Goal: Task Accomplishment & Management: Complete application form

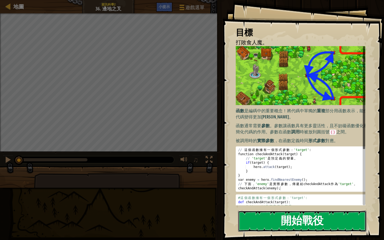
click at [295, 225] on button "開始戰役" at bounding box center [302, 221] width 128 height 21
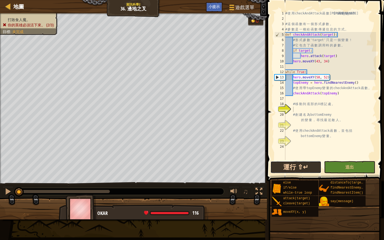
click at [296, 163] on button "運行 ⇧↵" at bounding box center [296, 167] width 51 height 12
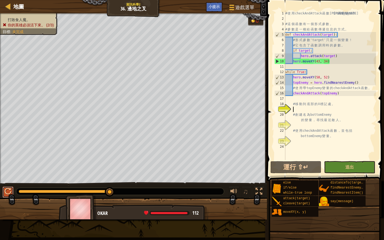
click at [7, 190] on div at bounding box center [8, 191] width 7 height 7
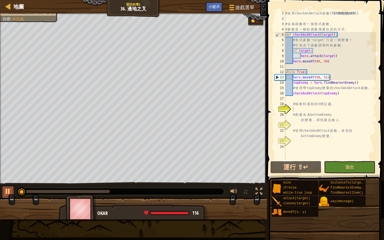
click at [7, 190] on div at bounding box center [8, 191] width 7 height 7
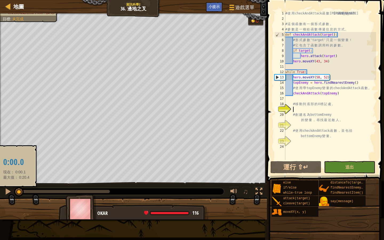
drag, startPoint x: 19, startPoint y: 190, endPoint x: 16, endPoint y: 191, distance: 3.0
click at [16, 191] on div at bounding box center [19, 192] width 10 height 10
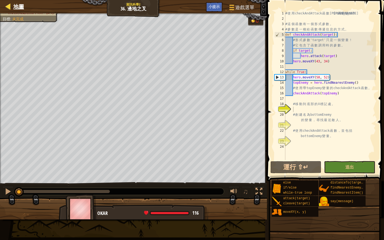
click at [19, 2] on div "地圖" at bounding box center [17, 6] width 13 height 13
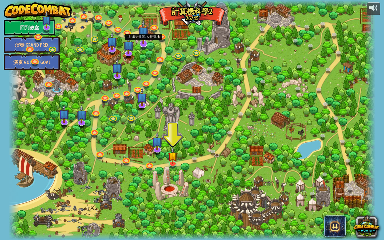
click at [143, 34] on img at bounding box center [143, 32] width 11 height 25
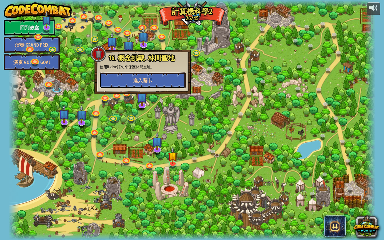
click at [151, 84] on span "進入關卡" at bounding box center [142, 80] width 19 height 7
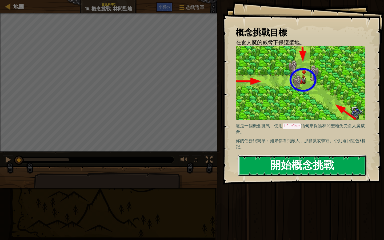
click at [292, 166] on button "開始概念挑戰" at bounding box center [302, 165] width 128 height 21
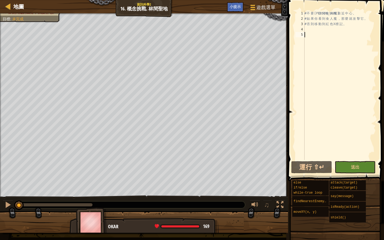
click at [307, 30] on div "# 不 要 讓 任 何 食 人 魔 靠 近 中 心 。 # 如 果 你 看 到 食 人 魔 ， 那 麼 就 攻 擊 它 。 # 否 則 移 動 到 紅 色 X…" at bounding box center [340, 91] width 73 height 160
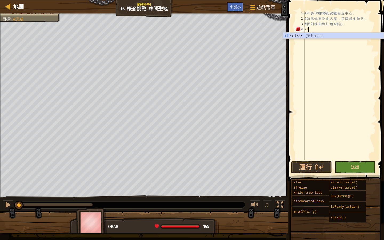
scroll to position [2, 0]
type textarea "i"
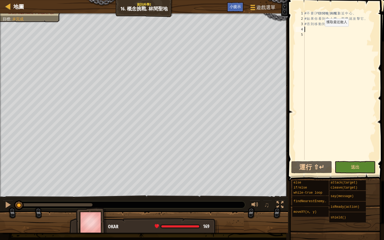
type textarea "h"
type textarea "# 否則移動到紅色X標記。"
click at [306, 28] on div "# 不 要 讓 任 何 食 人 魔 靠 近 中 心 。 # 如 果 你 看 到 食 人 魔 ， 那 麼 就 攻 擊 它 。 # 否 則 移 動 到 紅 色 X…" at bounding box center [340, 91] width 73 height 160
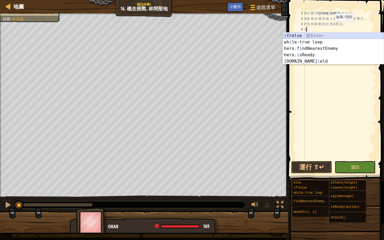
click at [354, 36] on div "i f/else 按 Enter wh i le-true loop 按 Enter hero.f i ndNearestEnemy 按 Enter hero…" at bounding box center [333, 55] width 101 height 45
type textarea "if enemy:"
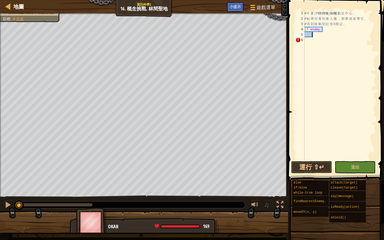
click at [316, 34] on div "# 不 要 讓 任 何 食 人 魔 靠 近 中 心 。 # 如 果 你 看 到 食 人 魔 ， 那 麼 就 攻 擊 它 。 # 否 則 移 動 到 紅 色 X…" at bounding box center [340, 91] width 73 height 160
click at [306, 40] on div "# 不 要 讓 任 何 食 人 魔 靠 近 中 心 。 # 如 果 你 看 到 食 人 魔 ， 那 麼 就 攻 擊 它 。 # 否 則 移 動 到 紅 色 X…" at bounding box center [340, 91] width 73 height 160
click at [298, 38] on div "6" at bounding box center [300, 39] width 9 height 5
click at [267, 209] on button "♫" at bounding box center [267, 205] width 9 height 11
click at [315, 35] on div "# 不 要 讓 任 何 食 人 魔 靠 近 中 心 。 # 如 果 你 看 到 食 人 魔 ， 那 麼 就 攻 擊 它 。 # 否 則 移 動 到 紅 色 X…" at bounding box center [340, 91] width 73 height 160
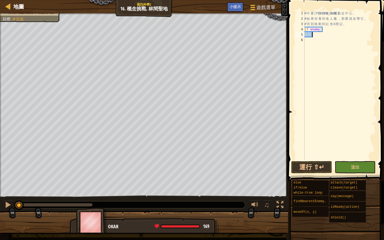
scroll to position [2, 1]
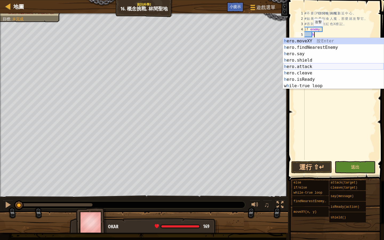
click at [347, 65] on div "h ero.moveXY 按 Enter h ero.findNearestEnemy 按 Enter h ero.say 按 Enter h ero.shi…" at bounding box center [333, 70] width 101 height 64
type textarea "hero.attack(enemy)"
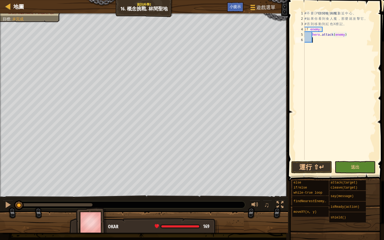
click at [305, 45] on div "# 不 要 讓 任 何 食 人 魔 靠 近 中 心 。 # 如 果 你 看 到 食 人 魔 ， 那 麼 就 攻 擊 它 。 # 否 則 移 動 到 紅 色 X…" at bounding box center [340, 91] width 73 height 160
click at [306, 46] on div "# 不 要 讓 任 何 食 人 魔 靠 近 中 心 。 # 如 果 你 看 到 食 人 魔 ， 那 麼 就 攻 擊 它 。 # 否 則 移 動 到 紅 色 X…" at bounding box center [340, 91] width 73 height 160
click at [305, 46] on div "# 不 要 讓 任 何 食 人 魔 靠 近 中 心 。 # 如 果 你 看 到 食 人 魔 ， 那 麼 就 攻 擊 它 。 # 否 則 移 動 到 紅 色 X…" at bounding box center [340, 91] width 73 height 160
click at [307, 46] on div "# 不 要 讓 任 何 食 人 魔 靠 近 中 心 。 # 如 果 你 看 到 食 人 魔 ， 那 麼 就 攻 擊 它 。 # 否 則 移 動 到 紅 色 X…" at bounding box center [340, 91] width 73 height 160
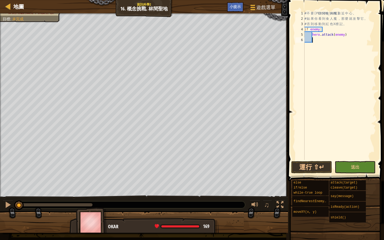
click at [306, 46] on div "# 不 要 讓 任 何 食 人 魔 靠 近 中 心 。 # 如 果 你 看 到 食 人 魔 ， 那 麼 就 攻 擊 它 。 # 否 則 移 動 到 紅 色 X…" at bounding box center [340, 91] width 73 height 160
click at [306, 45] on div "# 不 要 讓 任 何 食 人 魔 靠 近 中 心 。 # 如 果 你 看 到 食 人 魔 ， 那 麼 就 攻 擊 它 。 # 否 則 移 動 到 紅 色 X…" at bounding box center [340, 91] width 73 height 160
click at [307, 46] on div "# 不 要 讓 任 何 食 人 魔 靠 近 中 心 。 # 如 果 你 看 到 食 人 魔 ， 那 麼 就 攻 擊 它 。 # 否 則 移 動 到 紅 色 X…" at bounding box center [340, 91] width 73 height 160
click at [307, 45] on div "# 不 要 讓 任 何 食 人 魔 靠 近 中 心 。 # 如 果 你 看 到 食 人 魔 ， 那 麼 就 攻 擊 它 。 # 否 則 移 動 到 紅 色 X…" at bounding box center [340, 91] width 73 height 160
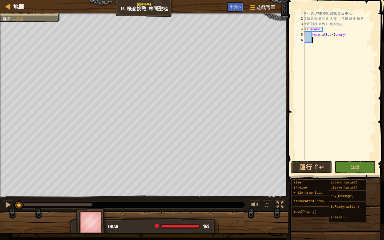
click at [307, 45] on div "# 不 要 讓 任 何 食 人 魔 靠 近 中 心 。 # 如 果 你 看 到 食 人 魔 ， 那 麼 就 攻 擊 它 。 # 否 則 移 動 到 紅 色 X…" at bounding box center [340, 91] width 73 height 160
click at [314, 40] on div "# 不 要 讓 任 何 食 人 魔 靠 近 中 心 。 # 如 果 你 看 到 食 人 魔 ， 那 麼 就 攻 擊 它 。 # 否 則 移 動 到 紅 色 X…" at bounding box center [340, 91] width 73 height 160
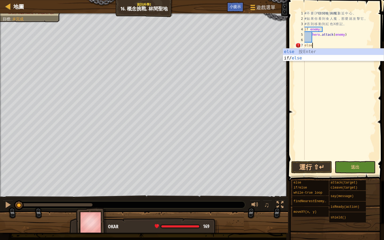
type textarea "else:"
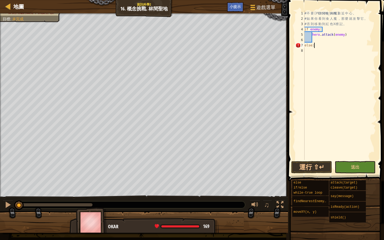
scroll to position [2, 1]
click at [306, 51] on div "# 不 要 讓 任 何 食 人 魔 靠 近 中 心 。 # 如 果 你 看 到 食 人 魔 ， 那 麼 就 攻 擊 它 。 # 否 則 移 動 到 紅 色 X…" at bounding box center [340, 91] width 73 height 160
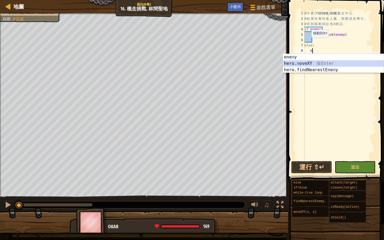
click at [301, 63] on div "ene m y 按 Enter hero. m oveXY 按 Enter hero.findNearestEne m y 按 Enter" at bounding box center [333, 70] width 101 height 32
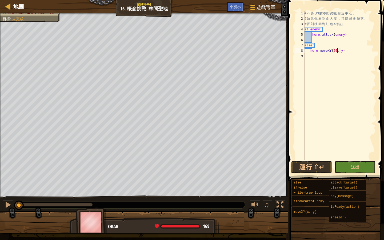
scroll to position [2, 2]
click at [342, 50] on div "# 不 要 讓 任 何 食 人 魔 靠 近 中 心 。 # 如 果 你 看 到 食 人 魔 ， 那 麼 就 攻 擊 它 。 # 否 則 移 動 到 紅 色 X…" at bounding box center [340, 91] width 73 height 160
click at [343, 51] on div "# 不 要 讓 任 何 食 人 魔 靠 近 中 心 。 # 如 果 你 看 到 食 人 魔 ， 那 麼 就 攻 擊 它 。 # 否 則 移 動 到 紅 色 X…" at bounding box center [340, 91] width 73 height 160
click at [308, 164] on button "運行 ⇧↵" at bounding box center [311, 167] width 41 height 12
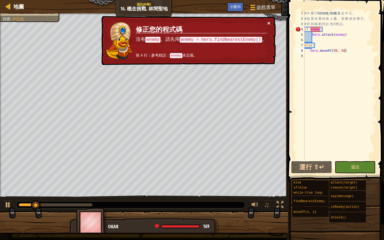
click at [269, 23] on button "×" at bounding box center [268, 23] width 3 height 6
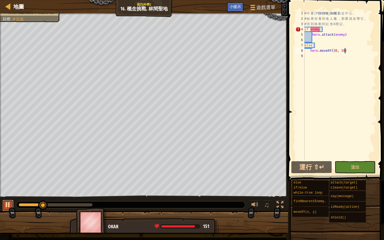
click at [7, 208] on div at bounding box center [8, 204] width 7 height 7
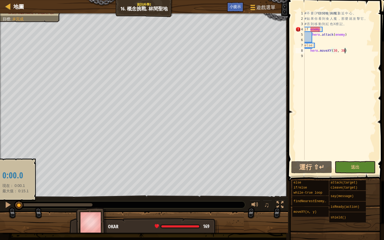
drag, startPoint x: 43, startPoint y: 208, endPoint x: 15, endPoint y: 209, distance: 27.2
click at [15, 209] on div at bounding box center [19, 206] width 10 height 10
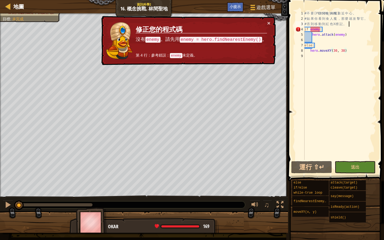
click at [348, 25] on div "# 不 要 讓 任 何 食 人 魔 靠 近 中 心 。 # 如 果 你 看 到 食 人 魔 ， 那 麼 就 攻 擊 它 。 # 否 則 移 動 到 紅 色 X…" at bounding box center [340, 91] width 73 height 160
type textarea "# 否則移動到紅色X標記。"
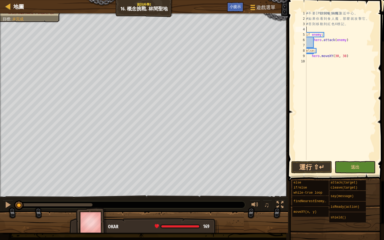
type textarea "h"
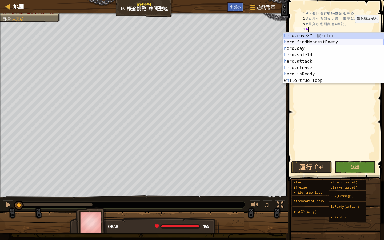
click at [315, 41] on div "h ero.moveXY 按 Enter h ero.findNearestEnemy 按 Enter h ero.say 按 Enter h ero.shi…" at bounding box center [333, 65] width 101 height 64
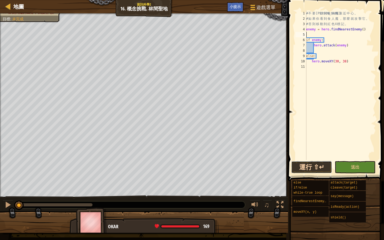
click at [321, 169] on button "運行 ⇧↵" at bounding box center [311, 167] width 41 height 12
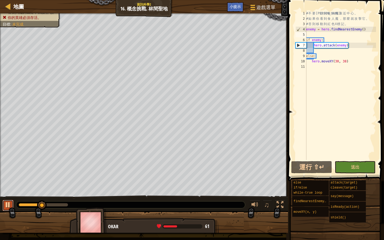
click at [12, 206] on button at bounding box center [8, 205] width 11 height 11
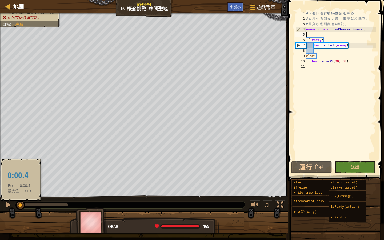
drag, startPoint x: 39, startPoint y: 204, endPoint x: 21, endPoint y: 207, distance: 18.6
click at [21, 207] on div at bounding box center [20, 206] width 10 height 10
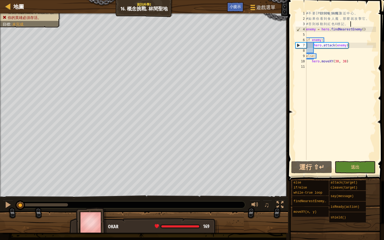
click at [351, 23] on div "# 不 要 讓 任 何 食 人 魔 靠 近 中 心 。 # 如 果 你 看 到 食 人 魔 ， 那 麼 就 攻 擊 它 。 # 否 則 移 動 到 紅 色 X…" at bounding box center [340, 91] width 71 height 160
type textarea "# 否則移動到紅色X標記。"
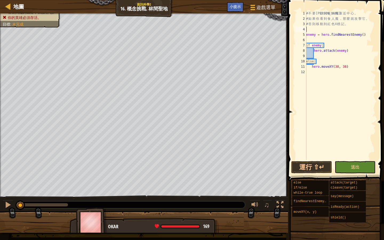
type textarea "w"
click at [311, 37] on div "w hile-true loop 按 Enter" at bounding box center [333, 42] width 101 height 19
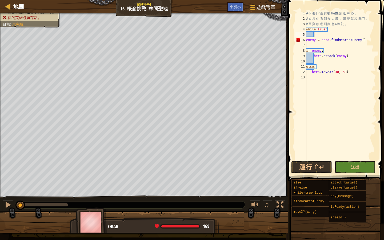
click at [307, 41] on div "# 不 要 讓 任 何 食 人 魔 靠 近 中 心 。 # 如 果 你 看 到 食 人 魔 ， 那 麼 就 攻 擊 它 。 # 否 則 移 動 到 紅 色 X…" at bounding box center [340, 91] width 71 height 160
click at [307, 50] on div "# 不 要 讓 任 何 食 人 魔 靠 近 中 心 。 # 如 果 你 看 到 食 人 魔 ， 那 麼 就 攻 擊 它 。 # 否 則 移 動 到 紅 色 X…" at bounding box center [340, 91] width 71 height 160
click at [314, 56] on div "# 不 要 讓 任 何 食 人 魔 靠 近 中 心 。 # 如 果 你 看 到 食 人 魔 ， 那 麼 就 攻 擊 它 。 # 否 則 移 動 到 紅 色 X…" at bounding box center [340, 91] width 71 height 160
click at [307, 49] on div "# 不 要 讓 任 何 食 人 魔 靠 近 中 心 。 # 如 果 你 看 到 食 人 魔 ， 那 麼 就 攻 擊 它 。 # 否 則 移 動 到 紅 色 X…" at bounding box center [340, 91] width 71 height 160
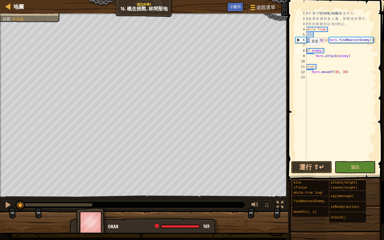
click at [307, 51] on div "# 不 要 讓 任 何 食 人 魔 靠 近 中 心 。 # 如 果 你 看 到 食 人 魔 ， 那 麼 就 攻 擊 它 。 # 否 則 移 動 到 紅 色 X…" at bounding box center [340, 91] width 71 height 160
click at [315, 56] on div "# 不 要 讓 任 何 食 人 魔 靠 近 中 心 。 # 如 果 你 看 到 食 人 魔 ， 那 麼 就 攻 擊 它 。 # 否 則 移 動 到 紅 色 X…" at bounding box center [340, 91] width 71 height 160
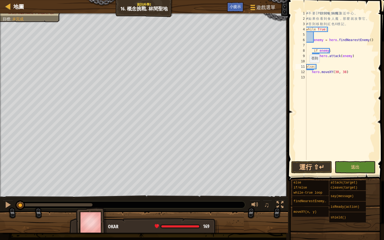
click at [307, 68] on div "# 不 要 讓 任 何 食 人 魔 靠 近 中 心 。 # 如 果 你 看 到 食 人 魔 ， 那 麼 就 攻 擊 它 。 # 否 則 移 動 到 紅 色 X…" at bounding box center [340, 91] width 71 height 160
click at [312, 73] on div "# 不 要 讓 任 何 食 人 魔 靠 近 中 心 。 # 如 果 你 看 到 食 人 魔 ， 那 麼 就 攻 擊 它 。 # 否 則 移 動 到 紅 色 X…" at bounding box center [340, 91] width 71 height 160
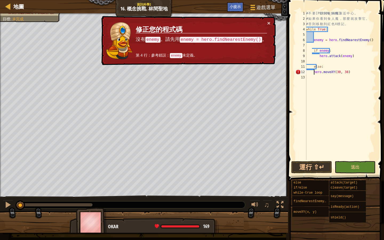
type textarea "hero.moveXY(30, 38)"
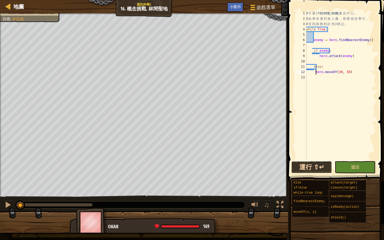
click at [310, 166] on button "運行 ⇧↵" at bounding box center [311, 167] width 41 height 12
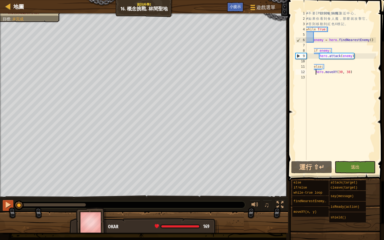
drag, startPoint x: 82, startPoint y: 207, endPoint x: 8, endPoint y: 207, distance: 73.6
click at [8, 207] on div "♫" at bounding box center [144, 204] width 288 height 16
click at [307, 45] on div "# 不 要 讓 任 何 食 人 魔 靠 近 中 心 。 # 如 果 你 看 到 食 人 魔 ， 那 麼 就 攻 擊 它 。 # 否 則 移 動 到 紅 色 X…" at bounding box center [340, 91] width 71 height 160
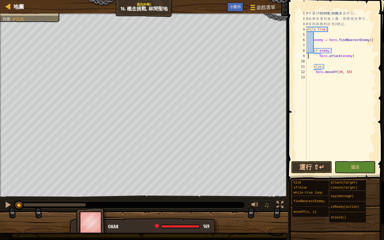
click at [307, 56] on div "# 不 要 讓 任 何 食 人 魔 靠 近 中 心 。 # 如 果 你 看 到 食 人 魔 ， 那 麼 就 攻 擊 它 。 # 否 則 移 動 到 紅 色 X…" at bounding box center [340, 91] width 71 height 160
click at [316, 73] on div "# 不 要 讓 任 何 食 人 魔 靠 近 中 心 。 # 如 果 你 看 到 食 人 魔 ， 那 麼 就 攻 擊 它 。 # 否 則 移 動 到 紅 色 X…" at bounding box center [340, 91] width 71 height 160
click at [307, 68] on div "# 不 要 讓 任 何 食 人 魔 靠 近 中 心 。 # 如 果 你 看 到 食 人 魔 ， 那 麼 就 攻 擊 它 。 # 否 則 移 動 到 紅 色 X…" at bounding box center [340, 91] width 71 height 160
click at [311, 165] on button "運行 ⇧↵" at bounding box center [311, 167] width 41 height 12
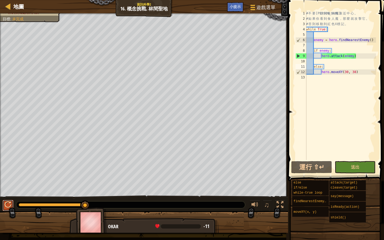
click at [9, 204] on div at bounding box center [8, 204] width 7 height 7
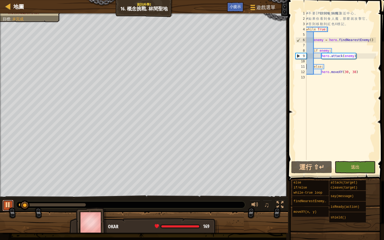
click at [3, 206] on button at bounding box center [8, 205] width 11 height 11
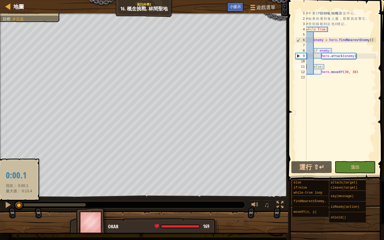
drag, startPoint x: 26, startPoint y: 207, endPoint x: 19, endPoint y: 206, distance: 7.4
click at [19, 206] on div at bounding box center [19, 206] width 10 height 10
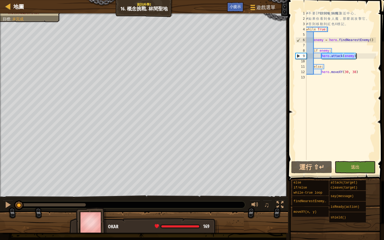
drag, startPoint x: 322, startPoint y: 56, endPoint x: 356, endPoint y: 57, distance: 33.6
click at [356, 57] on div "# 不 要 讓 任 何 食 人 魔 靠 近 中 心 。 # 如 果 你 看 到 食 人 魔 ， 那 麼 就 攻 擊 它 。 # 否 則 移 動 到 紅 色 X…" at bounding box center [340, 91] width 71 height 160
type textarea "hero.attack(enemy)"
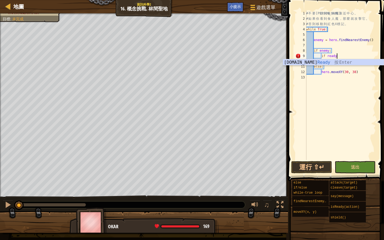
scroll to position [2, 2]
click at [320, 63] on div "[DOMAIN_NAME] Ready 按 Enter" at bounding box center [333, 68] width 101 height 19
type textarea "if hero.isReady("cleave")"
click at [315, 60] on div "# 不 要 讓 任 何 食 人 魔 靠 近 中 心 。 # 如 果 你 看 到 食 人 魔 ， 那 麼 就 攻 擊 它 。 # 否 則 移 動 到 紅 色 X…" at bounding box center [340, 91] width 71 height 160
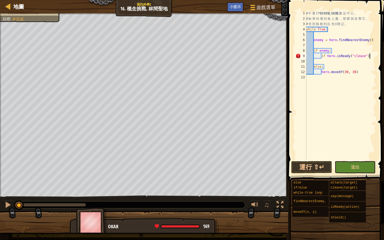
click at [373, 57] on div "# 不 要 讓 任 何 食 人 魔 靠 近 中 心 。 # 如 果 你 看 到 食 人 魔 ， 那 麼 就 攻 擊 它 。 # 否 則 移 動 到 紅 色 X…" at bounding box center [340, 91] width 71 height 160
type textarea "if hero.isReady("cleave"):"
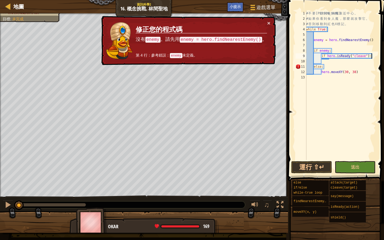
click at [322, 61] on div "# 不 要 讓 任 何 食 人 魔 靠 近 中 心 。 # 如 果 你 看 到 食 人 魔 ， 那 麼 就 攻 擊 它 。 # 否 則 移 動 到 紅 色 X…" at bounding box center [340, 91] width 71 height 160
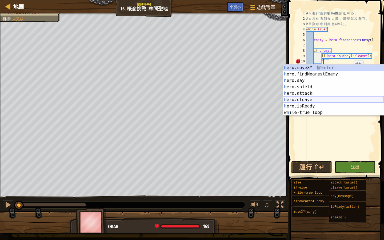
click at [348, 99] on div "h ero.moveXY 按 Enter h ero.findNearestEnemy 按 Enter h ero.say 按 Enter h ero.shi…" at bounding box center [333, 97] width 101 height 64
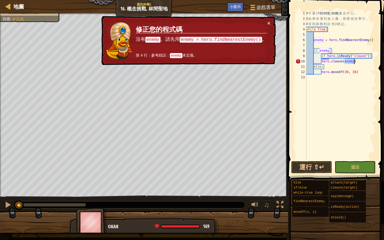
click at [375, 39] on div "# 不 要 讓 任 何 食 人 魔 靠 近 中 心 。 # 如 果 你 看 到 食 人 魔 ， 那 麼 就 攻 擊 它 。 # 否 則 移 動 到 紅 色 X…" at bounding box center [340, 91] width 71 height 160
type textarea "enemy = hero.findNearestEnemy()"
drag, startPoint x: 315, startPoint y: 41, endPoint x: 374, endPoint y: 40, distance: 59.0
click at [374, 40] on div "# 不 要 讓 任 何 食 人 魔 靠 近 中 心 。 # 如 果 你 看 到 食 人 魔 ， 那 麼 就 攻 擊 它 。 # 否 則 移 動 到 紅 色 X…" at bounding box center [340, 91] width 71 height 160
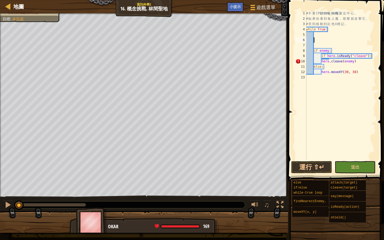
click at [314, 45] on div "# 不 要 讓 任 何 食 人 魔 靠 近 中 心 。 # 如 果 你 看 到 食 人 魔 ， 那 麼 就 攻 擊 它 。 # 否 則 移 動 到 紅 色 X…" at bounding box center [340, 91] width 71 height 160
type textarea "h"
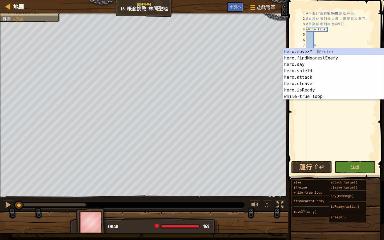
scroll to position [2, 1]
click at [313, 58] on div "h ero.moveXY 按 Enter h ero.findNearestEnemy 按 Enter h ero.say 按 Enter h ero.shi…" at bounding box center [333, 81] width 101 height 64
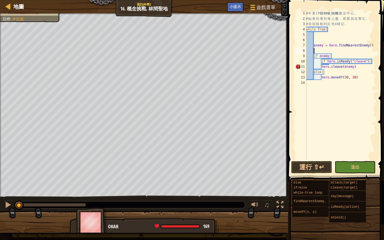
scroll to position [2, 0]
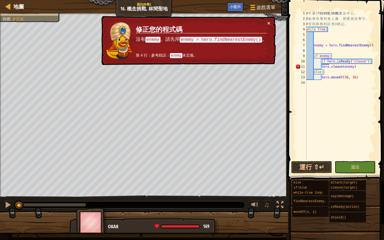
click at [209, 40] on code "enemy = hero.findNearestEnemy()" at bounding box center [221, 40] width 82 height 6
click at [210, 41] on code "enemy = hero.findNearestEnemy()" at bounding box center [221, 40] width 82 height 6
drag, startPoint x: 220, startPoint y: 43, endPoint x: 227, endPoint y: 45, distance: 6.6
click at [221, 44] on td "修正您的程式碼 沒有 enemy 。請先用 enemy = hero.findNearestEnemy() 。 第 4 行：參考錯誤： enemy 未定義。" at bounding box center [202, 40] width 132 height 41
drag, startPoint x: 224, startPoint y: 48, endPoint x: 222, endPoint y: 51, distance: 3.2
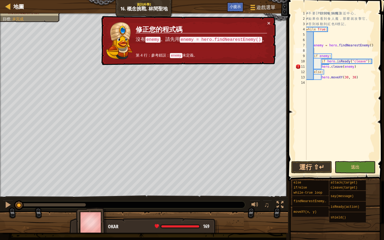
click at [223, 50] on td "修正您的程式碼 沒有 enemy 。請先用 enemy = hero.findNearestEnemy() 。 第 4 行：參考錯誤： enemy 未定義。" at bounding box center [202, 40] width 132 height 41
click at [11, 203] on div at bounding box center [8, 204] width 7 height 7
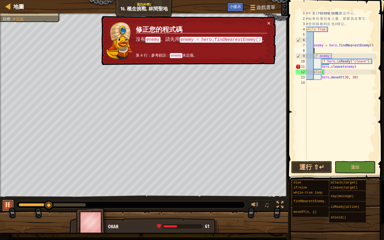
click at [8, 204] on div at bounding box center [8, 204] width 7 height 7
click at [270, 24] on button "×" at bounding box center [268, 23] width 3 height 6
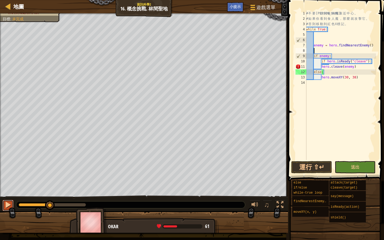
click at [6, 202] on div at bounding box center [8, 204] width 7 height 7
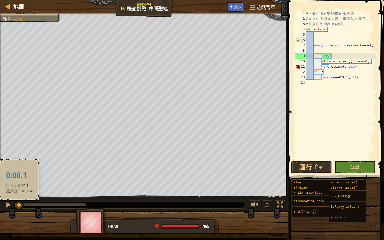
drag, startPoint x: 57, startPoint y: 206, endPoint x: 19, endPoint y: 208, distance: 37.4
click at [19, 208] on div at bounding box center [19, 206] width 10 height 10
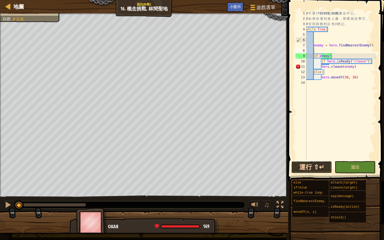
click at [320, 166] on button "運行 ⇧↵" at bounding box center [311, 167] width 41 height 12
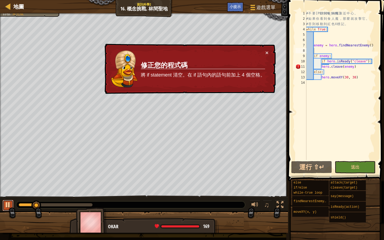
click at [8, 207] on div at bounding box center [8, 204] width 7 height 7
click at [322, 67] on div "# 不 要 讓 任 何 食 人 魔 靠 近 中 心 。 # 如 果 你 看 到 食 人 魔 ， 那 麼 就 攻 擊 它 。 # 否 則 移 動 到 紅 色 X…" at bounding box center [340, 91] width 71 height 160
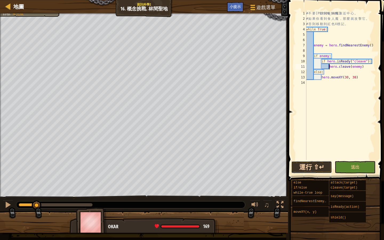
click at [322, 167] on button "運行 ⇧↵" at bounding box center [311, 167] width 41 height 12
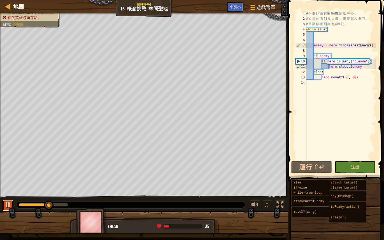
click at [9, 207] on div at bounding box center [8, 204] width 7 height 7
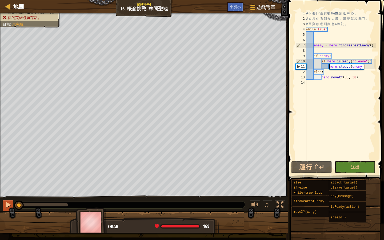
drag, startPoint x: 48, startPoint y: 207, endPoint x: 9, endPoint y: 211, distance: 39.6
click at [9, 211] on div "♫" at bounding box center [144, 204] width 288 height 16
click at [349, 77] on div "# 不 要 讓 任 何 食 人 魔 靠 近 中 心 。 # 如 果 你 看 到 食 人 魔 ， 那 麼 就 攻 擊 它 。 # 否 則 移 動 到 紅 色 X…" at bounding box center [340, 91] width 71 height 160
click at [356, 77] on div "# 不 要 讓 任 何 食 人 魔 靠 近 中 心 。 # 如 果 你 看 到 食 人 魔 ， 那 麼 就 攻 擊 它 。 # 否 則 移 動 到 紅 色 X…" at bounding box center [340, 91] width 71 height 160
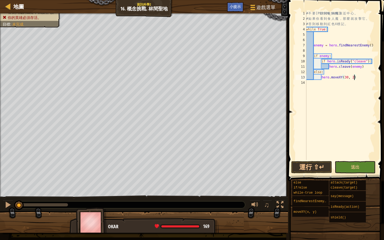
scroll to position [2, 4]
type textarea "hero.moveXY(30, 24)"
click at [314, 165] on button "運行 ⇧↵" at bounding box center [311, 167] width 41 height 12
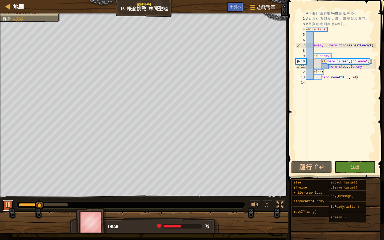
click at [5, 205] on div at bounding box center [8, 204] width 7 height 7
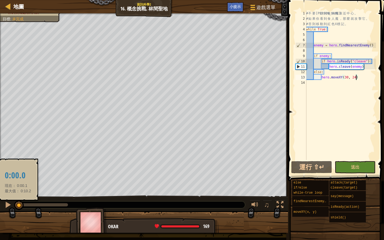
drag, startPoint x: 41, startPoint y: 205, endPoint x: 18, endPoint y: 207, distance: 23.3
click at [18, 207] on div at bounding box center [19, 206] width 10 height 10
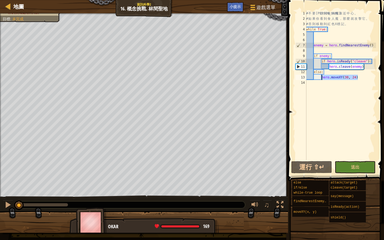
drag, startPoint x: 359, startPoint y: 78, endPoint x: 322, endPoint y: 78, distance: 37.4
click at [322, 78] on div "# 不 要 讓 任 何 食 人 魔 靠 近 中 心 。 # 如 果 你 看 到 食 人 魔 ， 那 麼 就 攻 擊 它 。 # 否 則 移 動 到 紅 色 X…" at bounding box center [340, 91] width 71 height 160
click at [370, 121] on div "# 不 要 讓 任 何 食 人 魔 靠 近 中 心 。 # 如 果 你 看 到 食 人 魔 ， 那 麼 就 攻 擊 它 。 # 否 則 移 動 到 紅 色 X…" at bounding box center [340, 91] width 71 height 160
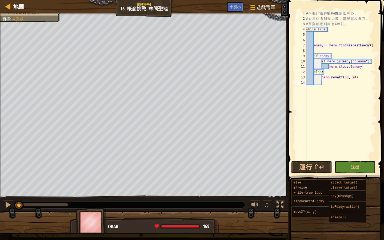
scroll to position [2, 1]
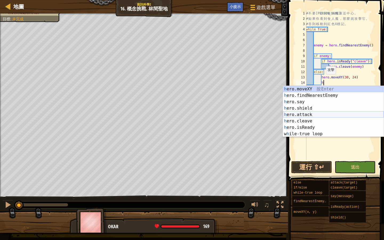
click at [359, 115] on div "h ero.moveXY 按 Enter h ero.findNearestEnemy 按 Enter h ero.say 按 Enter h ero.shi…" at bounding box center [333, 118] width 101 height 64
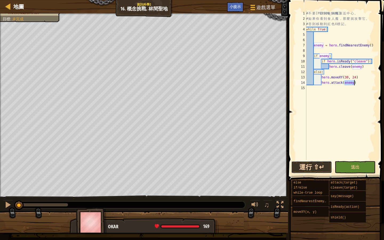
click at [308, 170] on button "運行 ⇧↵" at bounding box center [311, 167] width 41 height 12
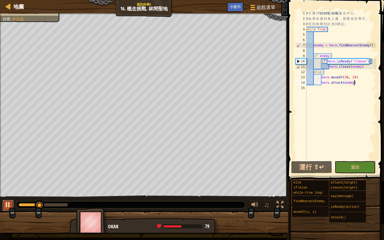
click at [6, 201] on div at bounding box center [8, 204] width 7 height 7
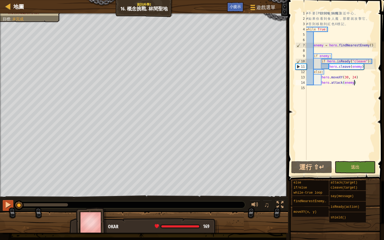
drag, startPoint x: 42, startPoint y: 203, endPoint x: 7, endPoint y: 205, distance: 34.5
click at [7, 205] on div "♫" at bounding box center [144, 204] width 288 height 16
drag, startPoint x: 322, startPoint y: 78, endPoint x: 358, endPoint y: 78, distance: 36.6
click at [358, 78] on div "# 不 要 讓 任 何 食 人 魔 靠 近 中 心 。 # 如 果 你 看 到 食 人 魔 ， 那 麼 就 攻 擊 它 。 # 否 則 移 動 到 紅 色 X…" at bounding box center [340, 91] width 71 height 160
type textarea "hero.moveXY(30, 24)"
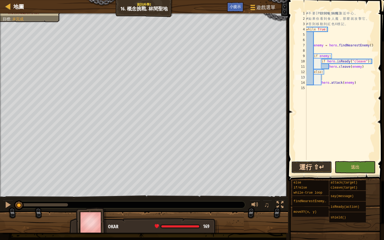
click at [315, 164] on button "運行 ⇧↵" at bounding box center [311, 167] width 41 height 12
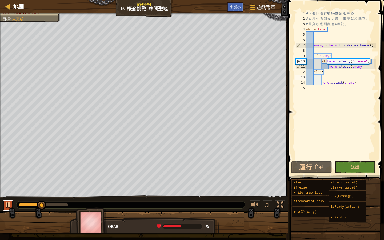
click at [10, 206] on div at bounding box center [8, 204] width 7 height 7
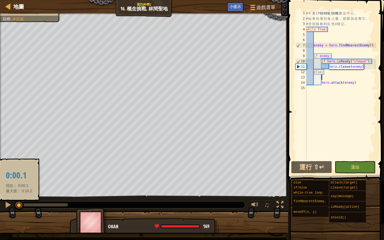
drag, startPoint x: 43, startPoint y: 208, endPoint x: 19, endPoint y: 204, distance: 24.7
click at [19, 204] on div at bounding box center [19, 206] width 10 height 10
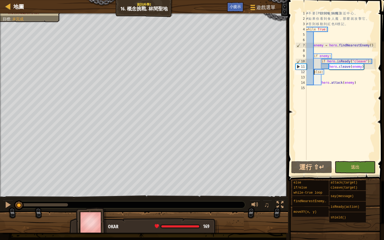
click at [314, 73] on div "# 不 要 讓 任 何 食 人 魔 靠 近 中 心 。 # 如 果 你 看 到 食 人 魔 ， 那 麼 就 攻 擊 它 。 # 否 則 移 動 到 紅 色 X…" at bounding box center [340, 91] width 71 height 160
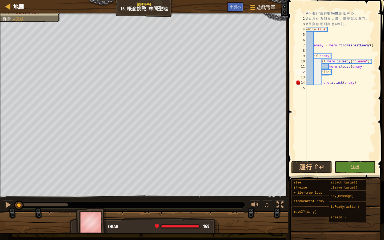
click at [322, 82] on div "# 不 要 讓 任 何 食 人 魔 靠 近 中 心 。 # 如 果 你 看 到 食 人 魔 ， 那 麼 就 攻 擊 它 。 # 否 則 移 動 到 紅 色 X…" at bounding box center [340, 91] width 71 height 160
type textarea "hero.attack(enemy)"
click at [330, 77] on div "# 不 要 讓 任 何 食 人 魔 靠 近 中 心 。 # 如 果 你 看 到 食 人 魔 ， 那 麼 就 攻 擊 它 。 # 否 則 移 動 到 紅 色 X…" at bounding box center [340, 91] width 71 height 160
click at [330, 90] on div "# 不 要 讓 任 何 食 人 魔 靠 近 中 心 。 # 如 果 你 看 到 食 人 魔 ， 那 麼 就 攻 擊 它 。 # 否 則 移 動 到 紅 色 X…" at bounding box center [340, 91] width 71 height 160
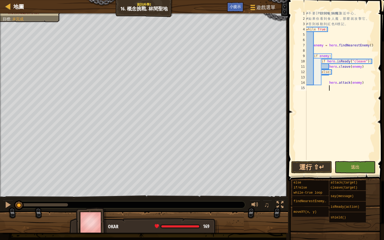
type textarea "w"
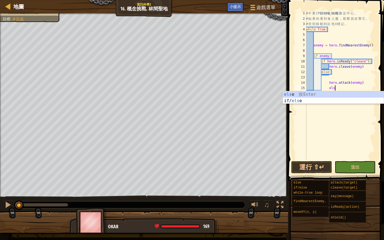
scroll to position [2, 2]
type textarea "else:"
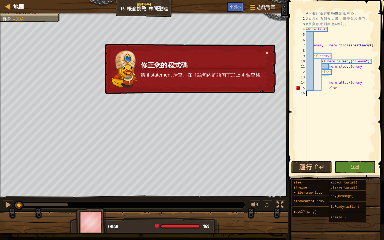
click at [308, 95] on div "# 不 要 讓 任 何 食 人 魔 靠 近 中 心 。 # 如 果 你 看 到 食 人 魔 ， 那 麼 就 攻 擊 它 。 # 否 則 移 動 到 紅 色 X…" at bounding box center [340, 91] width 71 height 160
drag, startPoint x: 340, startPoint y: 89, endPoint x: 351, endPoint y: 91, distance: 11.1
click at [351, 91] on div "# 不 要 讓 任 何 食 人 魔 靠 近 中 心 。 # 如 果 你 看 到 食 人 魔 ， 那 麼 就 攻 擊 它 。 # 否 則 移 動 到 紅 色 X…" at bounding box center [340, 91] width 71 height 160
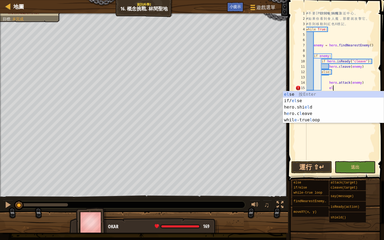
type textarea "e"
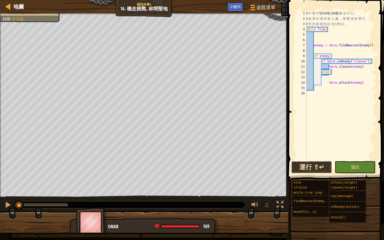
click at [314, 165] on button "運行 ⇧↵" at bounding box center [311, 167] width 41 height 12
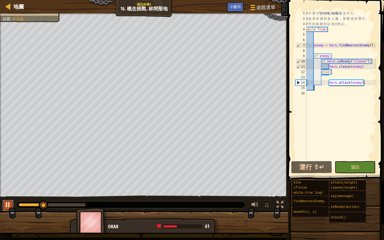
click at [7, 201] on button at bounding box center [8, 205] width 11 height 11
click at [11, 207] on div at bounding box center [8, 204] width 7 height 7
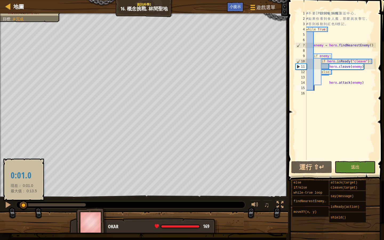
drag, startPoint x: 45, startPoint y: 204, endPoint x: 24, endPoint y: 206, distance: 20.9
click at [24, 206] on div at bounding box center [24, 206] width 10 height 10
drag, startPoint x: 22, startPoint y: 203, endPoint x: 14, endPoint y: 203, distance: 7.7
click at [14, 203] on div at bounding box center [19, 206] width 10 height 10
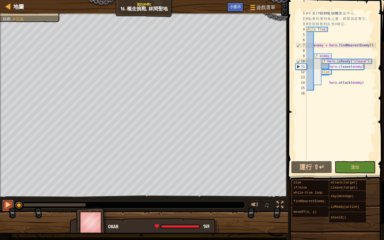
click at [9, 205] on div at bounding box center [8, 204] width 7 height 7
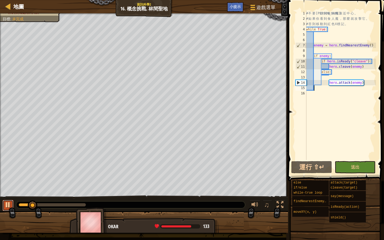
click at [11, 208] on button at bounding box center [8, 205] width 11 height 11
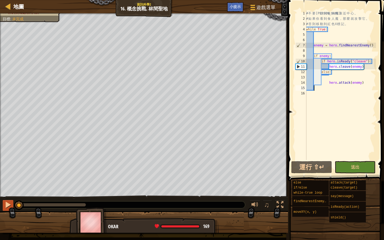
drag, startPoint x: 31, startPoint y: 206, endPoint x: 10, endPoint y: 206, distance: 20.8
click at [10, 206] on div "♫" at bounding box center [144, 204] width 288 height 16
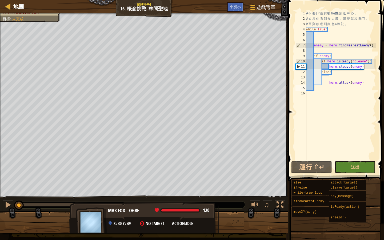
drag, startPoint x: 195, startPoint y: 211, endPoint x: 148, endPoint y: 202, distance: 48.2
click at [151, 205] on div "Mak Fod - ogre 120 x: 30 y: 49 No target action: idle" at bounding box center [143, 224] width 149 height 44
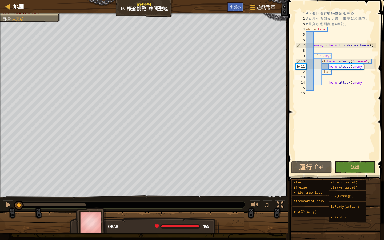
click at [334, 79] on div "# 不 要 讓 任 何 食 人 魔 靠 近 中 心 。 # 如 果 你 看 到 食 人 魔 ， 那 麼 就 攻 擊 它 。 # 否 則 移 動 到 紅 色 X…" at bounding box center [340, 91] width 71 height 160
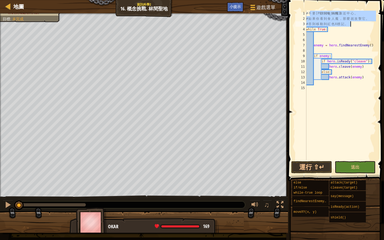
drag, startPoint x: 312, startPoint y: 12, endPoint x: 352, endPoint y: 22, distance: 41.3
click at [352, 22] on div "# 不 要 讓 任 何 食 人 魔 靠 近 中 心 。 # 如 果 你 看 到 食 人 魔 ， 那 麼 就 攻 擊 它 。 # 否 則 移 動 到 紅 色 X…" at bounding box center [340, 91] width 71 height 160
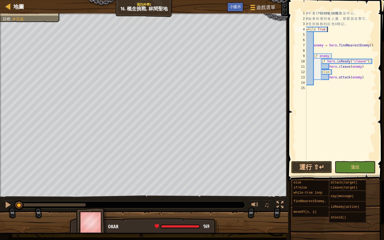
click at [358, 30] on div "# 不 要 讓 任 何 食 人 魔 靠 近 中 心 。 # 如 果 你 看 到 食 人 魔 ， 那 麼 就 攻 擊 它 。 # 否 則 移 動 到 紅 色 X…" at bounding box center [340, 91] width 71 height 160
drag, startPoint x: 355, startPoint y: 24, endPoint x: 318, endPoint y: 25, distance: 36.8
click at [318, 25] on div "# 不 要 讓 任 何 食 人 魔 靠 近 中 心 。 # 如 果 你 看 到 食 人 魔 ， 那 麼 就 攻 擊 它 。 # 否 則 移 動 到 紅 色 X…" at bounding box center [340, 91] width 71 height 160
click at [318, 25] on div "# 不 要 讓 任 何 食 人 魔 靠 近 中 心 。 # 如 果 你 看 到 食 人 魔 ， 那 麼 就 攻 擊 它 。 # 否 則 移 動 到 紅 色 X…" at bounding box center [340, 85] width 71 height 149
drag, startPoint x: 311, startPoint y: 18, endPoint x: 355, endPoint y: 25, distance: 45.1
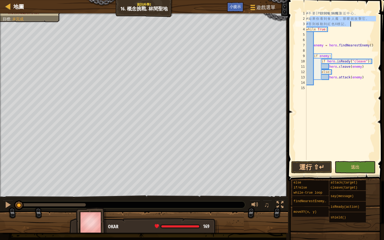
click at [355, 25] on div "# 不 要 讓 任 何 食 人 魔 靠 近 中 心 。 # 如 果 你 看 到 食 人 魔 ， 那 麼 就 攻 擊 它 。 # 否 則 移 動 到 紅 色 X…" at bounding box center [340, 91] width 71 height 160
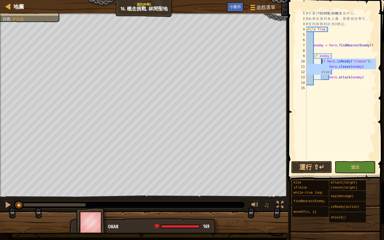
drag, startPoint x: 339, startPoint y: 72, endPoint x: 322, endPoint y: 63, distance: 19.6
click at [322, 63] on div "# 不 要 讓 任 何 食 人 魔 靠 近 中 心 。 # 如 果 你 看 到 食 人 魔 ， 那 麼 就 攻 擊 它 。 # 否 則 移 動 到 紅 色 X…" at bounding box center [340, 91] width 71 height 160
type textarea "if hero.isReady("cleave"): hero.cleave(enemy)"
drag, startPoint x: 330, startPoint y: 67, endPoint x: 326, endPoint y: 62, distance: 6.0
click at [326, 62] on div "# 不 要 讓 任 何 食 人 魔 靠 近 中 心 。 # 如 果 你 看 到 食 人 魔 ， 那 麼 就 攻 擊 它 。 # 否 則 移 動 到 紅 色 X…" at bounding box center [340, 91] width 71 height 160
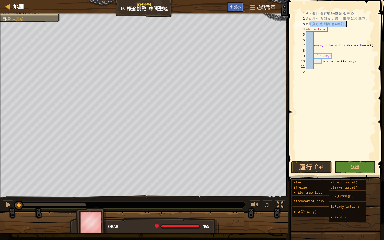
drag, startPoint x: 311, startPoint y: 24, endPoint x: 347, endPoint y: 25, distance: 36.6
click at [347, 25] on div "# 不 要 讓 任 何 食 人 魔 靠 近 中 心 。 # 如 果 你 看 到 食 人 魔 ， 那 麼 就 攻 擊 它 。 # 否 則 移 動 到 紅 色 X…" at bounding box center [340, 91] width 71 height 160
type textarea "# 否則移動到紅色X標記。"
click at [316, 68] on div "# 不 要 讓 任 何 食 人 魔 靠 近 中 心 。 # 如 果 你 看 到 食 人 魔 ， 那 麼 就 攻 擊 它 。 # 否 則 移 動 到 紅 色 X…" at bounding box center [340, 91] width 71 height 160
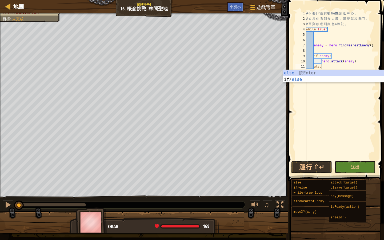
scroll to position [2, 1]
click at [314, 67] on div "# 不 要 讓 任 何 食 人 魔 靠 近 中 心 。 # 如 果 你 看 到 食 人 魔 ， 那 麼 就 攻 擊 它 。 # 否 則 移 動 到 紅 色 X…" at bounding box center [340, 91] width 71 height 160
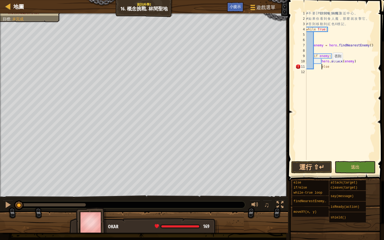
click at [330, 66] on div "# 不 要 讓 任 何 食 人 魔 靠 近 中 心 。 # 如 果 你 看 到 食 人 魔 ， 那 麼 就 攻 擊 它 。 # 否 則 移 動 到 紅 色 X…" at bounding box center [340, 91] width 71 height 160
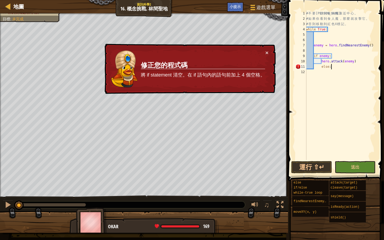
click at [231, 57] on td "修正您的程式碼 將 if statement 清空。在 if 語句內的語句前加上 4 個空格。" at bounding box center [203, 69] width 125 height 38
click at [232, 57] on td "修正您的程式碼 將 if statement 清空。在 if 語句內的語句前加上 4 個空格。" at bounding box center [203, 69] width 125 height 38
click at [234, 56] on td "修正您的程式碼 將 if statement 清空。在 if 語句內的語句前加上 4 個空格。" at bounding box center [203, 69] width 125 height 38
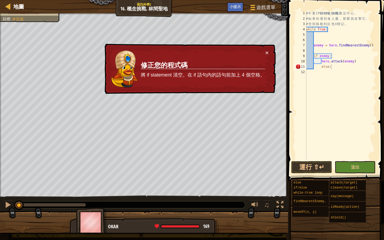
click at [234, 56] on td "修正您的程式碼 將 if statement 清空。在 if 語句內的語句前加上 4 個空格。" at bounding box center [203, 69] width 125 height 38
click at [238, 56] on td "修正您的程式碼 將 if statement 清空。在 if 語句內的語句前加上 4 個空格。" at bounding box center [203, 69] width 125 height 38
click at [240, 56] on td "修正您的程式碼 將 if statement 清空。在 if 語句內的語句前加上 4 個空格。" at bounding box center [203, 69] width 125 height 38
drag, startPoint x: 241, startPoint y: 56, endPoint x: 245, endPoint y: 60, distance: 5.7
click at [242, 57] on td "修正您的程式碼 將 if statement 清空。在 if 語句內的語句前加上 4 個空格。" at bounding box center [203, 69] width 125 height 38
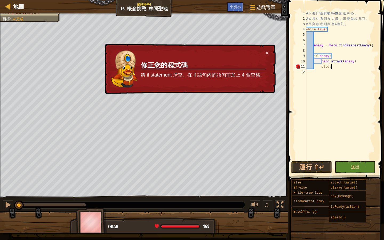
click at [321, 68] on div "# 不 要 讓 任 何 食 人 魔 靠 近 中 心 。 # 如 果 你 看 到 食 人 魔 ， 那 麼 就 攻 擊 它 。 # 否 則 移 動 到 紅 色 X…" at bounding box center [340, 91] width 71 height 160
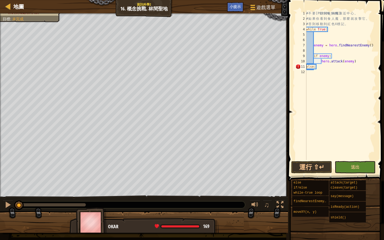
scroll to position [2, 1]
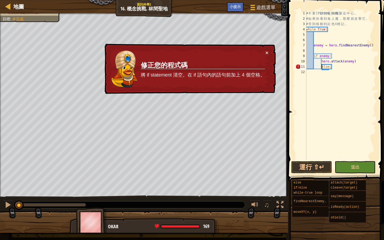
click at [127, 74] on img at bounding box center [124, 69] width 27 height 38
click at [127, 72] on img at bounding box center [124, 69] width 27 height 38
click at [125, 73] on img at bounding box center [124, 69] width 27 height 38
click at [334, 67] on div "# 不 要 讓 任 何 食 人 魔 靠 近 中 心 。 # 如 果 你 看 到 食 人 魔 ， 那 麼 就 攻 擊 它 。 # 否 則 移 動 到 紅 色 X…" at bounding box center [340, 91] width 71 height 160
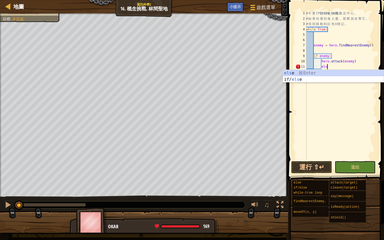
type textarea "e"
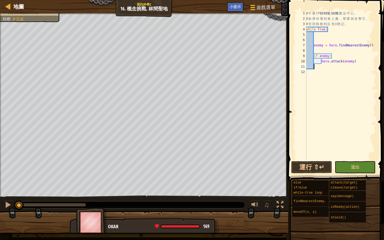
scroll to position [2, 0]
type textarea "e"
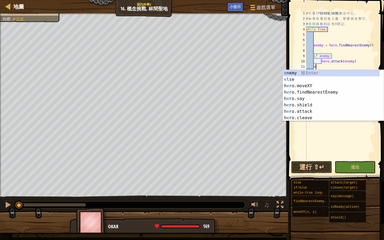
scroll to position [2, 1]
click at [299, 78] on div "e nemy 按 Enter e lse 按 Enter h e ro.moveXY 按 Enter h e ro.findNearestEnemy 按 En…" at bounding box center [331, 102] width 97 height 64
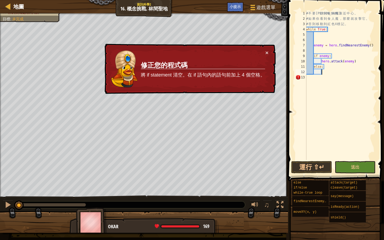
click at [307, 77] on div "# 不 要 讓 任 何 食 人 魔 靠 近 中 心 。 # 如 果 你 看 到 食 人 魔 ， 那 麼 就 攻 擊 它 。 # 否 則 移 動 到 紅 色 X…" at bounding box center [340, 91] width 71 height 160
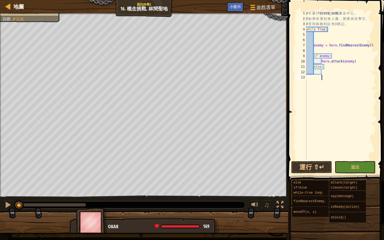
click at [324, 72] on div "# 不 要 讓 任 何 食 人 魔 靠 近 中 心 。 # 如 果 你 看 到 食 人 魔 ， 那 麼 就 攻 擊 它 。 # 否 則 移 動 到 紅 色 X…" at bounding box center [340, 91] width 71 height 160
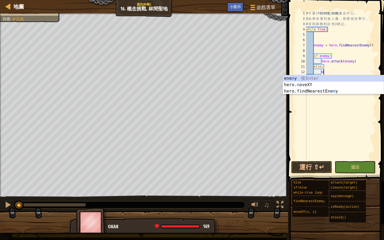
scroll to position [2, 1]
click at [313, 84] on div "ene m y 按 Enter hero. m oveXY 按 Enter hero.findNearestEne m y 按 Enter" at bounding box center [333, 91] width 101 height 32
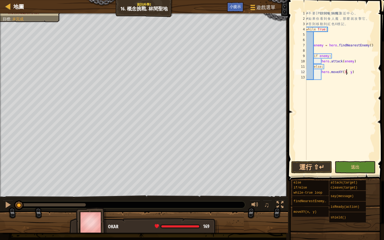
scroll to position [2, 3]
click at [355, 72] on div "# 不 要 讓 任 何 食 人 魔 靠 近 中 心 。 # 如 果 你 看 到 食 人 魔 ， 那 麼 就 攻 擊 它 。 # 否 則 移 動 到 紅 色 X…" at bounding box center [340, 91] width 71 height 160
type textarea "hero.moveXY(30, 24)"
drag, startPoint x: 315, startPoint y: 175, endPoint x: 315, endPoint y: 172, distance: 3.2
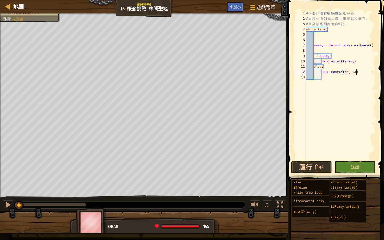
click at [315, 168] on button "運行 ⇧↵" at bounding box center [311, 167] width 41 height 12
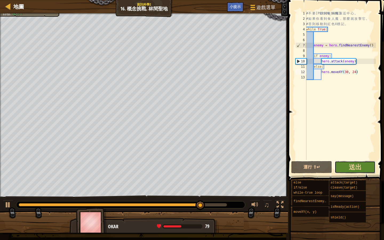
click at [366, 166] on button "送出" at bounding box center [355, 167] width 41 height 12
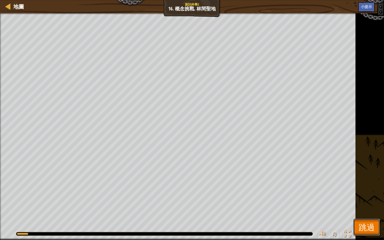
click at [371, 227] on span "跳過" at bounding box center [367, 227] width 16 height 11
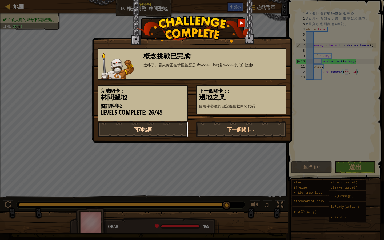
click at [166, 127] on link "回到地圖" at bounding box center [143, 129] width 90 height 16
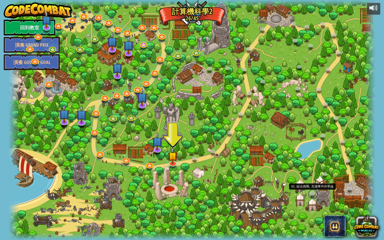
click at [312, 192] on link at bounding box center [313, 194] width 11 height 11
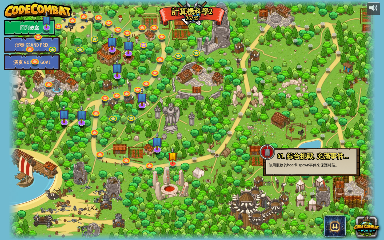
click at [233, 154] on div at bounding box center [192, 120] width 367 height 240
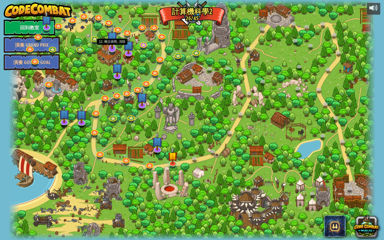
click at [113, 44] on img at bounding box center [112, 37] width 11 height 25
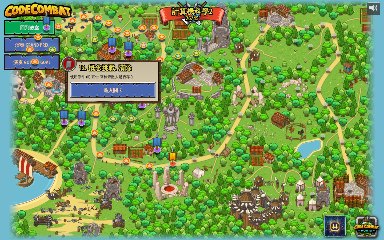
click at [116, 88] on span "進入關卡" at bounding box center [113, 90] width 19 height 7
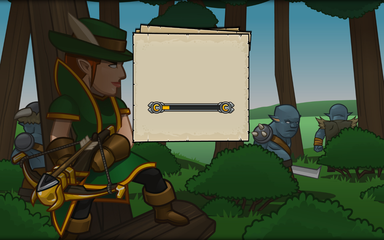
click at [224, 92] on div "Goals Start Level 從伺服器載入失敗 您將需要訂閱來開啟這關。 訂閱 您需要加入一個課程來遊玩此關卡。 回到我的課程 詢問您的老師來分派一個授…" at bounding box center [192, 83] width 120 height 120
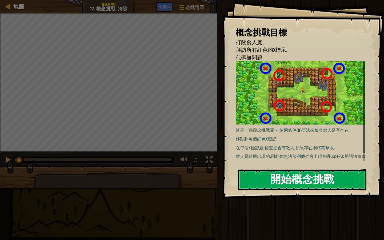
click at [287, 175] on button "開始概念挑戰" at bounding box center [302, 179] width 128 height 21
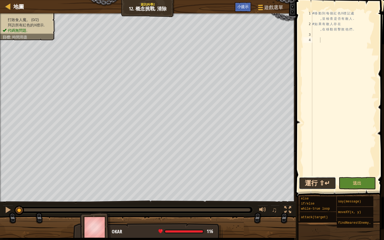
click at [316, 181] on button "運行 ⇧↵" at bounding box center [317, 183] width 37 height 12
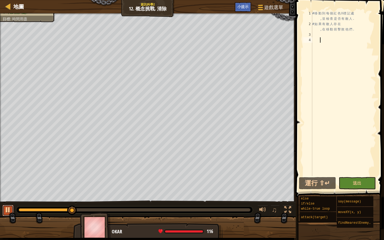
click at [6, 212] on div at bounding box center [8, 210] width 7 height 7
drag, startPoint x: 73, startPoint y: 207, endPoint x: 0, endPoint y: 212, distance: 73.3
click at [0, 212] on div "♫" at bounding box center [148, 209] width 296 height 16
click at [313, 34] on div "# 移 動 到 每 個 紅 色 X 標 記 處 , 並 檢 查 是 否 有 敵 人 . # 如 果 有 敵 人 存 在 , 在 移 動 前 擊 敗 他 們 ." at bounding box center [343, 101] width 65 height 181
type textarea "w"
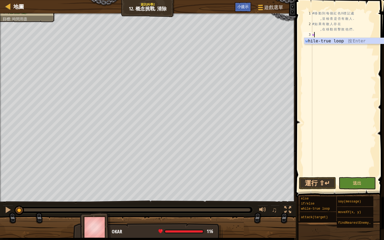
scroll to position [2, 0]
click at [322, 38] on div "w hile-true loop 按 Enter" at bounding box center [354, 47] width 101 height 19
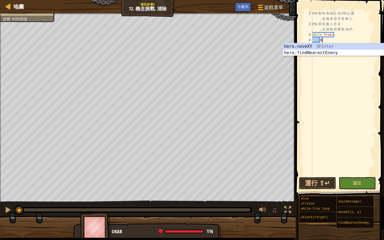
scroll to position [2, 1]
click at [328, 45] on div "hero. m oveXY 按 Enter hero.findNearestEne m y 按 Enter" at bounding box center [333, 56] width 101 height 26
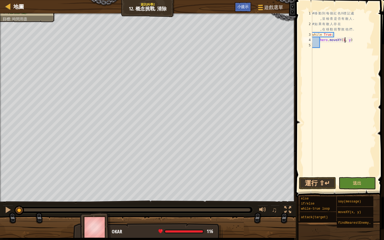
scroll to position [2, 3]
click at [353, 41] on div "# 移 動 到 每 個 紅 色 X 標 記 處 , 並 檢 查 是 否 有 敵 人 . # 如 果 有 敵 人 存 在 , 在 移 動 前 擊 敗 他 們 .…" at bounding box center [343, 101] width 65 height 181
type textarea "hero.moveXY(18, 14)"
click at [316, 183] on button "運行 ⇧↵" at bounding box center [317, 183] width 37 height 12
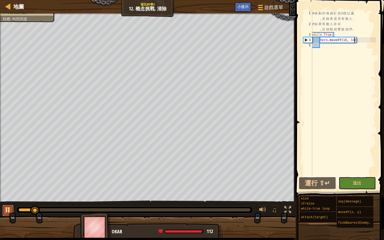
click at [6, 211] on div at bounding box center [8, 210] width 7 height 7
drag, startPoint x: 38, startPoint y: 211, endPoint x: 21, endPoint y: 210, distance: 17.1
click at [21, 210] on div at bounding box center [21, 211] width 10 height 10
click at [323, 46] on div "# 移 動 到 每 個 紅 色 X 標 記 處 , 並 檢 查 是 否 有 敵 人 . # 如 果 有 敵 人 存 在 , 在 移 動 前 擊 敗 他 們 .…" at bounding box center [343, 101] width 65 height 181
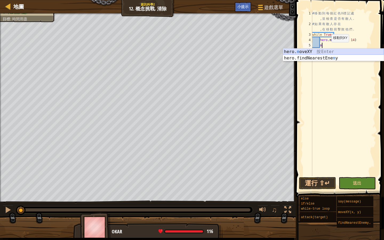
click at [321, 53] on div "hero. m oveXY 按 Enter hero.findNearestEne m y 按 Enter" at bounding box center [333, 62] width 101 height 26
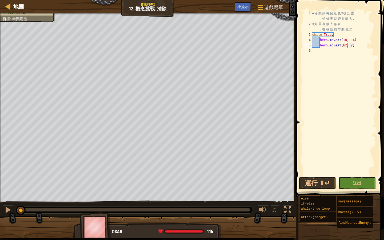
scroll to position [2, 3]
click at [353, 46] on div "# 移 動 到 每 個 紅 色 X 標 記 處 , 並 檢 查 是 否 有 敵 人 . # 如 果 有 敵 人 存 在 , 在 移 動 前 擊 敗 他 們 .…" at bounding box center [343, 101] width 65 height 181
type textarea "hero.moveXY(62, 14)"
click at [323, 184] on button "運行 ⇧↵" at bounding box center [317, 183] width 37 height 12
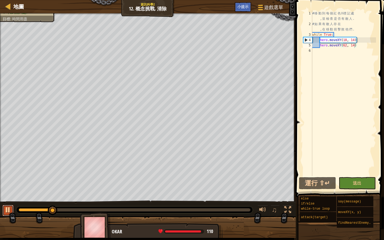
click at [9, 208] on div at bounding box center [8, 210] width 7 height 7
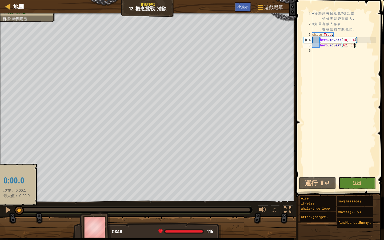
drag, startPoint x: 57, startPoint y: 209, endPoint x: 17, endPoint y: 209, distance: 40.6
click at [19, 209] on div at bounding box center [135, 209] width 232 height 3
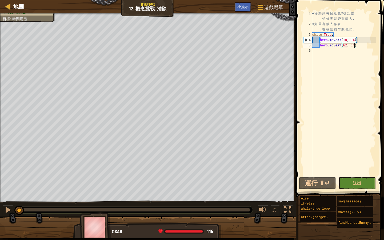
click at [314, 51] on div "# 移 動 到 每 個 紅 色 X 標 記 處 , 並 檢 查 是 否 有 敵 人 . # 如 果 有 敵 人 存 在 , 在 移 動 前 擊 敗 他 們 .…" at bounding box center [343, 101] width 65 height 181
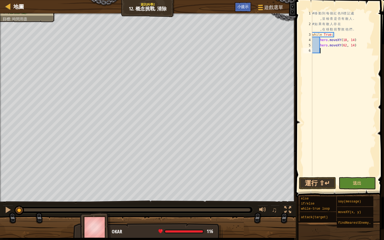
scroll to position [2, 1]
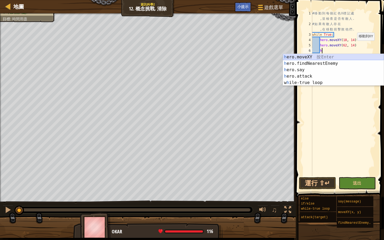
click at [314, 55] on div "h ero.moveXY 按 Enter h ero.findNearestEnemy 按 Enter h ero.say 按 Enter h ero.att…" at bounding box center [333, 76] width 101 height 45
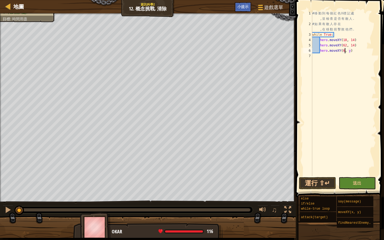
scroll to position [2, 3]
click at [353, 51] on div "# 移 動 到 每 個 紅 色 X 標 記 處 , 並 檢 查 是 否 有 敵 人 . # 如 果 有 敵 人 存 在 , 在 移 動 前 擊 敗 他 們 .…" at bounding box center [343, 101] width 65 height 181
type textarea "hero.moveXY(62, 55)"
click at [315, 55] on div "# 移 動 到 每 個 紅 色 X 標 記 處 , 並 檢 查 是 否 有 敵 人 . # 如 果 有 敵 人 存 在 , 在 移 動 前 擊 敗 他 們 .…" at bounding box center [343, 101] width 65 height 181
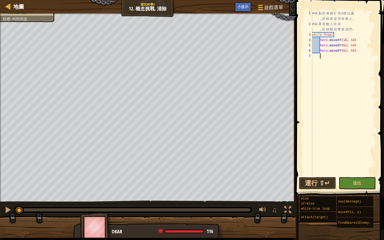
scroll to position [2, 1]
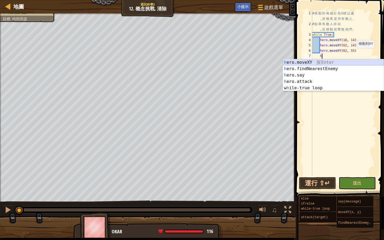
click at [325, 61] on div "h ero.moveXY 按 Enter h ero.findNearestEnemy 按 Enter h ero.say 按 Enter h ero.att…" at bounding box center [333, 81] width 101 height 45
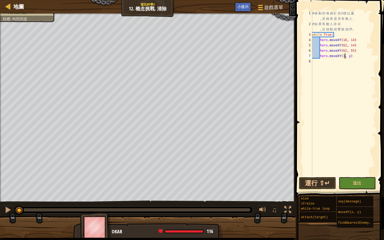
scroll to position [2, 3]
click at [353, 56] on div "# 移 動 到 每 個 紅 色 X 標 記 處 , 並 檢 查 是 否 有 敵 人 . # 如 果 有 敵 人 存 在 , 在 移 動 前 擊 敗 他 們 .…" at bounding box center [343, 101] width 65 height 181
type textarea "hero.moveXY(18, 54)"
click at [314, 62] on div "# 移 動 到 每 個 紅 色 X 標 記 處 , 並 檢 查 是 否 有 敵 人 . # 如 果 有 敵 人 存 在 , 在 移 動 前 擊 敗 他 們 .…" at bounding box center [343, 101] width 65 height 181
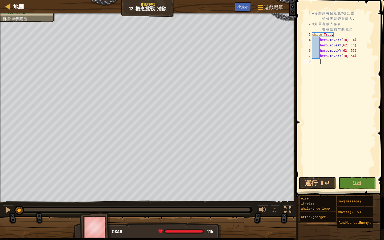
scroll to position [2, 1]
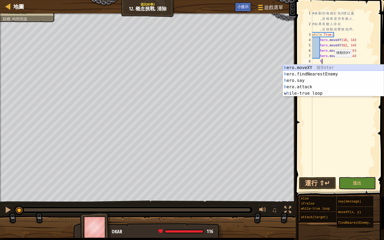
click at [310, 67] on div "h ero.moveXY 按 Enter h ero.findNearestEnemy 按 Enter h ero.say 按 Enter h ero.att…" at bounding box center [333, 87] width 101 height 45
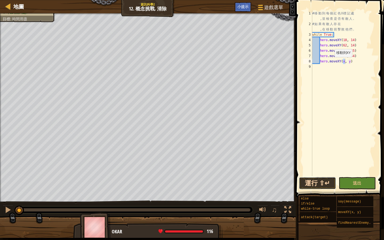
click at [315, 182] on button "運行 ⇧↵" at bounding box center [317, 183] width 37 height 12
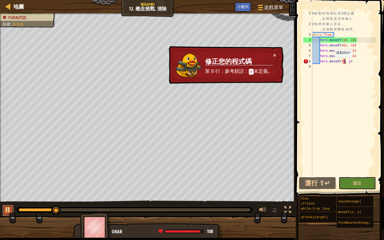
click at [6, 213] on div at bounding box center [8, 210] width 7 height 7
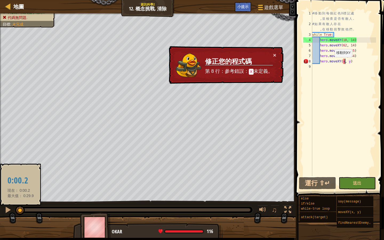
drag, startPoint x: 55, startPoint y: 209, endPoint x: 21, endPoint y: 210, distance: 34.2
click at [21, 210] on div at bounding box center [20, 211] width 10 height 10
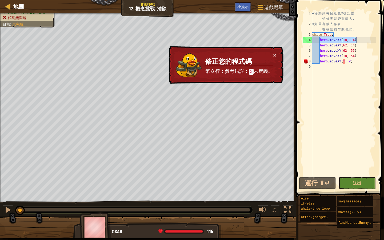
drag, startPoint x: 321, startPoint y: 40, endPoint x: 356, endPoint y: 41, distance: 35.5
click at [356, 41] on div "# 移 動 到 每 個 紅 色 X 標 記 處 , 並 檢 查 是 否 有 敵 人 . # 如 果 有 敵 人 存 在 , 在 移 動 前 擊 敗 他 們 .…" at bounding box center [343, 101] width 65 height 181
type textarea "hero.moveXY(18, 14)"
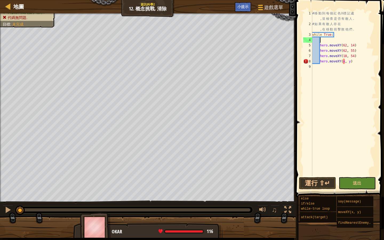
scroll to position [2, 0]
drag, startPoint x: 322, startPoint y: 29, endPoint x: 356, endPoint y: 30, distance: 35.0
click at [356, 30] on div "# 移 動 到 每 個 紅 色 X 標 記 處 , 並 檢 查 是 否 有 敵 人 . # 如 果 有 敵 人 存 在 , 在 移 動 前 擊 敗 他 們 .…" at bounding box center [343, 101] width 65 height 181
type textarea "# 如果有敵人存在,"
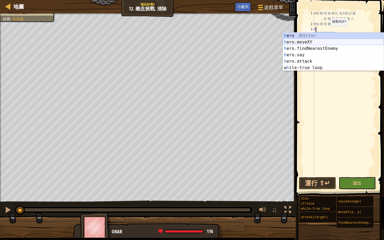
click at [318, 43] on div "h ero 按 Enter h ero.moveXY 按 Enter h ero.findNearestEnemy 按 Enter h ero.say 按 E…" at bounding box center [333, 58] width 101 height 51
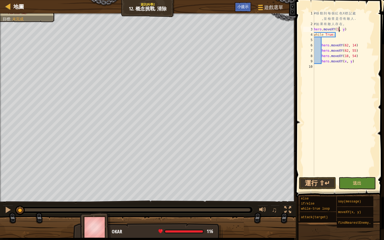
scroll to position [2, 2]
click at [347, 29] on div "# 移 動 到 每 個 紅 色 X 標 記 處 , 並 檢 查 是 否 有 敵 人 . # 如 果 有 敵 人 存 在 , hero . moveXY ( 1…" at bounding box center [344, 101] width 63 height 181
click at [347, 61] on div "# 移 動 到 每 個 紅 色 X 標 記 處 , 並 檢 查 是 否 有 敵 人 . # 如 果 有 敵 人 存 在 , hero . moveXY ( 1…" at bounding box center [344, 101] width 63 height 181
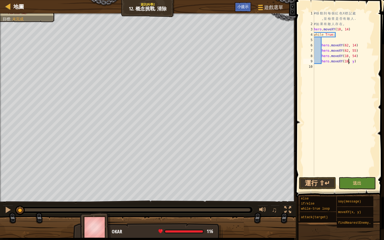
click at [355, 62] on div "# 移 動 到 每 個 紅 色 X 標 記 處 , 並 檢 查 是 否 有 敵 人 . # 如 果 有 敵 人 存 在 , hero . moveXY ( 1…" at bounding box center [344, 101] width 63 height 181
type textarea "hero.moveXY(18, 14)"
click at [321, 184] on button "運行 ⇧↵" at bounding box center [317, 183] width 37 height 12
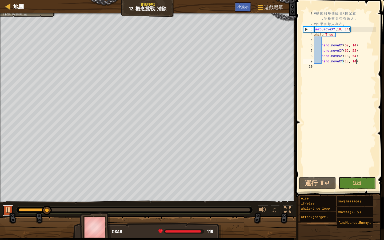
drag, startPoint x: 4, startPoint y: 213, endPoint x: 7, endPoint y: 215, distance: 3.0
click at [5, 213] on div at bounding box center [8, 210] width 7 height 7
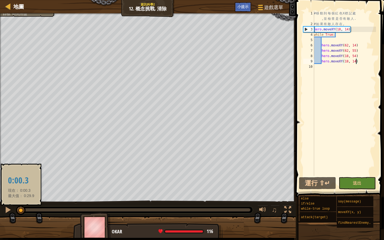
drag, startPoint x: 48, startPoint y: 210, endPoint x: 21, endPoint y: 213, distance: 27.1
click at [21, 213] on div at bounding box center [21, 211] width 10 height 10
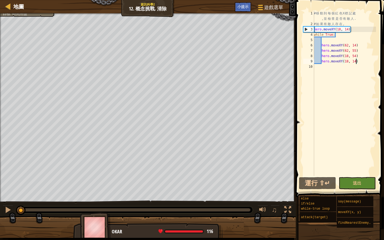
drag, startPoint x: 315, startPoint y: 66, endPoint x: 320, endPoint y: 66, distance: 5.6
click at [315, 66] on div "# 移 動 到 每 個 紅 色 X 標 記 處 , 並 檢 查 是 否 有 敵 人 . # 如 果 有 敵 人 存 在 , hero . moveXY ( 1…" at bounding box center [344, 101] width 63 height 181
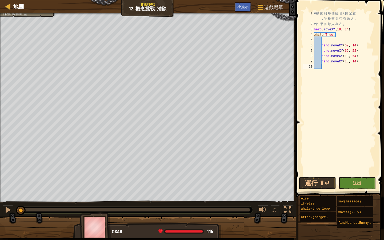
type textarea "h"
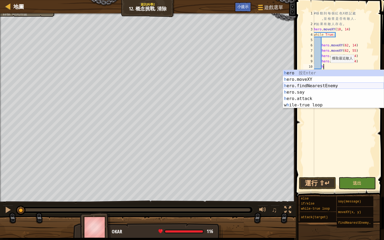
click at [311, 84] on div "h ero 按 Enter h ero.moveXY 按 Enter h ero.findNearestEnemy 按 Enter h ero.say 按 E…" at bounding box center [333, 95] width 101 height 51
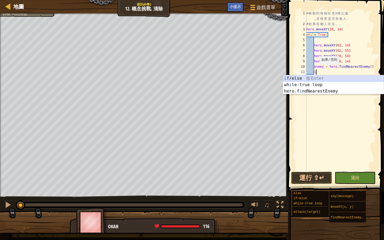
click at [311, 78] on div "i f/else 按 Enter wh i le-true loop 按 Enter hero.f i ndNearestEnemy 按 Enter" at bounding box center [333, 91] width 101 height 32
type textarea "if enemy:"
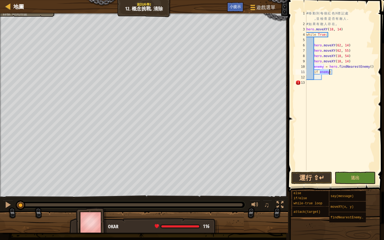
click at [324, 78] on div "# 移 動 到 每 個 紅 色 X 標 記 處 , 並 檢 查 是 否 有 敵 人 . # 如 果 有 敵 人 存 在 , hero . moveXY ( 1…" at bounding box center [341, 99] width 71 height 176
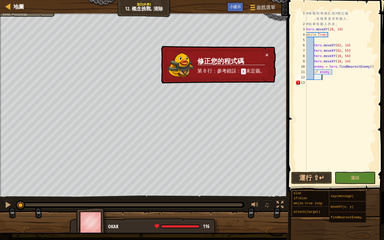
click at [307, 82] on div "# 移 動 到 每 個 紅 色 X 標 記 處 , 並 檢 查 是 否 有 敵 人 . # 如 果 有 敵 人 存 在 , hero . moveXY ( 1…" at bounding box center [341, 99] width 71 height 176
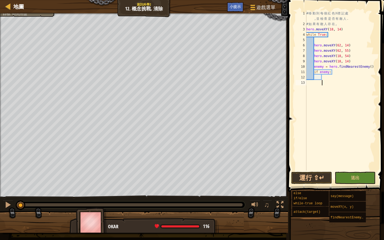
click at [323, 77] on div "# 移 動 到 每 個 紅 色 X 標 記 處 , 並 檢 查 是 否 有 敵 人 . # 如 果 有 敵 人 存 在 , hero . moveXY ( 1…" at bounding box center [341, 99] width 71 height 176
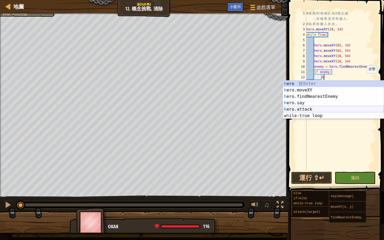
click at [316, 107] on div "h ero 按 Enter h ero.moveXY 按 Enter h ero.findNearestEnemy 按 Enter h ero.say 按 E…" at bounding box center [333, 106] width 101 height 51
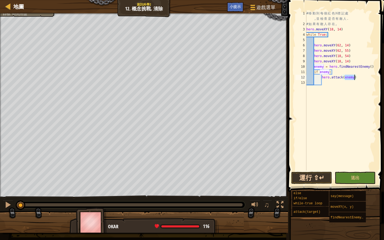
type textarea "hero.attack(enemy)"
click at [303, 177] on button "運行 ⇧↵" at bounding box center [311, 178] width 41 height 12
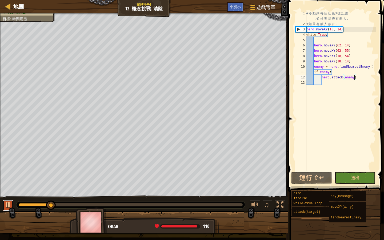
click at [6, 204] on div at bounding box center [8, 204] width 7 height 7
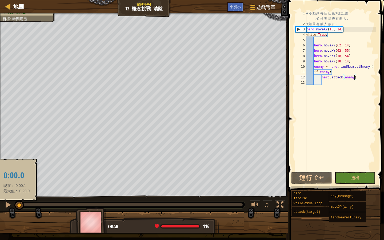
drag, startPoint x: 51, startPoint y: 205, endPoint x: 17, endPoint y: 206, distance: 34.4
click at [17, 206] on div at bounding box center [19, 206] width 10 height 10
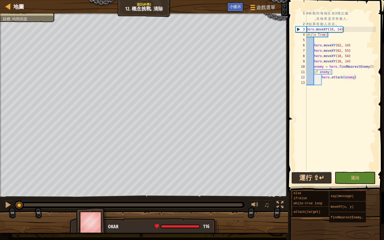
click at [312, 181] on button "運行 ⇧↵" at bounding box center [311, 178] width 41 height 12
click at [6, 205] on div at bounding box center [8, 204] width 7 height 7
click at [8, 203] on div at bounding box center [8, 204] width 7 height 7
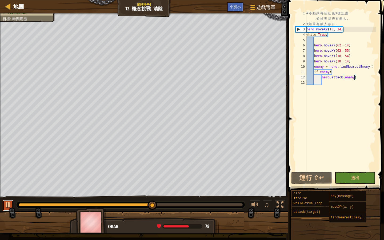
click at [4, 209] on button at bounding box center [8, 205] width 11 height 11
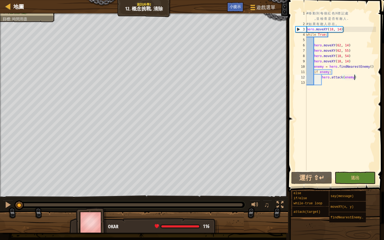
drag, startPoint x: 146, startPoint y: 206, endPoint x: 14, endPoint y: 236, distance: 135.1
click at [14, 236] on div "地圖 資訊科學2 12. 概念挑戰. 清除 遊戲選單 完成 小提示 1 ההההההההההההההההההההההההההההההההההההההההההה…" at bounding box center [192, 120] width 384 height 240
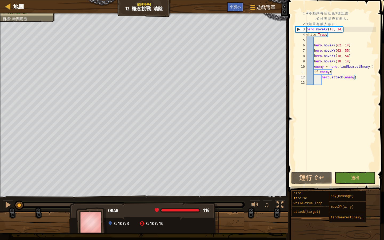
click at [208, 211] on span "116" at bounding box center [206, 210] width 6 height 7
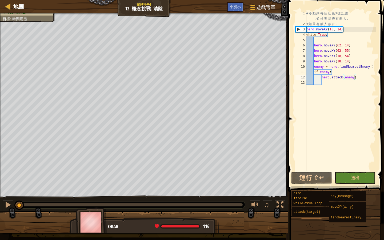
click at [336, 126] on div "# 移 動 到 每 個 紅 色 X 標 記 處 , 並 檢 查 是 否 有 敵 人 . # 如 果 有 敵 人 存 在 , hero . moveXY ( 1…" at bounding box center [341, 99] width 71 height 176
click at [266, 11] on span "遊戲選單" at bounding box center [266, 7] width 20 height 7
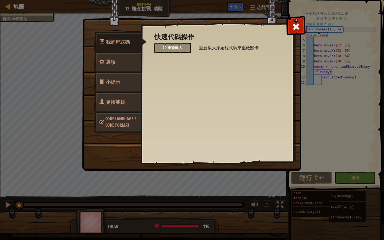
click at [178, 48] on span "重新載入" at bounding box center [175, 47] width 15 height 5
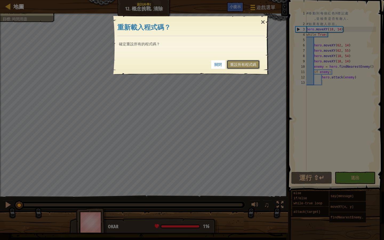
click at [246, 62] on link "重設所有程式碼" at bounding box center [243, 64] width 33 height 9
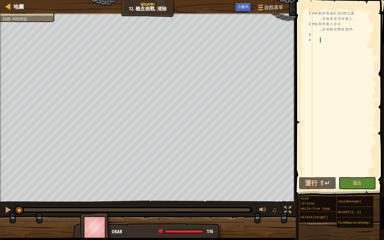
scroll to position [2, 0]
type textarea "h"
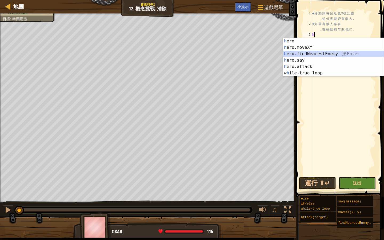
click at [309, 54] on div "h ero 按 Enter h ero.moveXY 按 Enter h ero.findNearestEnemy 按 Enter h ero.say 按 E…" at bounding box center [333, 63] width 101 height 51
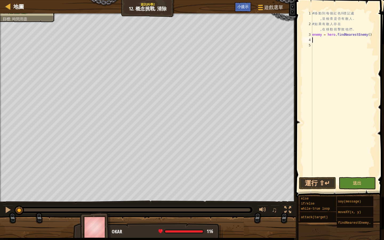
click at [357, 30] on div "# 移 動 到 每 個 紅 色 X 標 記 處 , 並 檢 查 是 否 有 敵 人 . # 如 果 有 敵 人 存 在 , 在 移 動 前 擊 敗 他 們 .…" at bounding box center [343, 101] width 65 height 181
type textarea "# 如果有敵人存在,在移動前擊敗他們."
type textarea "l"
type textarea "w"
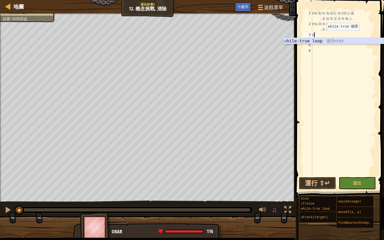
click at [304, 42] on div "w hile-true loop 按 Enter" at bounding box center [333, 47] width 101 height 19
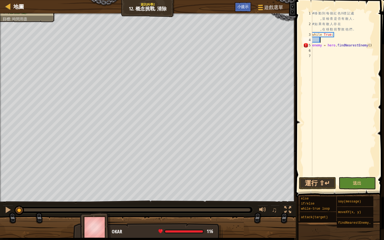
click at [313, 46] on div "# 移 動 到 每 個 紅 色 X 標 記 處 , 並 檢 查 是 否 有 敵 人 . # 如 果 有 敵 人 存 在 , 在 移 動 前 擊 敗 他 們 .…" at bounding box center [343, 101] width 65 height 181
type textarea "enemy = hero.findNearestEnemy()"
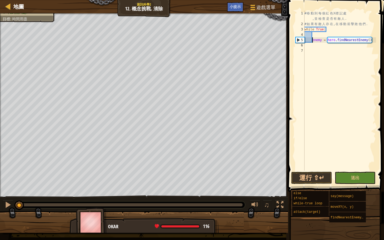
click at [306, 47] on div "# 移 動 到 每 個 紅 色 X 標 記 處 , 並 檢 查 是 否 有 敵 人 . # 如 果 有 敵 人 存 在 , 在 移 動 前 擊 敗 他 們 .…" at bounding box center [340, 99] width 73 height 176
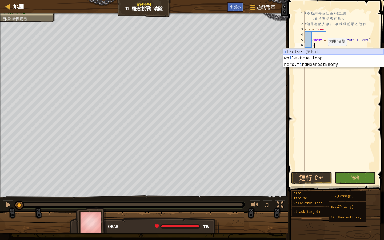
click at [300, 50] on div "i f/else 按 Enter wh i le-true loop 按 Enter hero.f i ndNearestEnemy 按 Enter" at bounding box center [333, 65] width 101 height 32
type textarea "if enemy:"
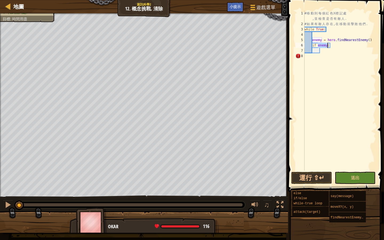
click at [322, 53] on div "# 移 動 到 每 個 紅 色 X 標 記 處 , 並 檢 查 是 否 有 敵 人 . # 如 果 有 敵 人 存 在 , 在 移 動 前 擊 敗 他 們 .…" at bounding box center [340, 99] width 73 height 176
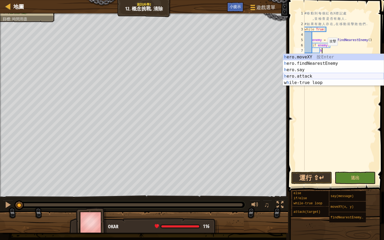
click at [315, 75] on div "h ero.moveXY 按 Enter h ero.findNearestEnemy 按 Enter h ero.say 按 Enter h ero.att…" at bounding box center [333, 76] width 101 height 45
type textarea "hero.attack(enemy)"
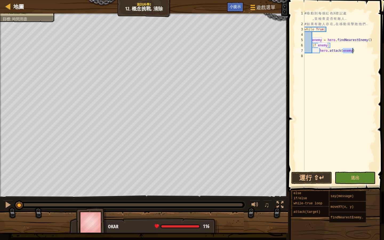
click at [305, 55] on div "# 移 動 到 每 個 紅 色 X 標 記 處 , 並 檢 查 是 否 有 敵 人 . # 如 果 有 敵 人 存 在 , 在 移 動 前 擊 敗 他 們 .…" at bounding box center [340, 99] width 73 height 176
click at [266, 209] on span "♫" at bounding box center [266, 205] width 5 height 8
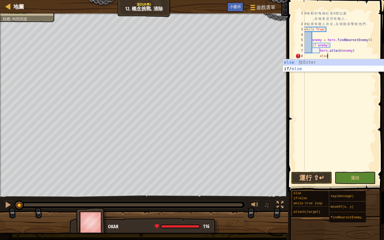
scroll to position [2, 2]
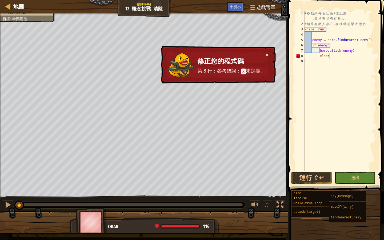
click at [305, 55] on div "# 移 動 到 每 個 紅 色 X 標 記 處 , 並 檢 查 是 否 有 敵 人 . # 如 果 有 敵 人 存 在 , 在 移 動 前 擊 敗 他 們 .…" at bounding box center [340, 99] width 73 height 176
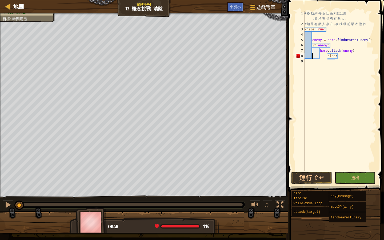
type textarea "else:"
click at [320, 63] on div "# 移 動 到 每 個 紅 色 X 標 記 處 , 並 檢 查 是 否 有 敵 人 . # 如 果 有 敵 人 存 在 , 在 移 動 前 擊 敗 他 們 .…" at bounding box center [340, 99] width 73 height 176
click at [319, 56] on div "# 移 動 到 每 個 紅 色 X 標 記 處 , 並 檢 查 是 否 有 敵 人 . # 如 果 有 敵 人 存 在 , 在 移 動 前 擊 敗 他 們 .…" at bounding box center [340, 99] width 73 height 176
type textarea "else:"
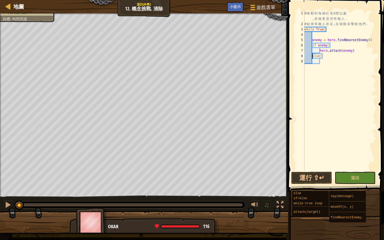
click at [321, 61] on div "# 移 動 到 每 個 紅 色 X 標 記 處 , 並 檢 查 是 否 有 敵 人 . # 如 果 有 敵 人 存 在 , 在 移 動 前 擊 敗 他 們 .…" at bounding box center [340, 99] width 73 height 176
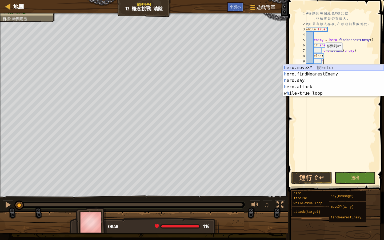
click at [323, 68] on div "h ero.moveXY 按 Enter h ero.findNearestEnemy 按 Enter h ero.say 按 Enter h ero.att…" at bounding box center [333, 87] width 101 height 45
type textarea "hero.moveXY(x, y)"
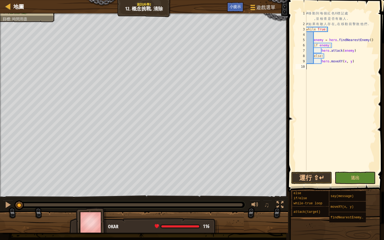
click at [309, 67] on div "# 移 動 到 每 個 紅 色 X 標 記 處 , 並 檢 查 是 否 有 敵 人 . # 如 果 有 敵 人 存 在 , 在 移 動 前 擊 敗 他 們 .…" at bounding box center [340, 99] width 71 height 176
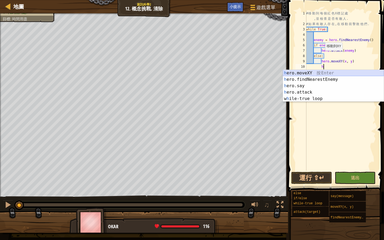
click at [312, 74] on div "h ero.moveXY 按 Enter h ero.findNearestEnemy 按 Enter h ero.say 按 Enter h ero.att…" at bounding box center [333, 92] width 101 height 45
type textarea "hero.moveXY(x, y)"
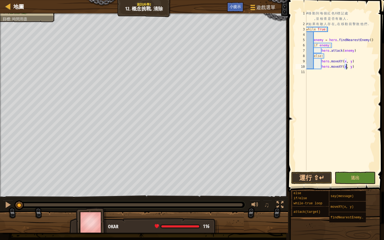
click at [307, 73] on div "# 移 動 到 每 個 紅 色 X 標 記 處 , 並 檢 查 是 否 有 敵 人 . # 如 果 有 敵 人 存 在 , 在 移 動 前 擊 敗 他 們 .…" at bounding box center [340, 99] width 71 height 176
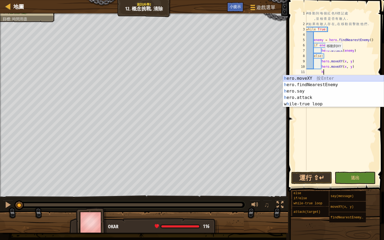
click at [324, 78] on div "h ero.moveXY 按 Enter h ero.findNearestEnemy 按 Enter h ero.say 按 Enter h ero.att…" at bounding box center [333, 97] width 101 height 45
type textarea "hero.moveXY(x, y)"
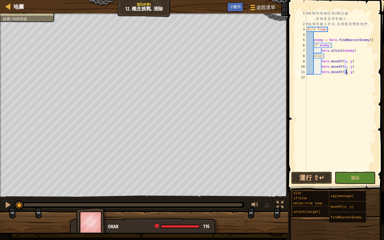
click at [308, 77] on div "# 移 動 到 每 個 紅 色 X 標 記 處 , 並 檢 查 是 否 有 敵 人 . # 如 果 有 敵 人 存 在 , 在 移 動 前 擊 敗 他 們 .…" at bounding box center [340, 99] width 71 height 176
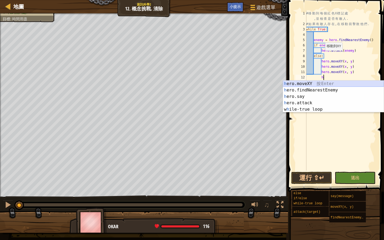
click at [316, 84] on div "h ero.moveXY 按 Enter h ero.findNearestEnemy 按 Enter h ero.say 按 Enter h ero.att…" at bounding box center [333, 103] width 101 height 45
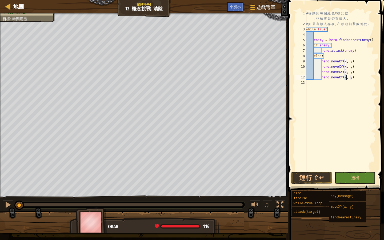
click at [347, 61] on div "# 移 動 到 每 個 紅 色 X 標 記 處 , 並 檢 查 是 否 有 敵 人 . # 如 果 有 敵 人 存 在 , 在 移 動 前 擊 敗 他 們 .…" at bounding box center [340, 99] width 71 height 176
click at [354, 61] on div "# 移 動 到 每 個 紅 色 X 標 記 處 , 並 檢 查 是 否 有 敵 人 . # 如 果 有 敵 人 存 在 , 在 移 動 前 擊 敗 他 們 .…" at bounding box center [340, 99] width 71 height 176
click at [347, 67] on div "# 移 動 到 每 個 紅 色 X 標 記 處 , 並 檢 查 是 否 有 敵 人 . # 如 果 有 敵 人 存 在 , 在 移 動 前 擊 敗 他 們 .…" at bounding box center [340, 99] width 71 height 176
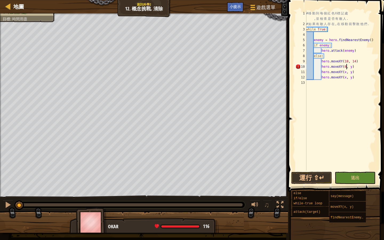
scroll to position [2, 3]
click at [354, 67] on div "# 移 動 到 每 個 紅 色 X 標 記 處 , 並 檢 查 是 否 有 敵 人 . # 如 果 有 敵 人 存 在 , 在 移 動 前 擊 敗 他 們 .…" at bounding box center [340, 99] width 71 height 176
click at [347, 73] on div "# 移 動 到 每 個 紅 色 X 標 記 處 , 並 檢 查 是 否 有 敵 人 . # 如 果 有 敵 人 存 在 , 在 移 動 前 擊 敗 他 們 .…" at bounding box center [340, 99] width 71 height 176
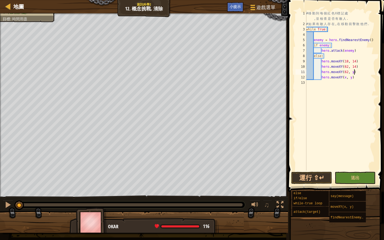
drag, startPoint x: 355, startPoint y: 72, endPoint x: 368, endPoint y: 77, distance: 13.9
click at [355, 72] on div "# 移 動 到 每 個 紅 色 X 標 記 處 , 並 檢 查 是 否 有 敵 人 . # 如 果 有 敵 人 存 在 , 在 移 動 前 擊 敗 他 們 .…" at bounding box center [340, 99] width 71 height 176
click at [347, 77] on div "# 移 動 到 每 個 紅 色 X 標 記 處 , 並 檢 查 是 否 有 敵 人 . # 如 果 有 敵 人 存 在 , 在 移 動 前 擊 敗 他 們 .…" at bounding box center [340, 99] width 71 height 176
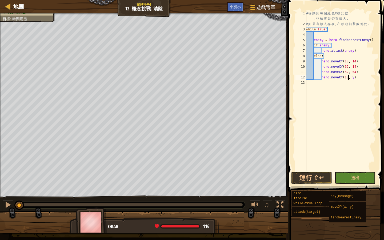
click at [354, 77] on div "# 移 動 到 每 個 紅 色 X 標 記 處 , 並 檢 查 是 否 有 敵 人 . # 如 果 有 敵 人 存 在 , 在 移 動 前 擊 敗 他 們 .…" at bounding box center [340, 99] width 71 height 176
type textarea "hero.moveXY(18, 54)"
click at [308, 84] on div "# 移 動 到 每 個 紅 色 X 標 記 處 , 並 檢 查 是 否 有 敵 人 . # 如 果 有 敵 人 存 在 , 在 移 動 前 擊 敗 他 們 .…" at bounding box center [340, 99] width 71 height 176
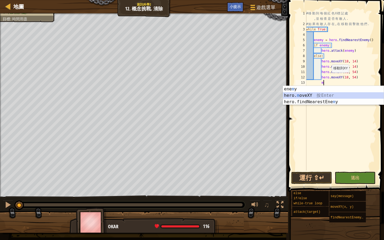
click at [303, 98] on div "ene m y 按 Enter hero. m oveXY 按 Enter hero.findNearestEne m y 按 Enter" at bounding box center [333, 102] width 101 height 32
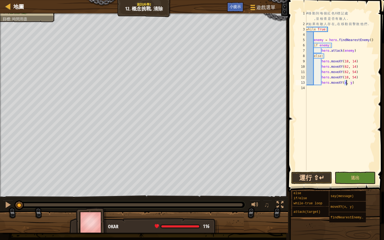
type textarea "hero.moveXY(x, y)"
click at [319, 179] on button "運行 ⇧↵" at bounding box center [311, 178] width 41 height 12
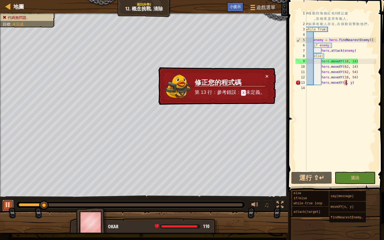
click at [10, 206] on div at bounding box center [8, 204] width 7 height 7
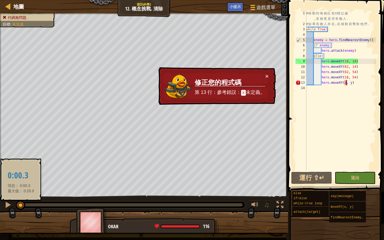
drag, startPoint x: 50, startPoint y: 207, endPoint x: 21, endPoint y: 210, distance: 29.6
click at [21, 210] on div at bounding box center [21, 206] width 10 height 10
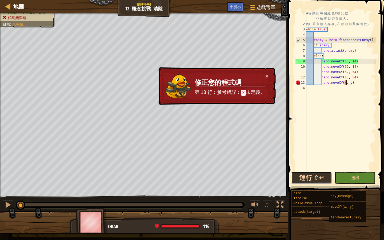
click at [294, 180] on button "運行 ⇧↵" at bounding box center [311, 178] width 41 height 12
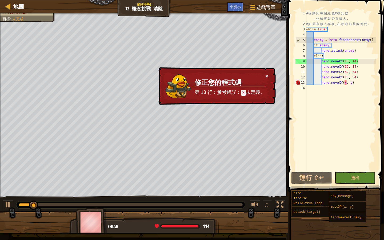
click at [266, 77] on button "×" at bounding box center [266, 76] width 3 height 6
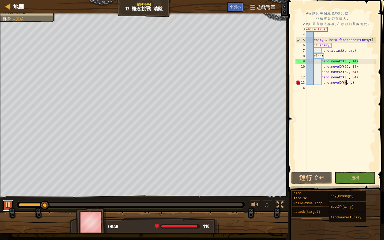
click at [6, 208] on div at bounding box center [8, 204] width 7 height 7
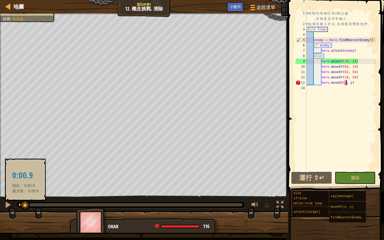
drag, startPoint x: 48, startPoint y: 207, endPoint x: 25, endPoint y: 209, distance: 23.0
click at [25, 209] on div at bounding box center [25, 206] width 10 height 10
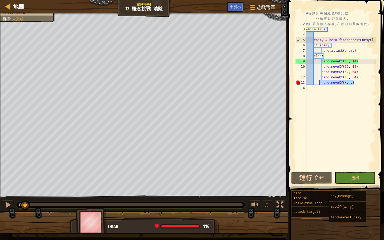
drag, startPoint x: 356, startPoint y: 84, endPoint x: 321, endPoint y: 85, distance: 35.0
click at [321, 85] on div "# 移 動 到 每 個 紅 色 X 標 記 處 , 並 檢 查 是 否 有 敵 人 . # 如 果 有 敵 人 存 在 , 在 移 動 前 擊 敗 他 們 .…" at bounding box center [340, 99] width 71 height 176
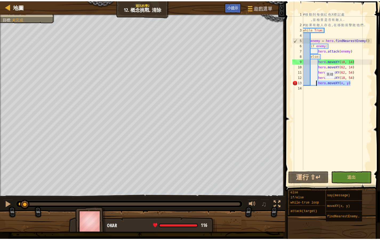
scroll to position [2, 1]
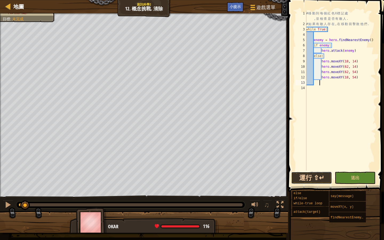
drag, startPoint x: 317, startPoint y: 176, endPoint x: 317, endPoint y: 173, distance: 3.7
click at [317, 177] on button "運行 ⇧↵" at bounding box center [311, 178] width 41 height 12
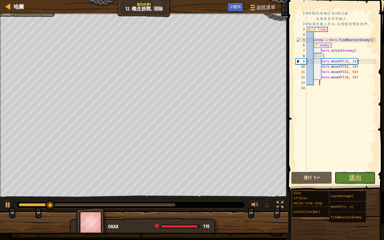
click at [365, 176] on button "送出" at bounding box center [355, 178] width 41 height 12
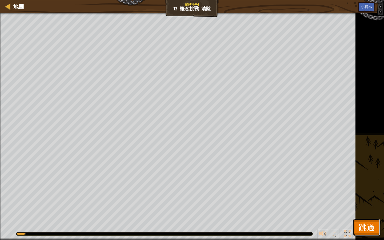
click at [370, 225] on span "跳過" at bounding box center [367, 227] width 16 height 11
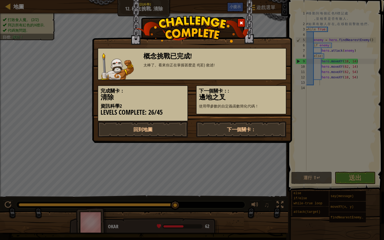
click at [257, 75] on div "概念挑戰已完成! 太棒了。看來你正在掌握甚麼是 If(若) 敘述!" at bounding box center [192, 64] width 189 height 32
click at [173, 128] on link "回到地圖" at bounding box center [143, 129] width 90 height 16
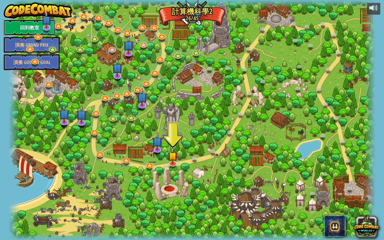
click at [41, 26] on link "回到教室" at bounding box center [29, 27] width 51 height 16
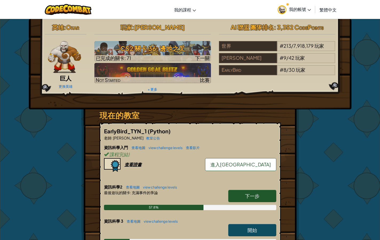
click at [67, 57] on img at bounding box center [64, 57] width 33 height 32
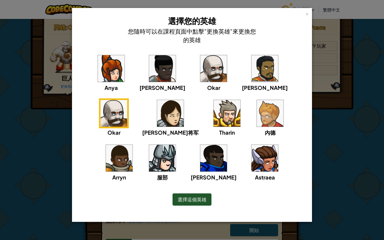
click at [176, 145] on img at bounding box center [162, 158] width 27 height 27
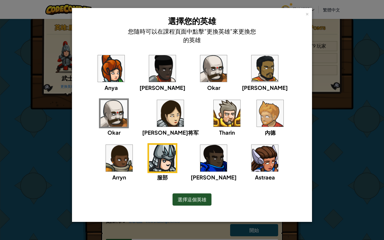
click at [330, 152] on div "× 選擇您的英雄 您隨時可以在課程頁面中點擊"更換英雄"來更換您的英雄 [PERSON_NAME] [PERSON_NAME]雅将军 [PERSON_NAME…" at bounding box center [192, 120] width 384 height 240
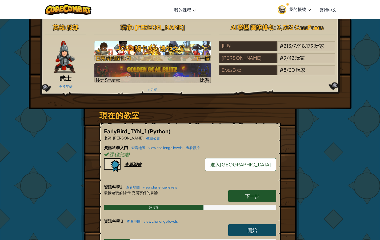
click at [180, 49] on h3 "CS2 關卡 36: 邊地之叉" at bounding box center [152, 48] width 117 height 12
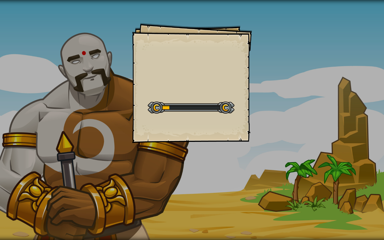
click at [214, 80] on div "Goals Start Level 從伺服器載入失敗 您將需要訂閱來開啟這關。 訂閱 您需要加入一個課程來遊玩此關卡。 回到我的課程 詢問您的老師來分派一個授…" at bounding box center [192, 83] width 120 height 120
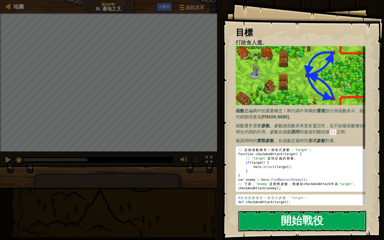
click at [319, 219] on button "開始戰役" at bounding box center [302, 221] width 128 height 21
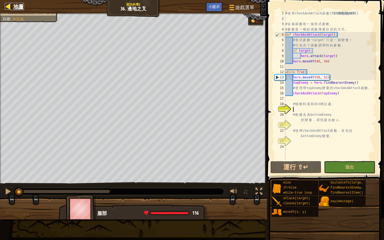
click at [8, 9] on div at bounding box center [8, 6] width 7 height 7
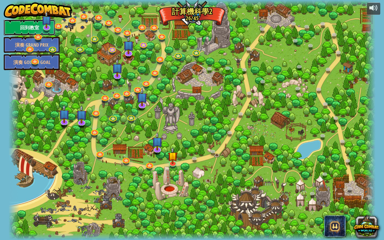
click at [38, 21] on link "回到教室" at bounding box center [29, 27] width 51 height 16
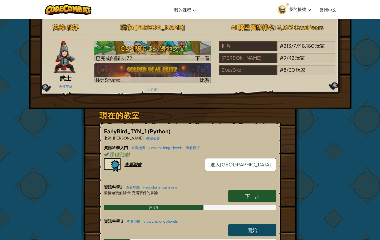
click at [63, 58] on img at bounding box center [65, 57] width 22 height 32
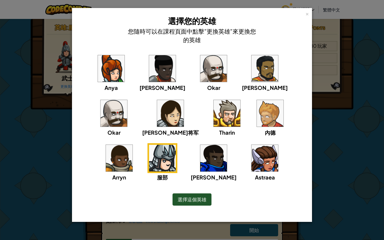
click at [200, 65] on img at bounding box center [213, 68] width 27 height 27
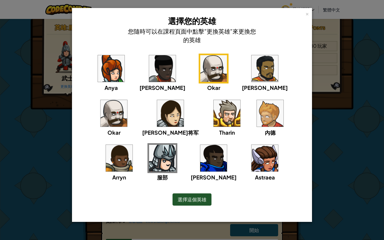
click at [218, 25] on h3 "選擇您的英雄" at bounding box center [191, 21] width 133 height 12
click at [186, 32] on h4 "您隨時可以在課程頁面中點擊"更換英雄"來更換您的英雄" at bounding box center [191, 35] width 133 height 17
click at [372, 62] on div "× 選擇您的英雄 您隨時可以在課程頁面中點擊"更換英雄"來更換您的英雄 [PERSON_NAME] [PERSON_NAME]雅将军 [PERSON_NAME…" at bounding box center [192, 120] width 384 height 240
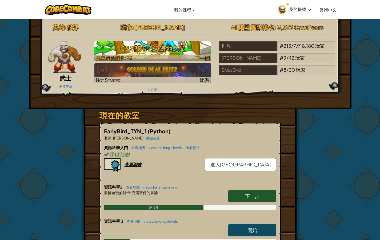
click at [183, 47] on h3 "CS2 關卡 36: 邊地之叉" at bounding box center [152, 48] width 117 height 12
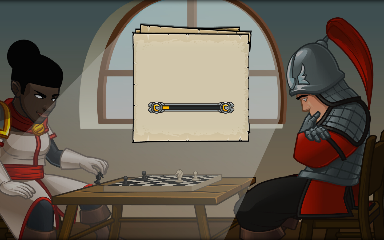
click at [202, 82] on div "Goals Start Level 從伺服器載入失敗 您將需要訂閱來開啟這關。 訂閱 您需要加入一個課程來遊玩此關卡。 回到我的課程 詢問您的老師來分派一個授…" at bounding box center [192, 83] width 120 height 120
click at [201, 84] on div "Goals Start Level 從伺服器載入失敗 您將需要訂閱來開啟這關。 訂閱 您需要加入一個課程來遊玩此關卡。 回到我的課程 詢問您的老師來分派一個授…" at bounding box center [192, 83] width 120 height 120
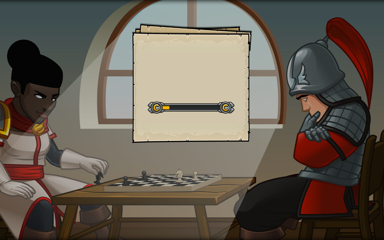
click at [201, 84] on div "Goals Start Level 從伺服器載入失敗 您將需要訂閱來開啟這關。 訂閱 您需要加入一個課程來遊玩此關卡。 回到我的課程 詢問您的老師來分派一個授…" at bounding box center [192, 83] width 120 height 120
click at [202, 82] on div "目標 打敗食人魔。 開始戰役 從伺服器載入失敗 您將需要訂閱來開啟這關。 訂閱 您需要加入一個課程來遊玩此關卡。 回到我的課程 詢問您的老師來分派一個授權碼給…" at bounding box center [192, 83] width 120 height 120
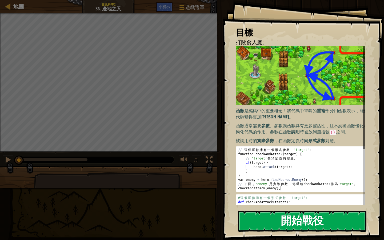
click at [298, 220] on button "開始戰役" at bounding box center [302, 221] width 128 height 21
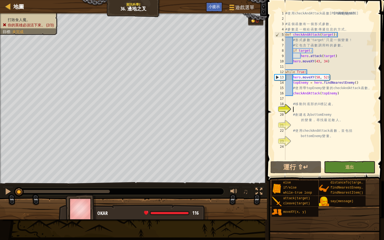
click at [74, 209] on img at bounding box center [81, 209] width 31 height 30
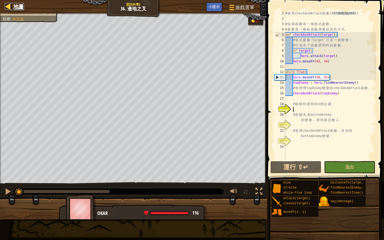
click at [21, 5] on span "地圖" at bounding box center [18, 6] width 11 height 7
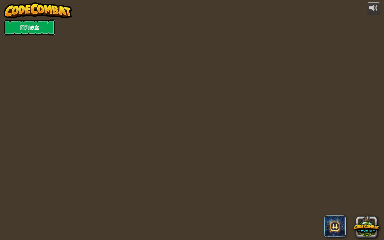
click at [39, 29] on link "回到教室" at bounding box center [29, 27] width 51 height 16
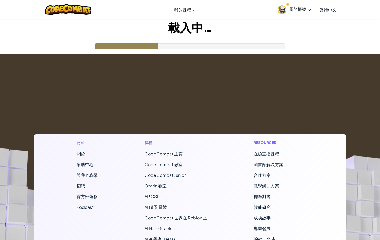
click at [277, 114] on footer "公司 關於 幫助中心 與我們聯繫 招聘 官方部落格 Podcast 課程 CodeCombat 主頁 CodeCombat 教室 CodeCombat Jun…" at bounding box center [190, 198] width 380 height 289
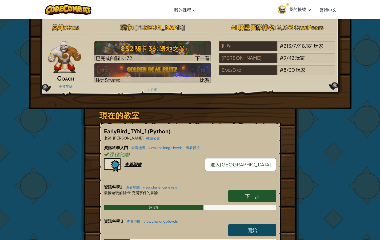
click at [69, 58] on img at bounding box center [64, 57] width 33 height 32
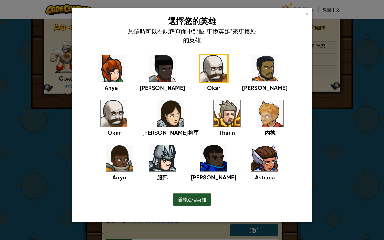
click at [106, 72] on img at bounding box center [111, 68] width 27 height 27
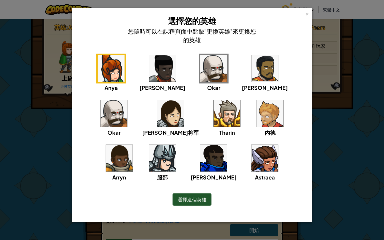
click at [330, 123] on div "× 選擇您的英雄 您隨時可以在課程頁面中點擊"更換英雄"來更換您的英雄 [PERSON_NAME] [PERSON_NAME]雅将军 [PERSON_NAME…" at bounding box center [192, 120] width 384 height 240
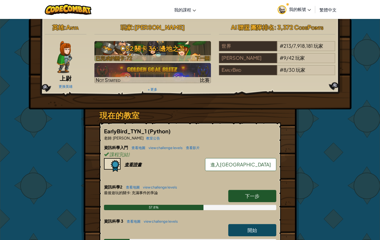
click at [191, 56] on div at bounding box center [152, 58] width 117 height 6
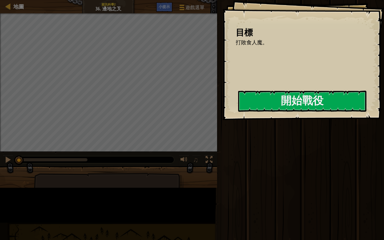
click at [223, 80] on div "目標 打敗食人魔。 開始戰役 從伺服器載入失敗 您將需要訂閱來開啟這關。 訂閱 您需要加入一個課程來遊玩此關卡。 回到我的課程 詢問您的老師來分派一個授權碼給…" at bounding box center [304, 60] width 162 height 120
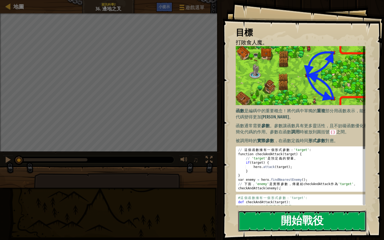
click at [296, 227] on button "開始戰役" at bounding box center [302, 221] width 128 height 21
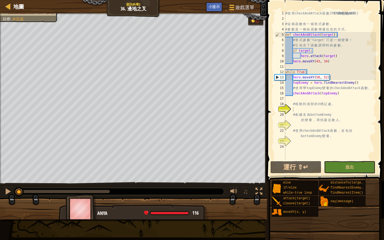
click at [26, 9] on div "地圖 資訊科學2 36. 邊地之叉 遊戲選單 完成 小提示" at bounding box center [133, 6] width 267 height 13
click at [21, 8] on span "地圖" at bounding box center [18, 6] width 11 height 7
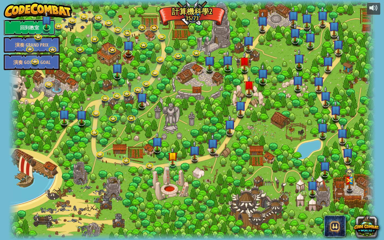
click at [35, 33] on link "回到教室" at bounding box center [29, 27] width 51 height 16
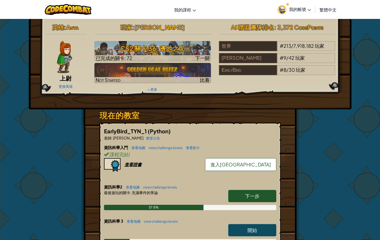
click at [65, 67] on img at bounding box center [64, 57] width 15 height 32
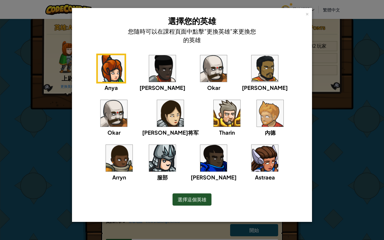
click at [127, 100] on img at bounding box center [114, 113] width 27 height 27
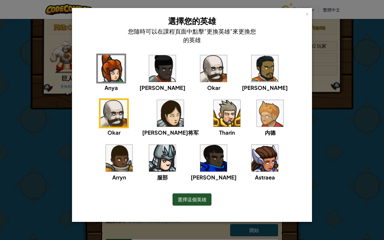
click at [384, 140] on div "× 選擇您的英雄 您隨時可以在課程頁面中點擊"更換英雄"來更換您的英雄 [PERSON_NAME] [PERSON_NAME]雅将军 [PERSON_NAME…" at bounding box center [192, 120] width 384 height 240
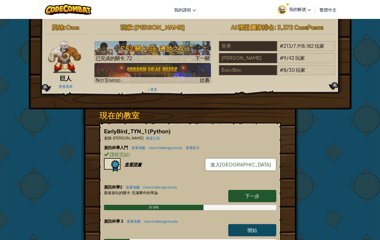
click at [56, 53] on img at bounding box center [64, 57] width 33 height 32
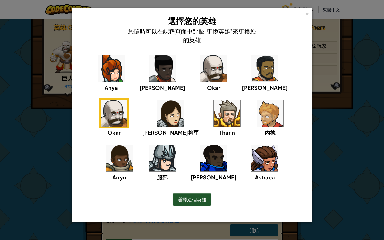
click at [201, 199] on span "選擇這個英雄" at bounding box center [192, 199] width 29 height 6
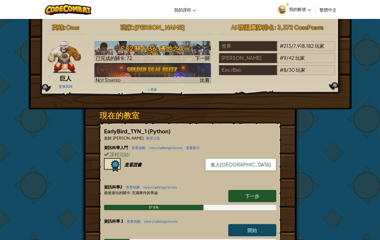
click at [71, 71] on img at bounding box center [64, 57] width 33 height 32
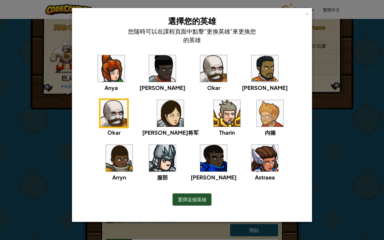
click at [205, 200] on span "選擇這個英雄" at bounding box center [192, 199] width 29 height 6
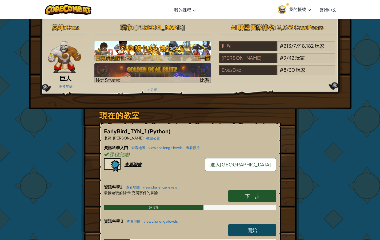
click at [181, 47] on h3 "CS2 關卡 36: 邊地之叉" at bounding box center [152, 48] width 117 height 12
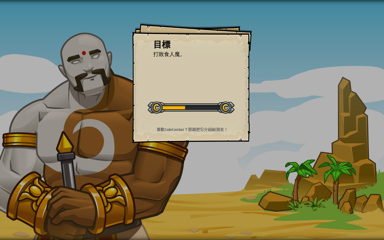
click at [199, 85] on div "目標 打敗食人魔。 開始戰役 從伺服器載入失敗 您將需要訂閱來開啟這關。 訂閱 您需要加入一個課程來遊玩此關卡。 回到我的課程 詢問您的老師來分派一個授權碼給…" at bounding box center [192, 83] width 120 height 120
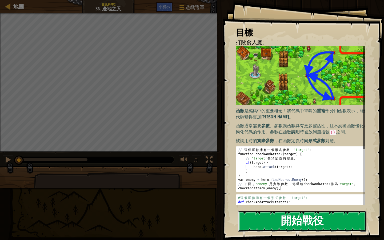
click at [352, 217] on button "開始戰役" at bounding box center [302, 221] width 128 height 21
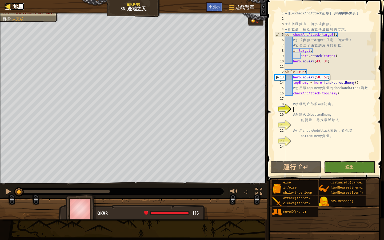
click at [11, 6] on link "地圖" at bounding box center [17, 6] width 13 height 7
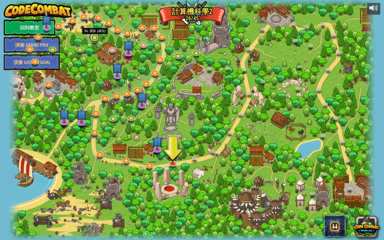
click at [96, 40] on link at bounding box center [94, 37] width 11 height 11
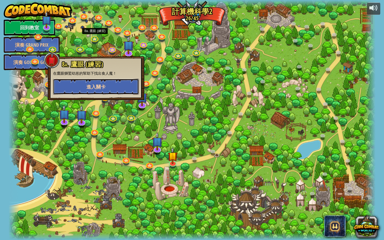
click at [103, 90] on button "進入關卡" at bounding box center [96, 87] width 86 height 16
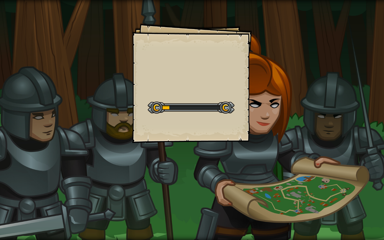
click at [198, 93] on div "Goals Start Level 從伺服器載入失敗 您將需要訂閱來開啟這關。 訂閱 您需要加入一個課程來遊玩此關卡。 回到我的課程 詢問您的老師來分派一個授…" at bounding box center [192, 83] width 120 height 120
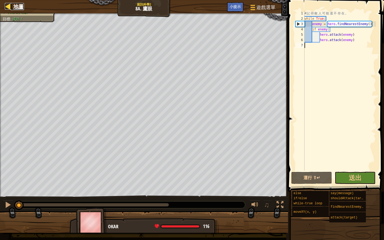
click at [9, 5] on div at bounding box center [8, 6] width 7 height 7
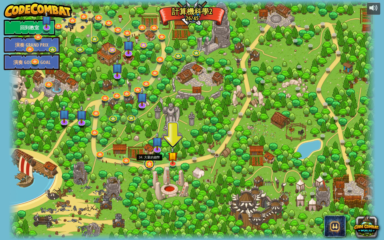
click at [149, 165] on link at bounding box center [149, 163] width 11 height 11
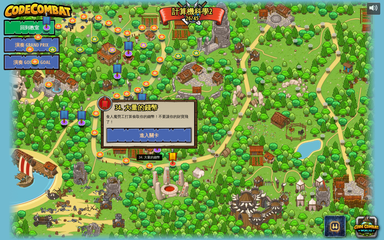
click at [140, 133] on span "進入關卡" at bounding box center [149, 135] width 19 height 7
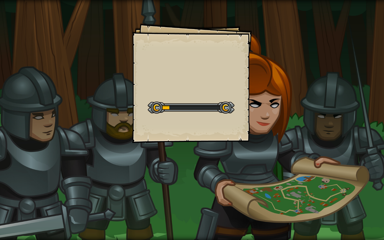
click at [224, 70] on div "Goals Start Level 從伺服器載入失敗 您將需要訂閱來開啟這關。 訂閱 您需要加入一個課程來遊玩此關卡。 回到我的課程 詢問您的老師來分派一個授…" at bounding box center [192, 83] width 120 height 120
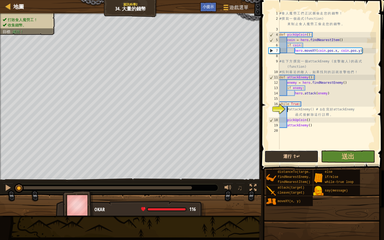
click at [281, 153] on button "運行 ⇧↵" at bounding box center [292, 156] width 54 height 12
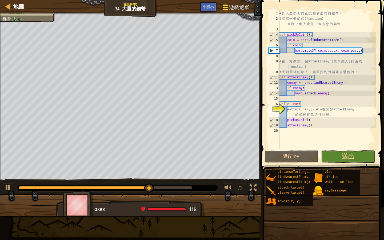
click at [242, 10] on span "遊戲選單" at bounding box center [239, 7] width 20 height 7
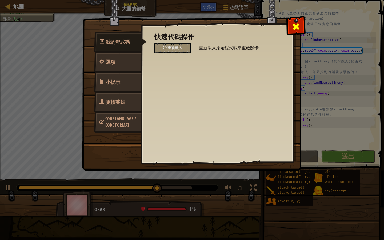
click at [303, 30] on div at bounding box center [296, 25] width 17 height 17
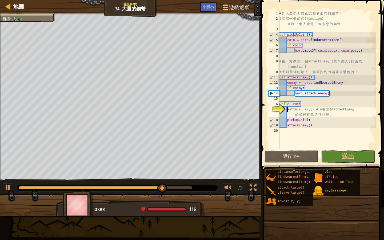
click at [240, 13] on button "遊戲選單" at bounding box center [236, 8] width 34 height 13
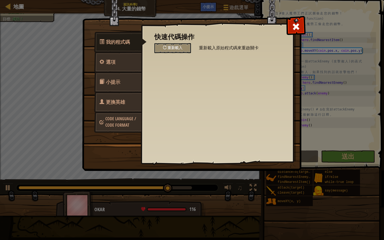
click at [129, 99] on link "更換英雄" at bounding box center [117, 102] width 47 height 21
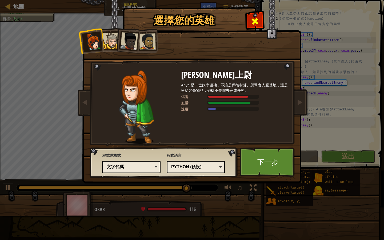
click at [258, 21] on span at bounding box center [255, 21] width 9 height 9
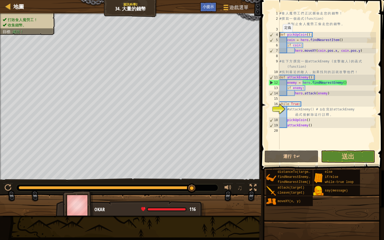
click at [280, 37] on div "# 食 人 魔 勞 工 們 正 試 圖 偷 走 您 的 錢 幣 ！ # 撰 寫 一 個 函 式 (function) 來 制 止 食 人 魔 勞 工 偷 走 …" at bounding box center [328, 85] width 98 height 149
type textarea "def pickUpCoin():"
click at [298, 155] on button "運行 ⇧↵" at bounding box center [292, 156] width 54 height 12
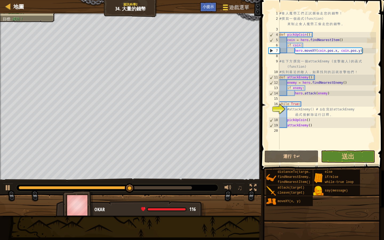
click at [236, 11] on span "遊戲選單" at bounding box center [239, 7] width 20 height 7
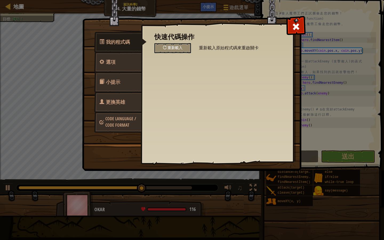
click at [123, 102] on span "更換英雄" at bounding box center [115, 102] width 19 height 7
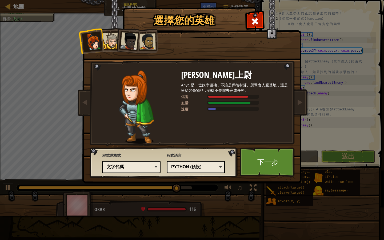
click at [114, 47] on div at bounding box center [111, 41] width 16 height 16
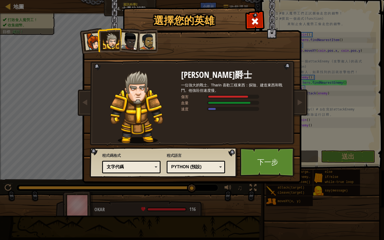
click at [138, 43] on li at bounding box center [127, 40] width 26 height 26
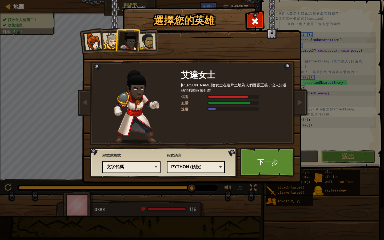
click at [146, 40] on div at bounding box center [147, 41] width 17 height 17
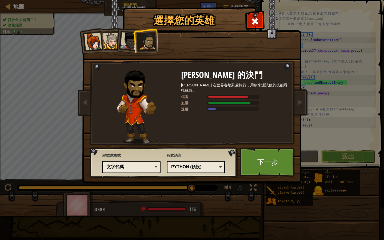
click at [131, 49] on div at bounding box center [129, 41] width 18 height 18
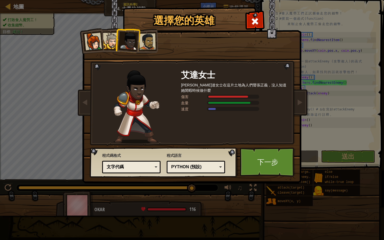
click at [111, 40] on div at bounding box center [111, 41] width 16 height 16
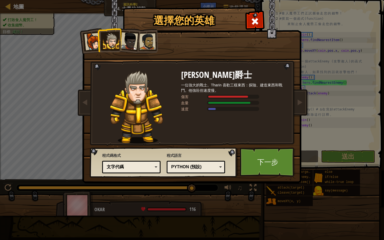
click at [135, 43] on div at bounding box center [129, 41] width 18 height 18
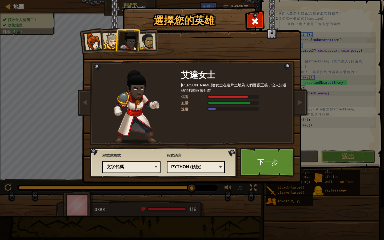
click at [147, 46] on div at bounding box center [147, 41] width 17 height 17
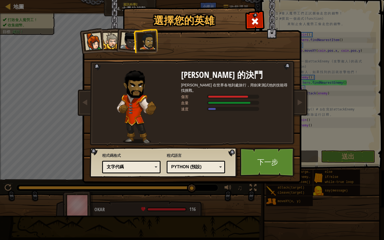
click at [129, 43] on div at bounding box center [129, 41] width 18 height 18
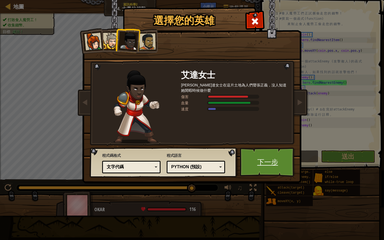
click at [271, 161] on link "下一步" at bounding box center [268, 162] width 56 height 29
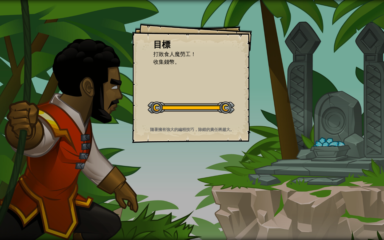
click at [196, 96] on div "開始戰役" at bounding box center [191, 106] width 87 height 21
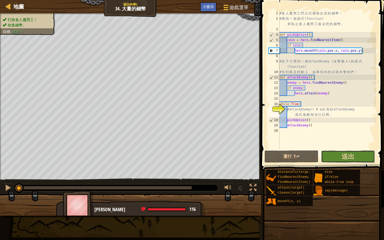
click at [332, 156] on button "送出" at bounding box center [348, 156] width 54 height 12
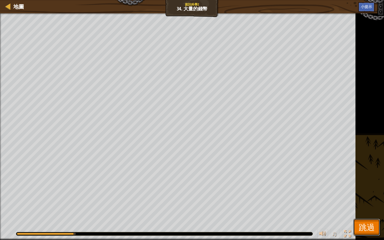
click at [370, 229] on span "跳過" at bounding box center [367, 227] width 16 height 11
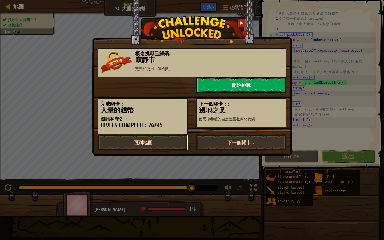
click at [147, 144] on link "回到地圖" at bounding box center [143, 142] width 90 height 16
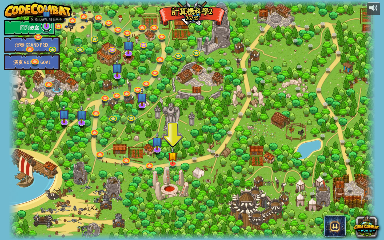
click at [42, 29] on link at bounding box center [46, 26] width 11 height 11
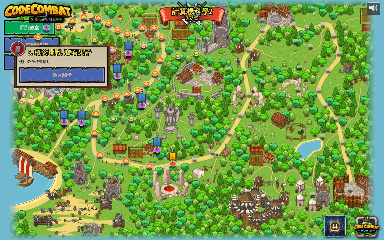
click at [118, 89] on div at bounding box center [192, 120] width 367 height 240
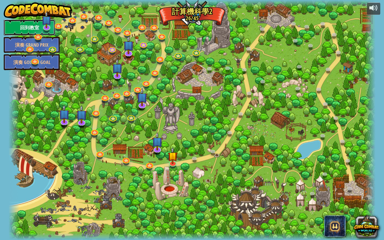
click at [22, 25] on link "回到教室" at bounding box center [29, 27] width 51 height 16
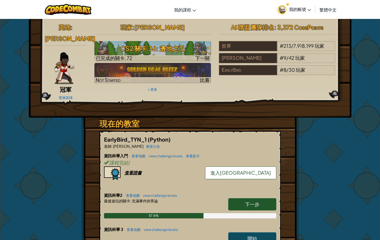
click at [64, 62] on img at bounding box center [64, 68] width 20 height 32
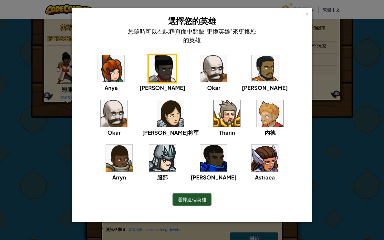
click at [157, 118] on img at bounding box center [170, 113] width 27 height 27
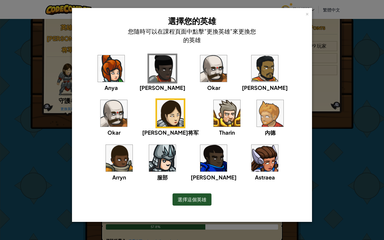
click at [257, 115] on img at bounding box center [270, 113] width 27 height 27
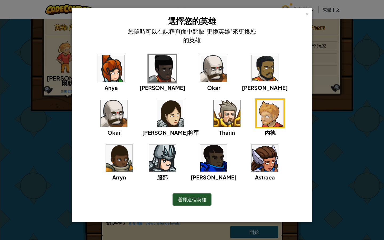
click at [127, 100] on img at bounding box center [114, 113] width 27 height 27
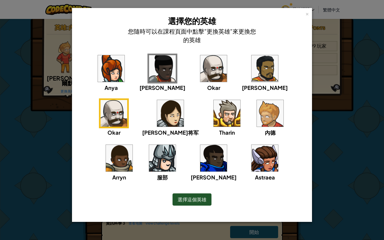
click at [200, 161] on img at bounding box center [213, 158] width 27 height 27
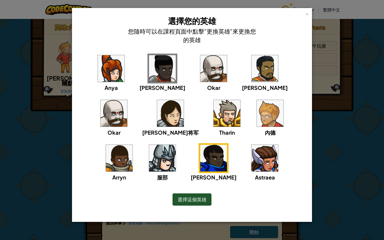
click at [184, 198] on span "選擇這個英雄" at bounding box center [192, 199] width 29 height 6
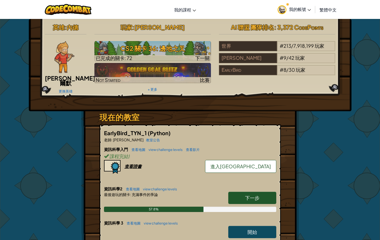
click at [64, 54] on img at bounding box center [64, 57] width 20 height 32
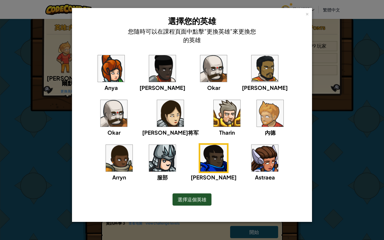
click at [200, 160] on img at bounding box center [213, 158] width 27 height 27
click at [200, 164] on img at bounding box center [213, 158] width 27 height 27
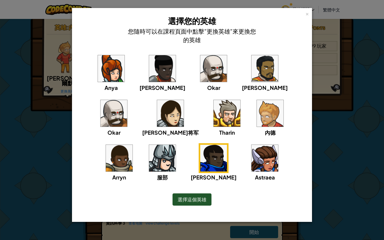
click at [133, 145] on img at bounding box center [119, 158] width 27 height 27
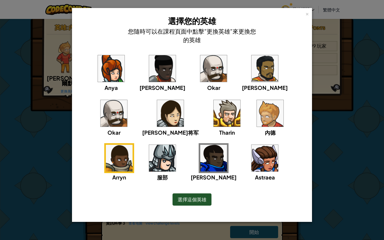
click at [257, 108] on img at bounding box center [270, 113] width 27 height 27
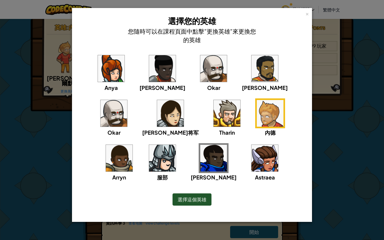
click at [214, 109] on img at bounding box center [227, 113] width 27 height 27
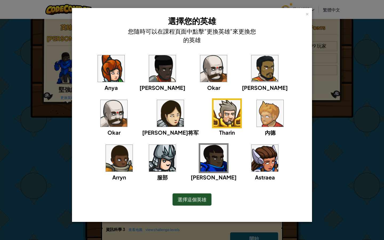
click at [157, 109] on img at bounding box center [170, 113] width 27 height 27
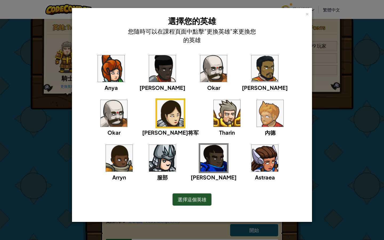
click at [112, 62] on img at bounding box center [111, 68] width 27 height 27
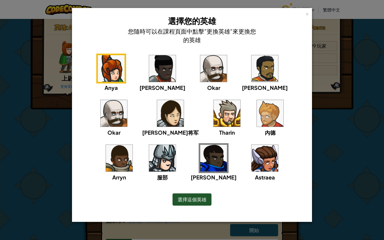
click at [149, 67] on img at bounding box center [162, 68] width 27 height 27
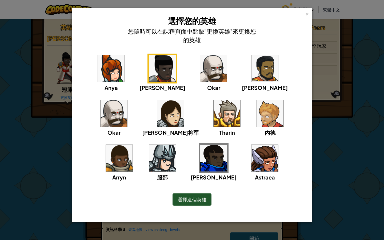
click at [200, 76] on img at bounding box center [213, 68] width 27 height 27
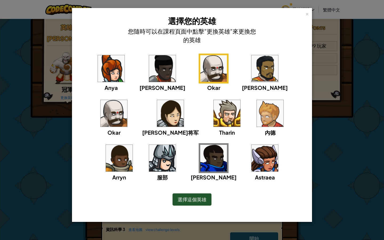
click at [127, 100] on img at bounding box center [114, 113] width 27 height 27
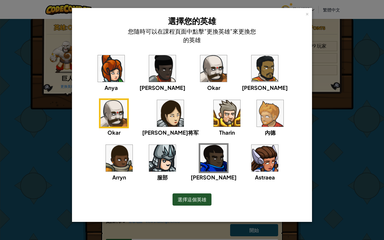
click at [200, 72] on img at bounding box center [213, 68] width 27 height 27
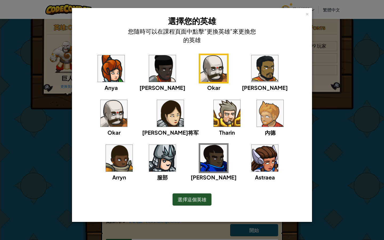
click at [127, 100] on img at bounding box center [114, 113] width 27 height 27
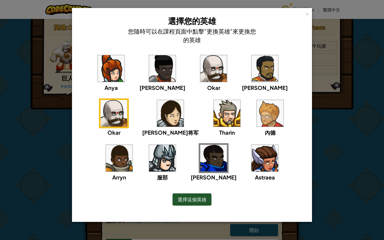
click at [199, 199] on span "選擇這個英雄" at bounding box center [192, 199] width 29 height 6
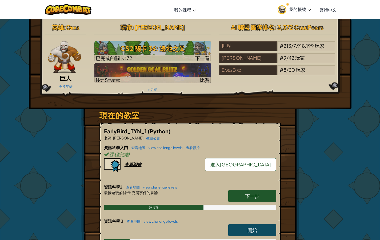
click at [328, 7] on span "繁體中文" at bounding box center [328, 10] width 17 height 6
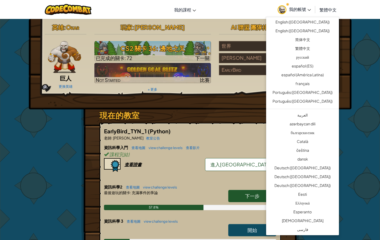
click at [354, 65] on div "英雄 : Okar 巨人 更換英雄 玩家 : [PERSON_NAME] CS2 關卡 36: 邊地之叉 已完成的關卡: 72 下一關 Not Started…" at bounding box center [190, 194] width 380 height 350
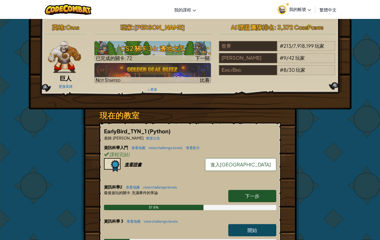
click at [294, 8] on span "我的帳號" at bounding box center [300, 9] width 22 height 6
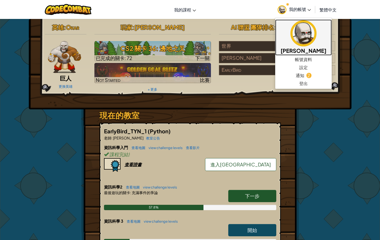
click at [305, 39] on img at bounding box center [304, 33] width 26 height 26
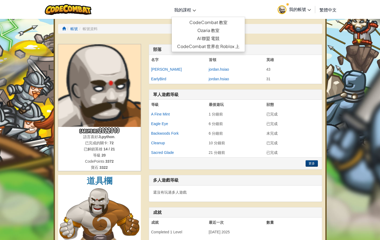
click at [187, 10] on span "我的課程" at bounding box center [182, 10] width 17 height 6
click at [77, 10] on img at bounding box center [68, 9] width 47 height 11
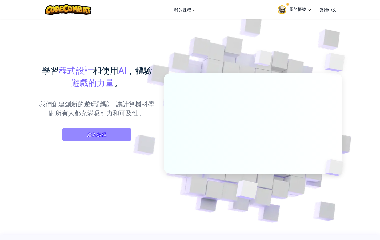
click at [108, 130] on span "進入課程" at bounding box center [96, 134] width 69 height 13
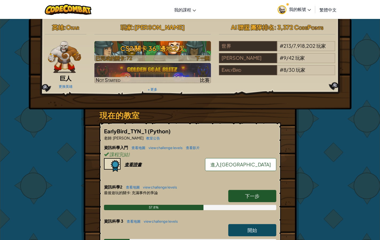
click at [171, 55] on div at bounding box center [152, 58] width 117 height 6
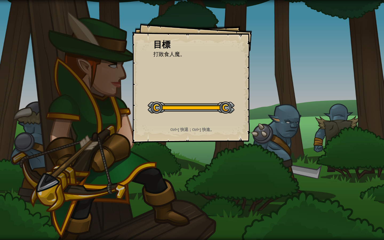
click at [194, 82] on div "目標 打敗食人魔。 開始戰役 從伺服器載入失敗 您將需要訂閱來開啟這關。 訂閱 您需要加入一個課程來遊玩此關卡。 回到我的課程 詢問您的老師來分派一個授權碼給…" at bounding box center [192, 83] width 120 height 120
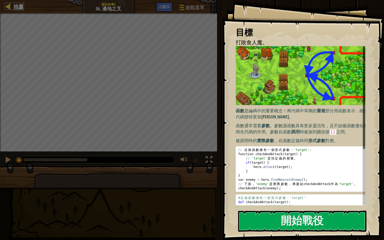
click at [22, 7] on span "地圖" at bounding box center [18, 6] width 11 height 7
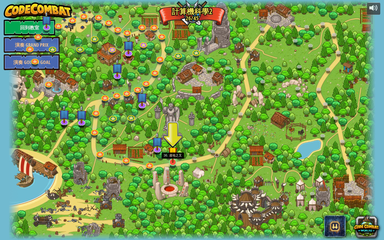
click at [173, 160] on img at bounding box center [173, 152] width 10 height 22
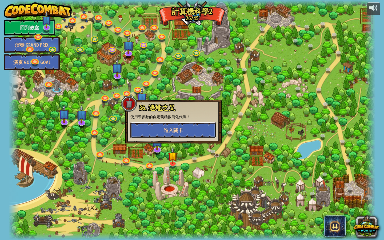
click at [179, 127] on span "進入關卡" at bounding box center [173, 130] width 19 height 7
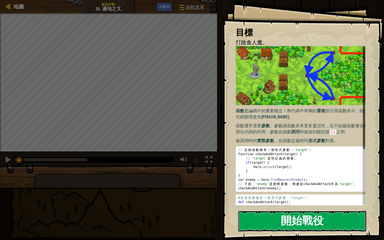
click at [314, 215] on button "開始戰役" at bounding box center [302, 221] width 128 height 21
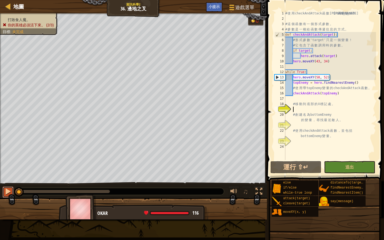
click at [11, 189] on div at bounding box center [8, 191] width 7 height 7
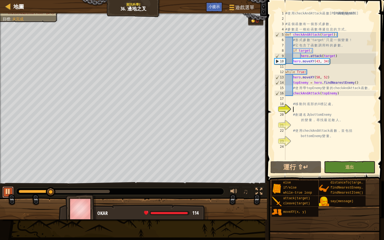
click at [7, 191] on div at bounding box center [8, 191] width 7 height 7
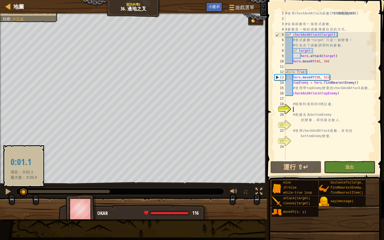
drag, startPoint x: 53, startPoint y: 193, endPoint x: 24, endPoint y: 193, distance: 29.6
click at [24, 193] on div at bounding box center [24, 192] width 10 height 10
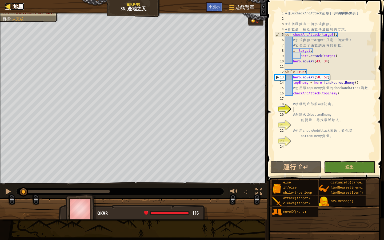
click at [16, 6] on span "地圖" at bounding box center [18, 6] width 11 height 7
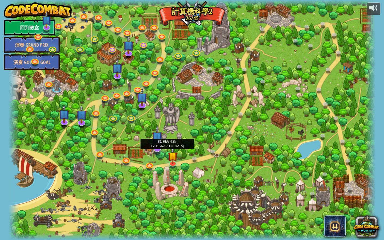
click at [158, 144] on img at bounding box center [157, 137] width 11 height 25
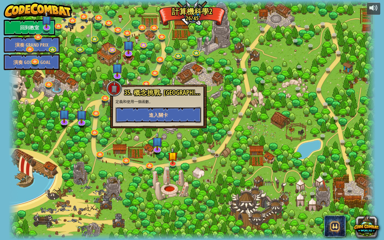
click at [175, 110] on button "進入關卡" at bounding box center [159, 115] width 86 height 16
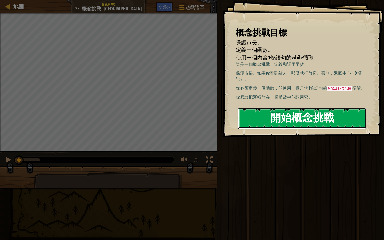
click at [331, 118] on button "開始概念挑戰" at bounding box center [302, 118] width 128 height 21
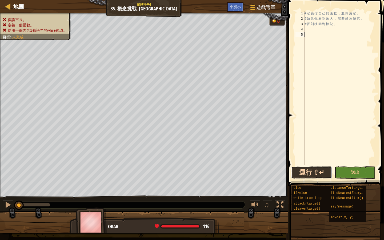
click at [304, 175] on button "運行 ⇧↵" at bounding box center [311, 172] width 41 height 12
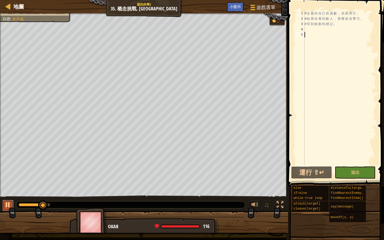
click at [5, 206] on div at bounding box center [8, 204] width 7 height 7
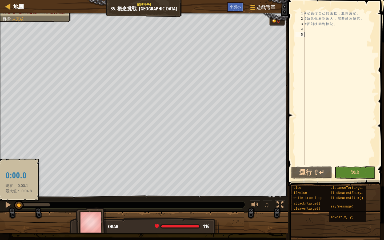
drag, startPoint x: 43, startPoint y: 203, endPoint x: 19, endPoint y: 208, distance: 24.8
click at [19, 208] on div at bounding box center [19, 206] width 10 height 10
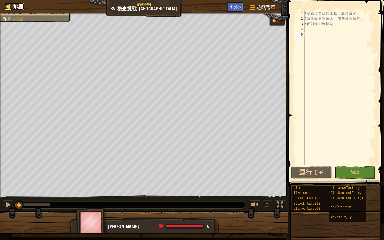
click at [14, 6] on span "地圖" at bounding box center [18, 6] width 11 height 7
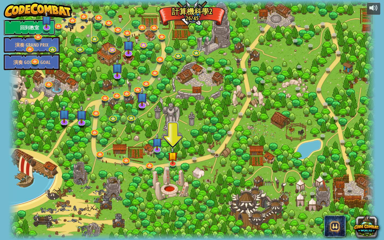
click at [26, 28] on link "回到教室" at bounding box center [29, 27] width 51 height 16
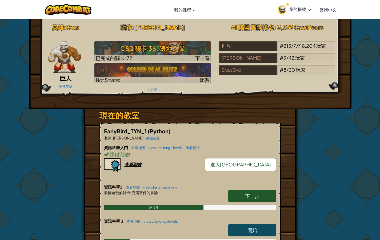
click at [62, 64] on img at bounding box center [64, 57] width 33 height 32
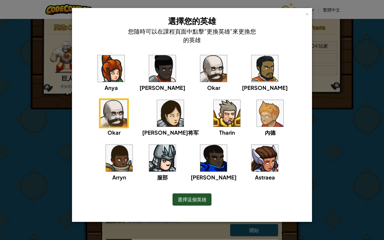
click at [334, 140] on div "× 選擇您的英雄 您隨時可以在課程頁面中點擊"更換英雄"來更換您的英雄 [PERSON_NAME] [PERSON_NAME]雅将军 [PERSON_NAME…" at bounding box center [192, 120] width 384 height 240
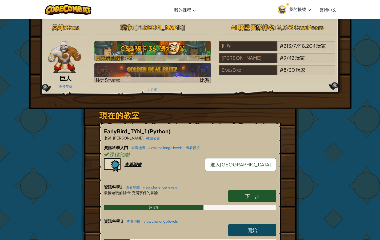
click at [159, 47] on h3 "CS2 關卡 36: 邊地之叉" at bounding box center [152, 48] width 117 height 12
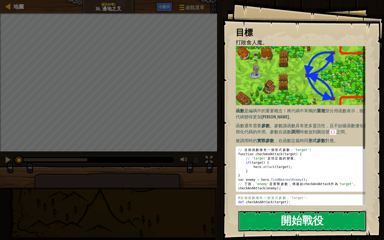
click at [293, 211] on button "開始戰役" at bounding box center [302, 221] width 128 height 21
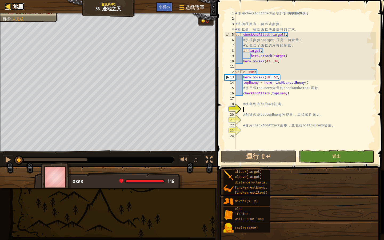
click at [19, 10] on span "地圖" at bounding box center [18, 6] width 11 height 7
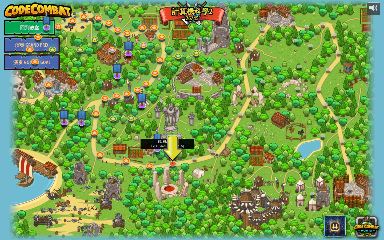
click at [158, 144] on img at bounding box center [158, 138] width 10 height 22
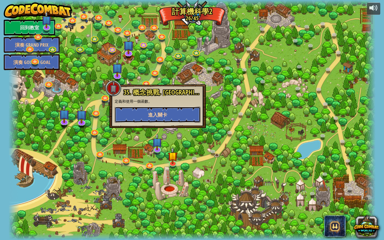
click at [150, 121] on button "進入關卡" at bounding box center [158, 115] width 86 height 16
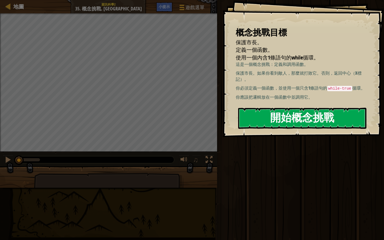
click at [274, 117] on button "開始概念挑戰" at bounding box center [302, 118] width 128 height 21
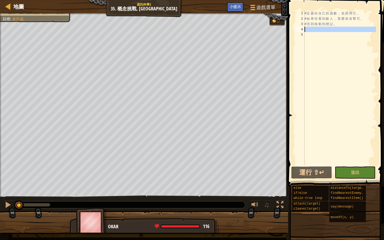
click at [304, 29] on div "4" at bounding box center [300, 29] width 9 height 5
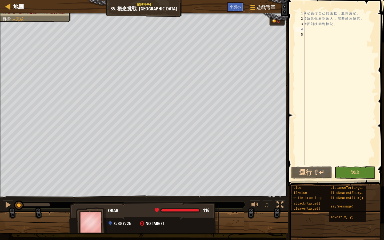
click at [157, 211] on span at bounding box center [157, 210] width 4 height 4
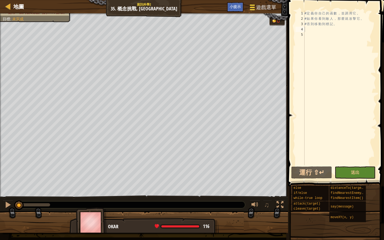
click at [266, 5] on span "遊戲選單" at bounding box center [266, 7] width 20 height 7
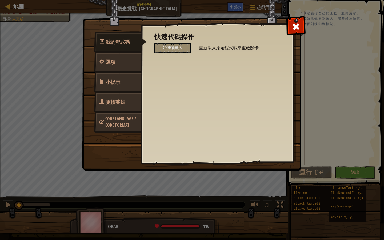
click at [122, 98] on link "更換英雄" at bounding box center [117, 102] width 47 height 21
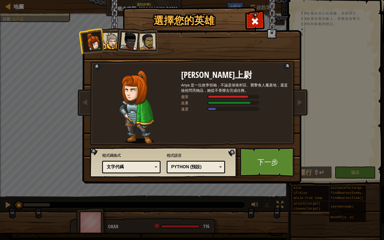
click at [113, 40] on div at bounding box center [111, 41] width 16 height 16
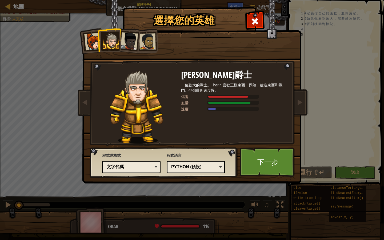
click at [132, 45] on div at bounding box center [129, 41] width 18 height 18
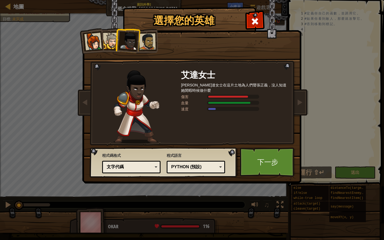
click at [150, 44] on div at bounding box center [147, 41] width 17 height 17
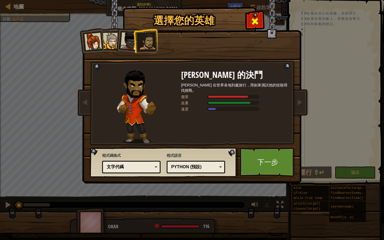
click at [258, 23] on span at bounding box center [255, 21] width 9 height 9
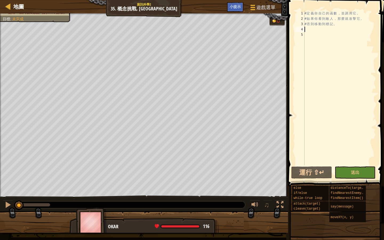
type textarea "w"
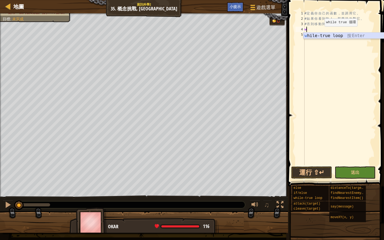
click at [346, 37] on div "w hile-true loop 按 Enter" at bounding box center [354, 42] width 101 height 19
click at [316, 35] on div "# 定 義 你 自 己 的 函 數 ， 並 調 用 它 。 # 如 果 你 看 到 敵 人 ， 那 麼 就 攻 擊 它 。 # 否 則 移 動 到 標 記 。…" at bounding box center [340, 93] width 73 height 165
click at [305, 40] on div "# 定 義 你 自 己 的 函 數 ， 並 調 用 它 。 # 如 果 你 看 到 敵 人 ， 那 麼 就 攻 擊 它 。 # 否 則 移 動 到 標 記 。…" at bounding box center [340, 93] width 73 height 165
click at [314, 37] on div "# 定 義 你 自 己 的 函 數 ， 並 調 用 它 。 # 如 果 你 看 到 敵 人 ， 那 麼 就 攻 擊 它 。 # 否 則 移 動 到 標 記 。…" at bounding box center [340, 93] width 73 height 165
type textarea "h"
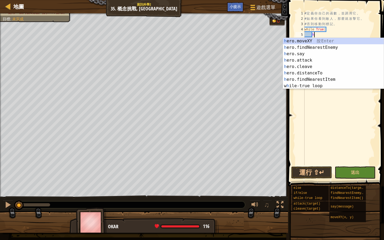
scroll to position [2, 1]
click at [334, 46] on div "h ero.moveXY 按 Enter h ero.findNearestEnemy 按 Enter h ero.say 按 Enter h ero.att…" at bounding box center [333, 70] width 101 height 64
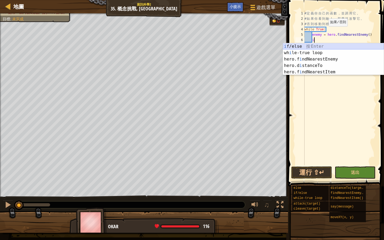
click at [316, 46] on div "i f/else 按 Enter wh i le-true loop 按 Enter hero.f i ndNearestEnemy 按 Enter hero…" at bounding box center [333, 65] width 101 height 45
type textarea "if enemy:"
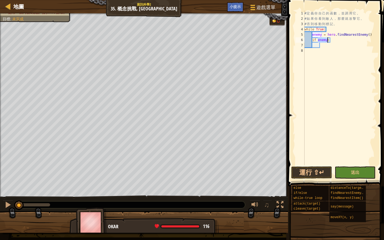
click at [323, 48] on div "# 定 義 你 自 己 的 函 數 ， 並 調 用 它 。 # 如 果 你 看 到 敵 人 ， 那 麼 就 攻 擊 它 。 # 否 則 移 動 到 標 記 。…" at bounding box center [340, 93] width 73 height 165
click at [314, 175] on button "運行 ⇧↵" at bounding box center [311, 172] width 41 height 12
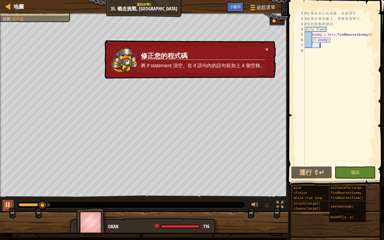
click at [7, 206] on div at bounding box center [8, 204] width 7 height 7
click at [269, 51] on div "× 修正您的程式碼 將 if statement 清空。在 if 語句內的語句前加上 4 個空格。" at bounding box center [190, 59] width 172 height 39
click at [268, 50] on button "×" at bounding box center [266, 49] width 3 height 6
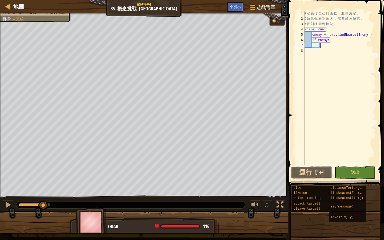
scroll to position [2, 1]
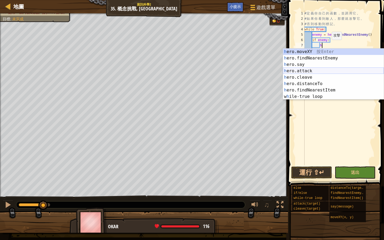
click at [311, 73] on div "h ero.moveXY 按 Enter h ero.findNearestEnemy 按 Enter h ero.say 按 Enter h ero.att…" at bounding box center [333, 81] width 101 height 64
type textarea "hero.attack(enemy)"
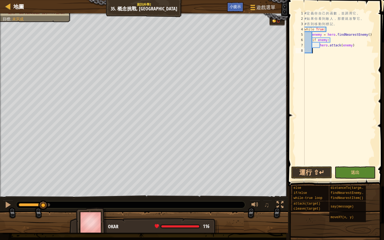
click at [314, 50] on div "# 定 義 你 自 己 的 函 數 ， 並 調 用 它 。 # 如 果 你 看 到 敵 人 ， 那 麼 就 攻 擊 它 。 # 否 則 移 動 到 標 記 。…" at bounding box center [340, 93] width 73 height 165
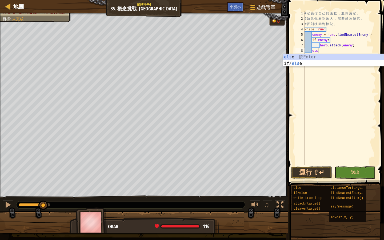
scroll to position [2, 1]
click at [292, 62] on div "else 按 Enter if/ else 按 Enter" at bounding box center [333, 67] width 101 height 26
type textarea "if enemy:"
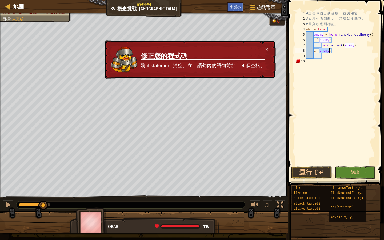
click at [307, 61] on div "# 定 義 你 自 己 的 函 數 ， 並 調 用 它 。 # 如 果 你 看 到 敵 人 ， 那 麼 就 攻 擊 它 。 # 否 則 移 動 到 標 記 。…" at bounding box center [340, 93] width 71 height 165
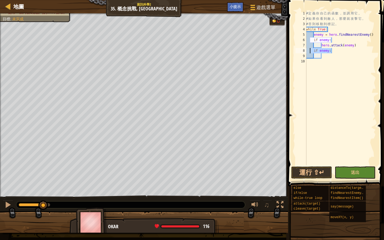
drag, startPoint x: 333, startPoint y: 50, endPoint x: 311, endPoint y: 50, distance: 22.4
click at [311, 50] on div "# 定 義 你 自 己 的 函 數 ， 並 調 用 它 。 # 如 果 你 看 到 敵 人 ， 那 麼 就 攻 擊 它 。 # 否 則 移 動 到 標 記 。…" at bounding box center [340, 93] width 71 height 165
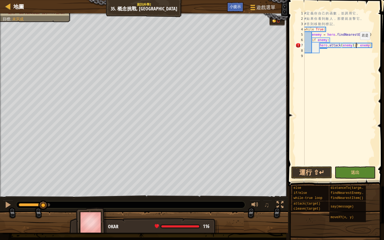
click at [356, 45] on div "# 定 義 你 自 己 的 函 數 ， 並 調 用 它 。 # 如 果 你 看 到 敵 人 ， 那 麼 就 攻 擊 它 。 # 否 則 移 動 到 標 記 。…" at bounding box center [339, 93] width 73 height 165
drag, startPoint x: 355, startPoint y: 45, endPoint x: 372, endPoint y: 47, distance: 17.7
click at [372, 47] on div "# 定 義 你 自 己 的 函 數 ， 並 調 用 它 。 # 如 果 你 看 到 敵 人 ， 那 麼 就 攻 擊 它 。 # 否 則 移 動 到 標 記 。…" at bounding box center [339, 93] width 73 height 165
type textarea "hero.attack(enemy)"
click at [321, 52] on div "# 定 義 你 自 己 的 函 數 ， 並 調 用 它 。 # 如 果 你 看 到 敵 人 ， 那 麼 就 攻 擊 它 。 # 否 則 移 動 到 標 記 。…" at bounding box center [339, 93] width 73 height 165
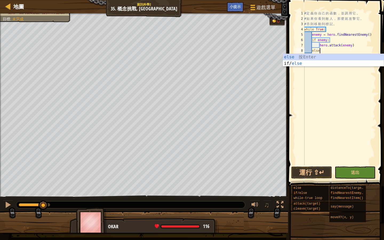
scroll to position [2, 1]
type textarea "else:"
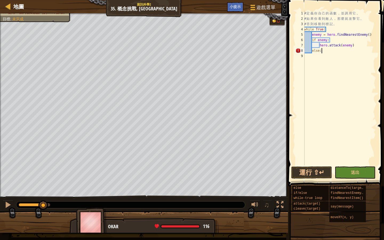
scroll to position [2, 1]
click at [306, 56] on div "# 定 義 你 自 己 的 函 數 ， 並 調 用 它 。 # 如 果 你 看 到 敵 人 ， 那 麼 就 攻 擊 它 。 # 否 則 移 動 到 標 記 。…" at bounding box center [339, 93] width 73 height 165
click at [304, 56] on div "9" at bounding box center [300, 55] width 9 height 5
click at [320, 55] on div "# 定 義 你 自 己 的 函 數 ， 並 調 用 它 。 # 如 果 你 看 到 敵 人 ， 那 麼 就 攻 擊 它 。 # 否 則 移 動 到 標 記 。…" at bounding box center [339, 93] width 73 height 165
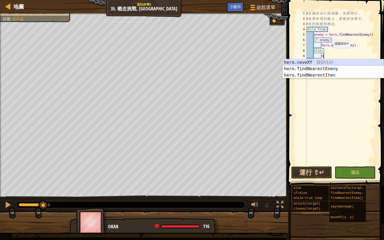
click at [322, 61] on div "hero. m oveXY 按 Enter hero.findNearestEne m y 按 Enter hero.findNearestIte m 按 E…" at bounding box center [333, 75] width 101 height 32
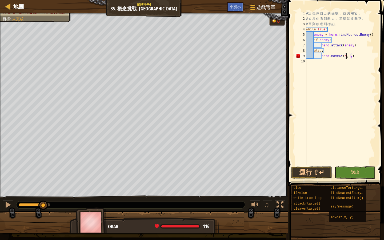
scroll to position [2, 3]
click at [355, 57] on div "# 定 義 你 自 己 的 函 數 ， 並 調 用 它 。 # 如 果 你 看 到 敵 人 ， 那 麼 就 攻 擊 它 。 # 否 則 移 動 到 標 記 。…" at bounding box center [340, 93] width 71 height 165
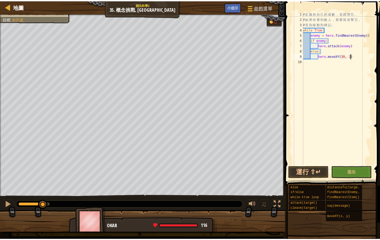
scroll to position [2, 4]
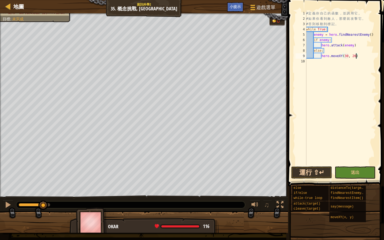
type textarea "hero.moveXY(30, 26)"
click at [326, 176] on button "運行 ⇧↵" at bounding box center [311, 172] width 41 height 12
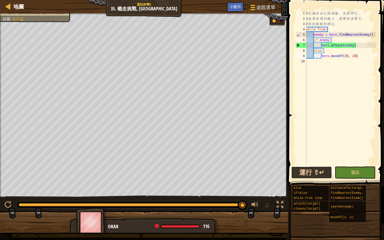
click at [316, 174] on button "運行 ⇧↵" at bounding box center [311, 172] width 41 height 12
click at [8, 5] on div at bounding box center [8, 6] width 7 height 7
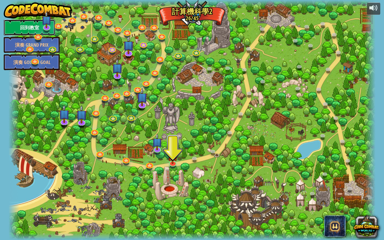
click at [26, 26] on link "回到教室" at bounding box center [29, 27] width 51 height 16
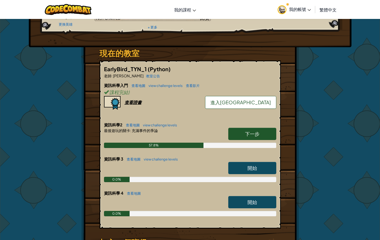
scroll to position [61, 0]
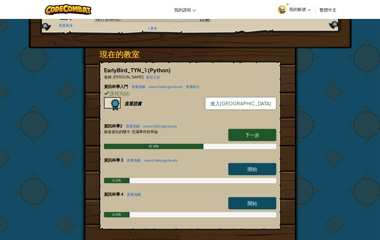
click at [258, 133] on span "下一步" at bounding box center [252, 135] width 14 height 6
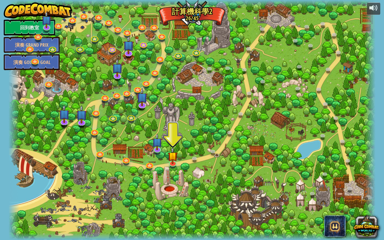
click at [208, 20] on div at bounding box center [192, 120] width 367 height 240
click at [208, 19] on div at bounding box center [192, 120] width 367 height 240
click at [209, 19] on div at bounding box center [192, 120] width 367 height 240
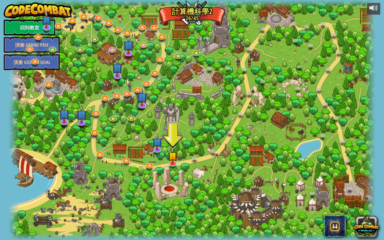
click at [210, 18] on div at bounding box center [192, 120] width 367 height 240
click at [123, 183] on div at bounding box center [192, 120] width 367 height 240
click at [171, 182] on div at bounding box center [192, 120] width 367 height 240
click at [194, 158] on link at bounding box center [195, 158] width 11 height 11
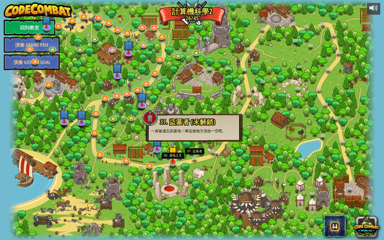
click at [172, 157] on img at bounding box center [173, 152] width 10 height 22
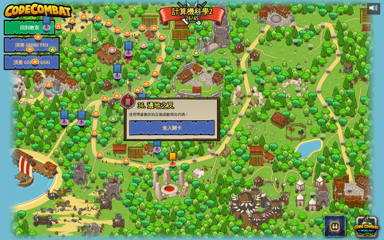
click at [181, 127] on span "進入關卡" at bounding box center [171, 128] width 19 height 7
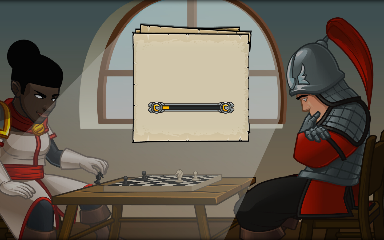
click at [191, 105] on div at bounding box center [191, 108] width 87 height 12
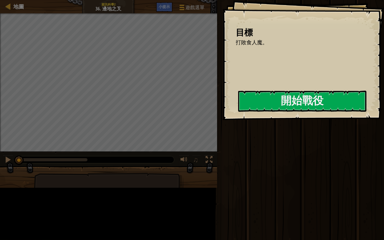
click at [238, 112] on div "開始戰役" at bounding box center [302, 101] width 128 height 21
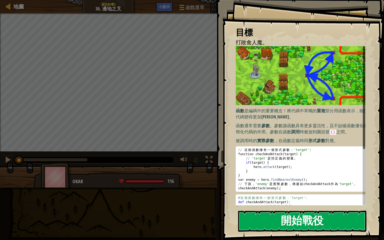
click at [275, 215] on button "開始戰役" at bounding box center [302, 221] width 128 height 21
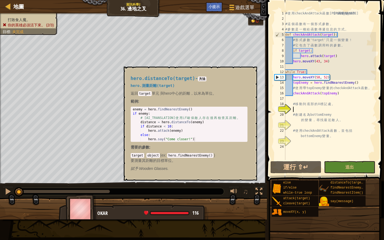
click at [326, 191] on img at bounding box center [324, 189] width 10 height 10
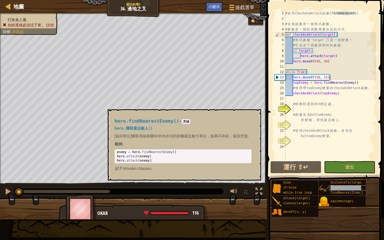
click at [336, 190] on div "findNearestEnemy()" at bounding box center [348, 187] width 38 height 5
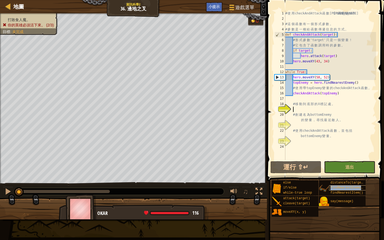
click at [336, 190] on div "findNearestEnemy()" at bounding box center [348, 187] width 38 height 5
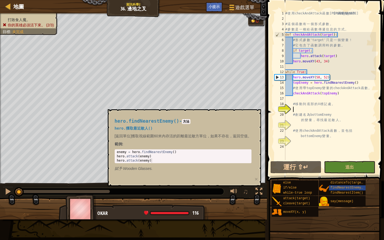
click at [254, 21] on img at bounding box center [253, 20] width 5 height 5
click at [256, 21] on div "0" at bounding box center [256, 20] width 13 height 5
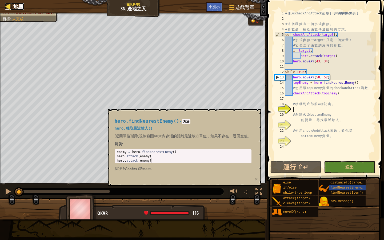
click at [14, 4] on span "地圖" at bounding box center [18, 6] width 11 height 7
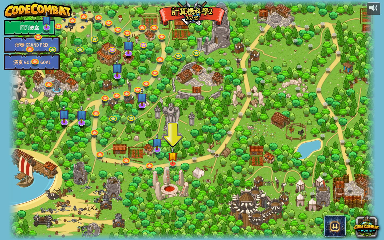
click at [209, 23] on div at bounding box center [192, 120] width 367 height 240
click at [18, 93] on div at bounding box center [14, 120] width 11 height 240
click at [157, 148] on img at bounding box center [158, 138] width 10 height 22
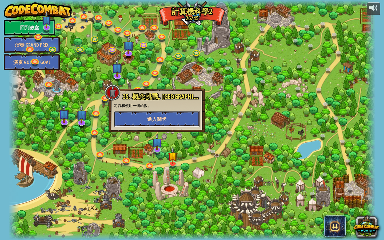
click at [159, 121] on span "進入關卡" at bounding box center [156, 119] width 19 height 7
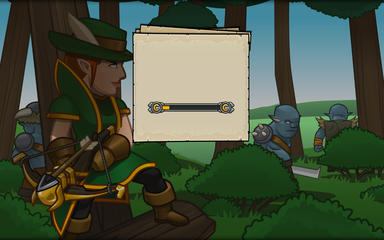
click at [210, 104] on div at bounding box center [191, 108] width 87 height 12
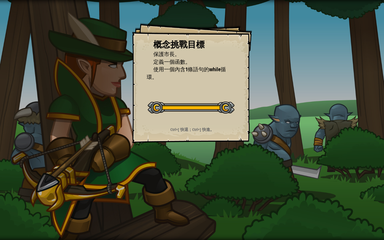
drag, startPoint x: 191, startPoint y: 119, endPoint x: 192, endPoint y: 116, distance: 3.1
click at [191, 117] on div "概念挑戰目標 保護市長。 定義一個函數。 使用一個內含1條語句的while循環。 開始概念挑戰 從伺服器載入失敗 您將需要訂閱來開啟這關。 訂閱 您需要加入一…" at bounding box center [192, 83] width 120 height 120
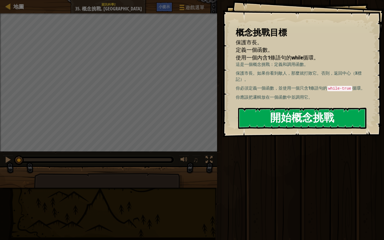
click at [298, 123] on button "開始概念挑戰" at bounding box center [302, 118] width 128 height 21
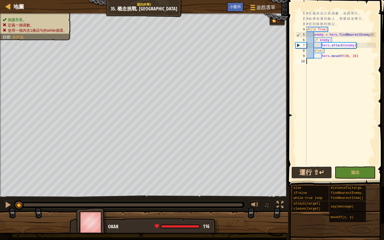
click at [308, 169] on button "運行 ⇧↵" at bounding box center [311, 172] width 41 height 12
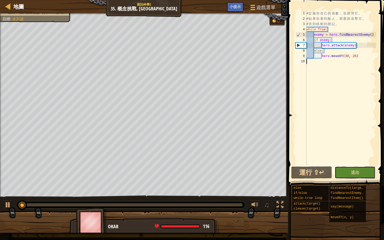
click at [354, 176] on button "送出" at bounding box center [355, 172] width 41 height 12
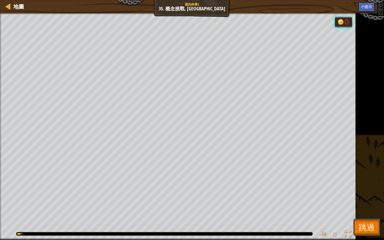
click at [379, 233] on button "跳過" at bounding box center [367, 227] width 27 height 17
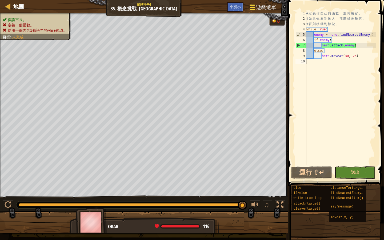
click at [264, 7] on span "遊戲選單" at bounding box center [266, 7] width 20 height 7
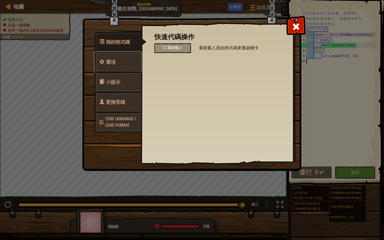
click at [114, 64] on span "選項" at bounding box center [111, 62] width 10 height 7
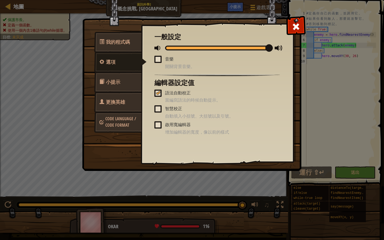
click at [125, 78] on link "小提示" at bounding box center [117, 82] width 47 height 21
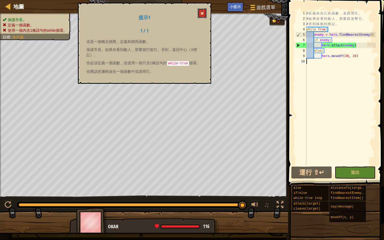
click at [202, 13] on span at bounding box center [202, 13] width 4 height 4
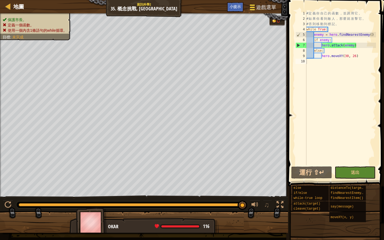
click at [264, 9] on span "遊戲選單" at bounding box center [266, 7] width 20 height 7
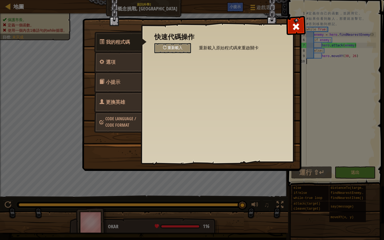
click at [120, 118] on span "Code Language / Code Format" at bounding box center [120, 122] width 31 height 12
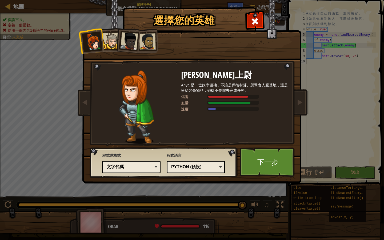
click at [195, 165] on div "Python (預設)" at bounding box center [194, 167] width 46 height 6
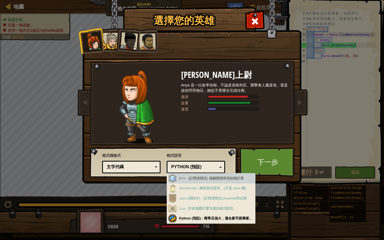
click at [165, 112] on div at bounding box center [136, 106] width 89 height 73
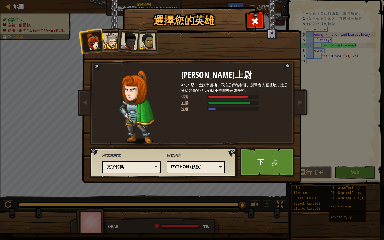
click at [140, 165] on div "文字代碼" at bounding box center [130, 167] width 46 height 6
click at [239, 130] on div "Anya Weston上尉 Anya 是一位效率領袖，不論是保衛村莊、襲擊食人魔基地，還是撿拾閃亮物品，她從不畏懼去完成任務。 傷害 血量 速度" at bounding box center [234, 106] width 107 height 73
click at [232, 71] on h2 "[PERSON_NAME]上尉" at bounding box center [234, 74] width 107 height 9
drag, startPoint x: 218, startPoint y: 101, endPoint x: 252, endPoint y: 102, distance: 34.4
click at [252, 102] on div at bounding box center [233, 103] width 52 height 4
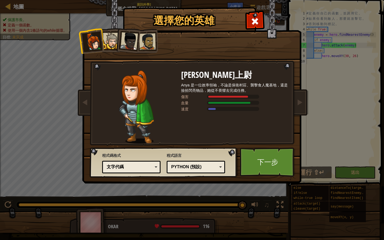
click at [116, 39] on li at bounding box center [127, 40] width 26 height 26
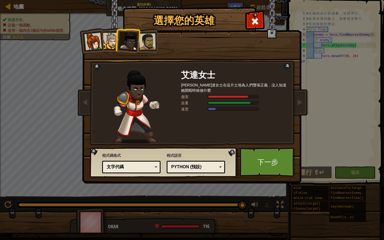
click at [144, 42] on div at bounding box center [147, 41] width 17 height 17
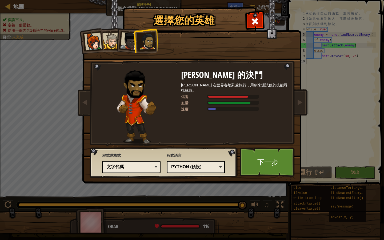
click at [127, 42] on div at bounding box center [129, 41] width 18 height 18
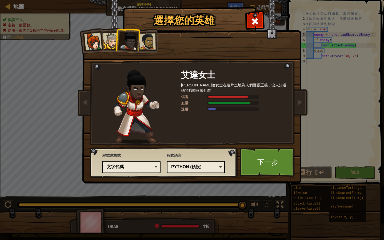
click at [146, 46] on div at bounding box center [147, 41] width 17 height 17
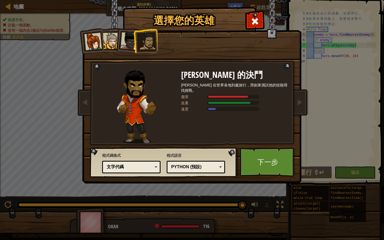
click at [130, 46] on div at bounding box center [129, 41] width 18 height 18
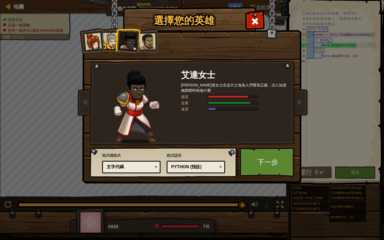
click at [111, 41] on div at bounding box center [111, 41] width 16 height 16
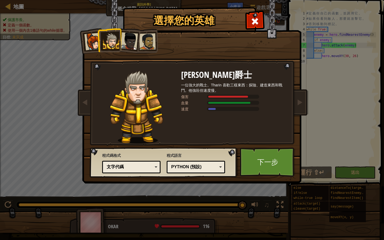
click at [107, 40] on div at bounding box center [111, 41] width 16 height 16
click at [259, 22] on div at bounding box center [255, 20] width 17 height 17
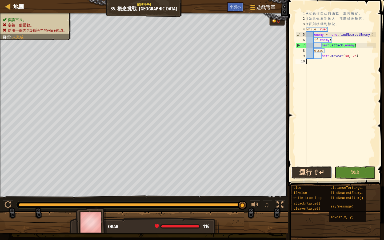
click at [321, 175] on button "運行 ⇧↵" at bounding box center [311, 172] width 41 height 12
click at [282, 208] on div at bounding box center [280, 204] width 7 height 7
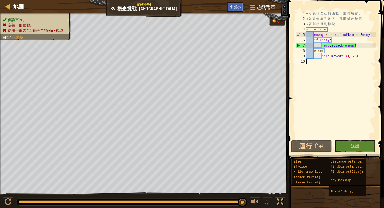
click at [285, 201] on div "♫" at bounding box center [144, 200] width 288 height 16
click at [284, 201] on button at bounding box center [280, 202] width 11 height 11
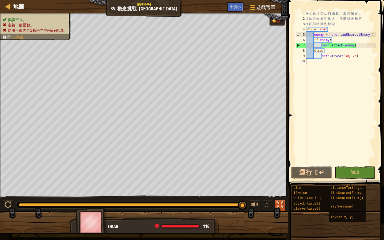
click at [279, 206] on div at bounding box center [280, 204] width 7 height 7
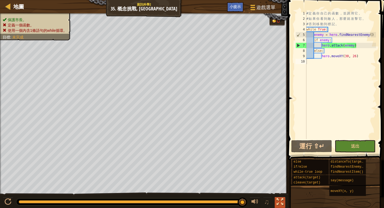
click at [280, 203] on div at bounding box center [280, 201] width 7 height 7
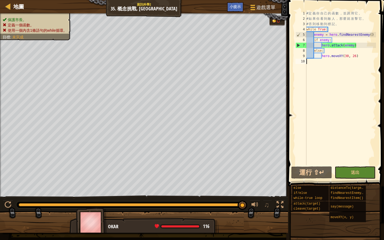
click at [197, 208] on div at bounding box center [130, 204] width 229 height 7
drag, startPoint x: 192, startPoint y: 207, endPoint x: 29, endPoint y: 197, distance: 164.1
click at [35, 198] on div "♫" at bounding box center [144, 204] width 288 height 16
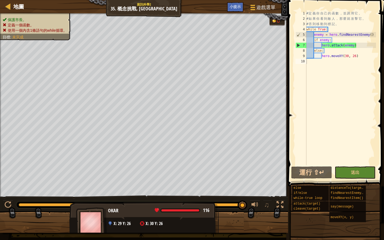
click at [156, 210] on span at bounding box center [157, 210] width 4 height 4
drag, startPoint x: 158, startPoint y: 210, endPoint x: 213, endPoint y: 214, distance: 55.1
click at [213, 214] on div "Okar 116 x: 29 y: 26 x: 30 y: 26" at bounding box center [143, 224] width 149 height 44
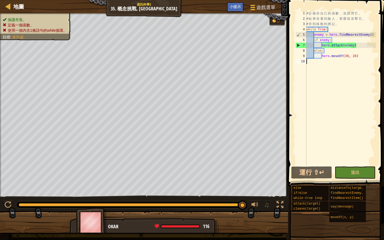
click at [91, 226] on img at bounding box center [91, 223] width 31 height 30
click at [91, 225] on img at bounding box center [91, 223] width 31 height 30
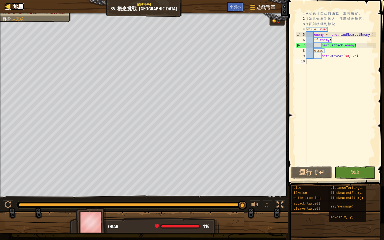
click at [14, 7] on span "地圖" at bounding box center [18, 6] width 11 height 7
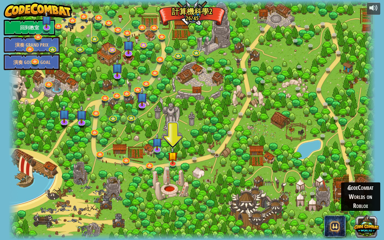
click at [369, 227] on button at bounding box center [367, 226] width 26 height 26
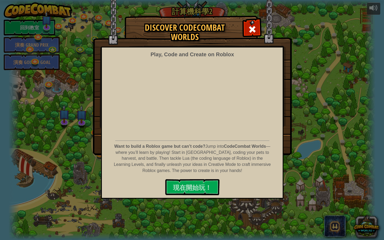
click at [304, 72] on div "Discover CodeCombat Worlds Play, Code and Create on Roblox Want to build a Robl…" at bounding box center [192, 85] width 384 height 139
click at [254, 31] on span at bounding box center [252, 29] width 9 height 9
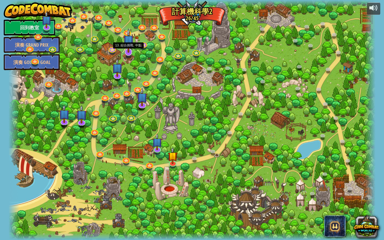
click at [128, 46] on img at bounding box center [128, 40] width 11 height 25
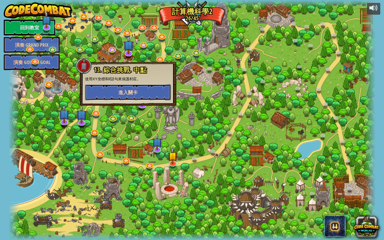
click at [146, 88] on button "進入關卡" at bounding box center [128, 92] width 86 height 16
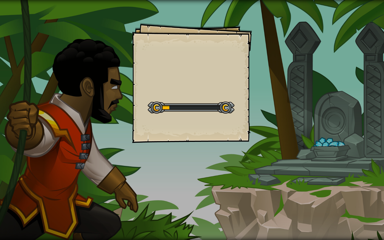
click at [207, 111] on div at bounding box center [191, 108] width 87 height 12
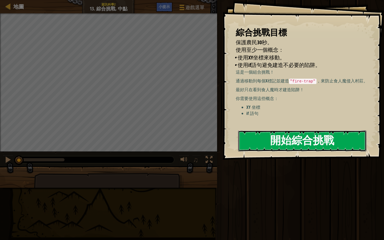
click at [329, 147] on button "開始綜合挑戰" at bounding box center [302, 140] width 128 height 21
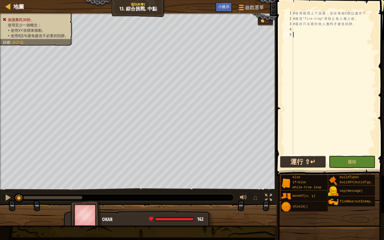
click at [315, 165] on button "運行 ⇧↵" at bounding box center [303, 162] width 46 height 12
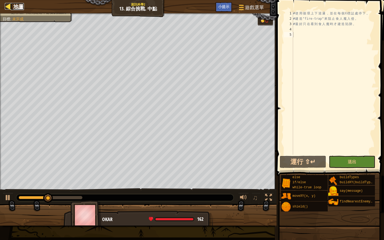
click at [17, 6] on span "地圖" at bounding box center [18, 6] width 11 height 7
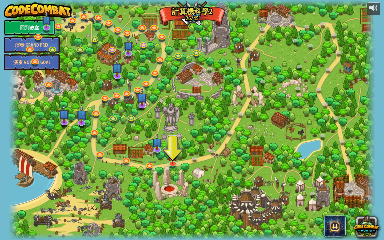
click at [37, 28] on link "回到教室" at bounding box center [29, 27] width 51 height 16
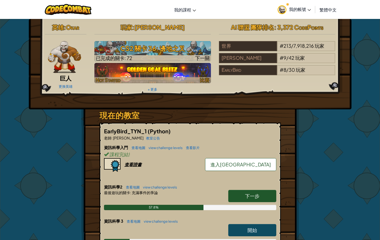
click at [198, 72] on img at bounding box center [152, 73] width 117 height 20
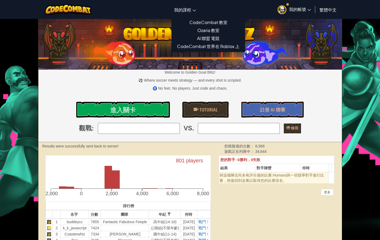
click at [187, 11] on span "我的課程" at bounding box center [182, 10] width 17 height 6
click at [188, 8] on span "我的課程" at bounding box center [182, 10] width 17 height 6
click at [195, 13] on link "我的課程" at bounding box center [185, 9] width 27 height 14
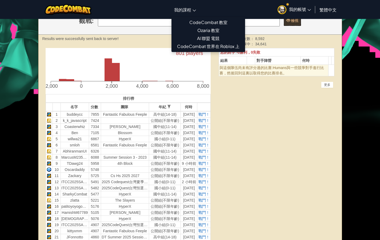
scroll to position [2, 0]
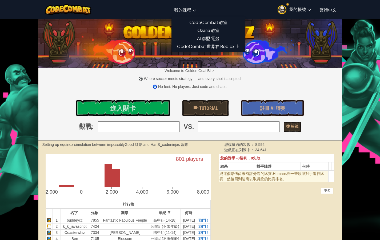
click at [195, 14] on link "我的課程" at bounding box center [185, 9] width 27 height 14
click at [196, 13] on link "我的課程" at bounding box center [185, 9] width 27 height 14
click at [199, 21] on link "CodeCombat 教室" at bounding box center [208, 22] width 73 height 8
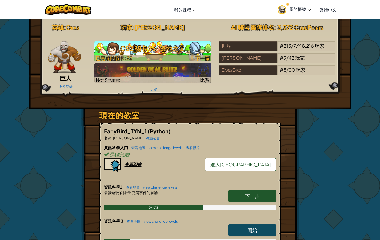
click at [165, 53] on h3 "CS2 關卡 36: 邊地之叉" at bounding box center [152, 48] width 117 height 12
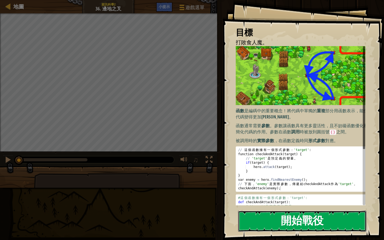
click at [303, 225] on button "開始戰役" at bounding box center [302, 221] width 128 height 21
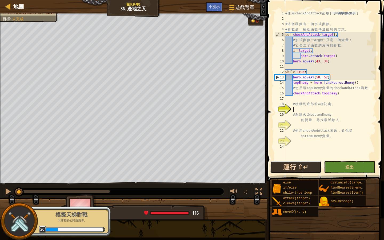
click at [304, 169] on button "運行 ⇧↵" at bounding box center [296, 167] width 51 height 12
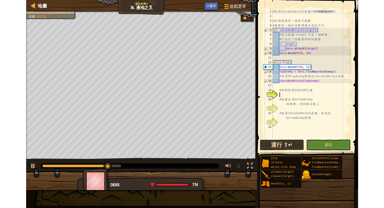
scroll to position [2, 1]
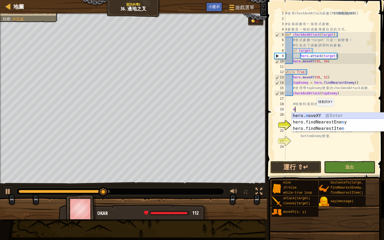
click at [315, 114] on div "hero. m oveXY 按 Enter hero.findNearestEne m y 按 Enter hero.findNearestIte m 按 E…" at bounding box center [342, 129] width 101 height 32
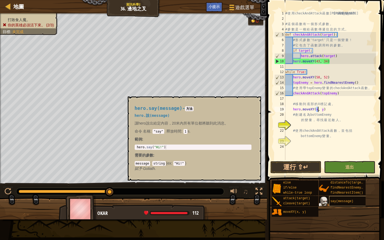
type textarea "hero.moveXY(x, y)"
click at [339, 202] on span "say(message)" at bounding box center [342, 202] width 23 height 4
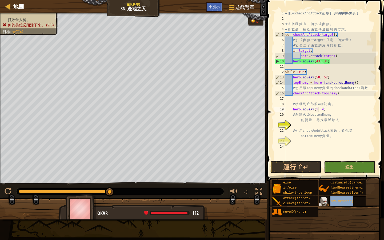
click at [339, 202] on span "say(message)" at bounding box center [342, 202] width 23 height 4
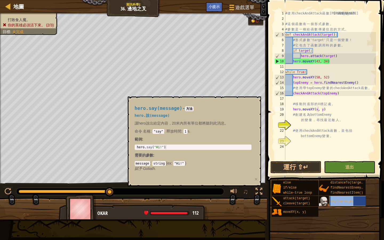
click at [339, 202] on span "say(message)" at bounding box center [342, 202] width 23 height 4
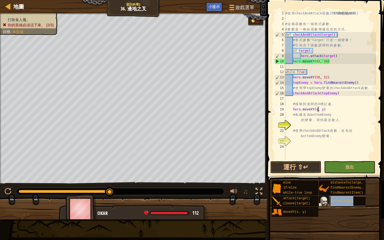
click at [339, 202] on span "say(message)" at bounding box center [342, 202] width 23 height 4
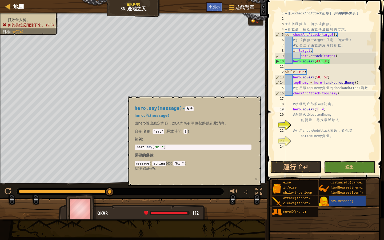
click at [188, 131] on span "釋放時間 : 1 s." at bounding box center [177, 131] width 25 height 4
type textarea "hero.say("Hi!")"
click at [155, 146] on div "hero . say ( "Hi!" )" at bounding box center [193, 151] width 115 height 13
click at [176, 150] on div "hero.say(message) - 方法 hero.說(message) 讓hero說出給定內容，20米內所有單位都將聽到此消息。 命令 名稱 : "sa…" at bounding box center [193, 139] width 124 height 76
drag, startPoint x: 148, startPoint y: 146, endPoint x: 181, endPoint y: 152, distance: 33.9
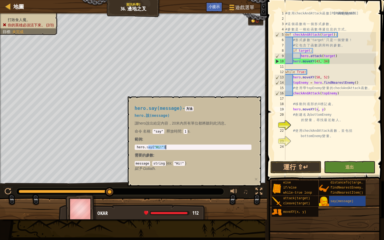
click at [181, 152] on div "hero.say(message) - 方法 hero.說(message) 讓hero說出給定內容，20米內所有單位都將聽到此消息。 命令 名稱 : "sa…" at bounding box center [193, 139] width 124 height 76
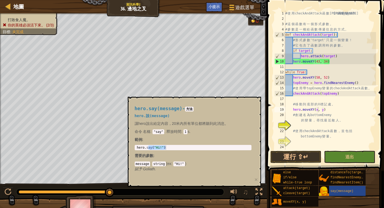
click at [243, 102] on div "hero.say(message) - 方法 hero.說(message) 讓hero說出給定內容，20米內所有單位都將聽到此消息。 命令 名稱 : "sa…" at bounding box center [193, 139] width 124 height 76
click at [245, 192] on span "♫" at bounding box center [245, 192] width 5 height 8
click at [281, 191] on img at bounding box center [277, 191] width 10 height 10
click at [279, 193] on img at bounding box center [277, 191] width 10 height 10
type textarea "hero.moveXY(, y)"
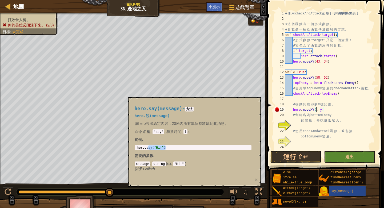
click at [243, 107] on h4 "hero.say(message) - 方法" at bounding box center [193, 108] width 117 height 5
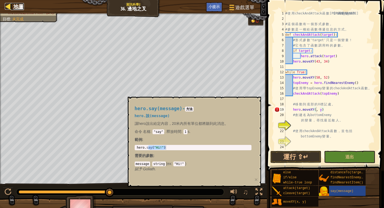
click at [18, 7] on span "地圖" at bounding box center [18, 6] width 11 height 7
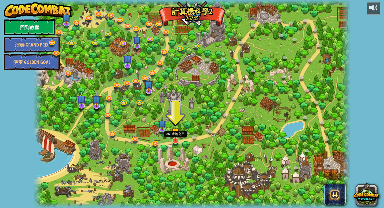
click at [174, 140] on img at bounding box center [176, 131] width 8 height 18
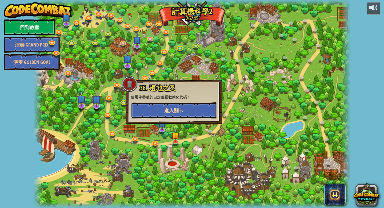
click at [182, 106] on button "進入關卡" at bounding box center [174, 110] width 86 height 16
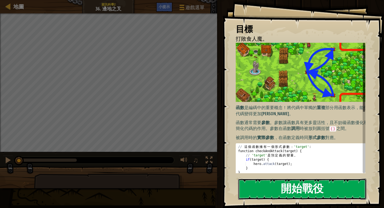
click at [302, 191] on button "開始戰役" at bounding box center [302, 188] width 128 height 21
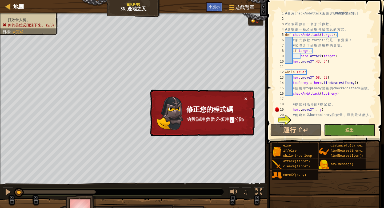
scroll to position [5, 0]
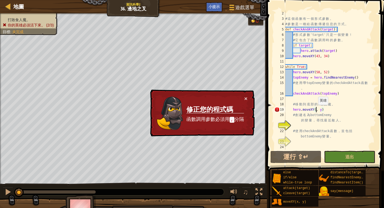
click at [316, 110] on div "# 這 個 函 數 有 一 個 形 式 參 數 。 # 參 數 是 一 種 給 函 數 傳 遞 信 息 的 方 式 。 def checkAndAttack …" at bounding box center [328, 85] width 88 height 149
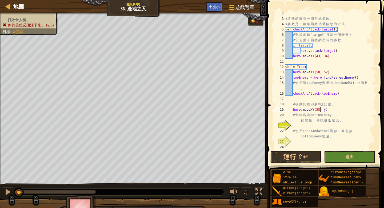
scroll to position [2, 3]
click at [326, 110] on div "# 這 個 函 數 有 一 個 形 式 參 數 。 # 參 數 是 一 種 給 函 數 傳 遞 信 息 的 方 式 。 def checkAndAttack …" at bounding box center [328, 85] width 88 height 149
type textarea "hero.moveXY(58, 16)"
click at [308, 160] on button "運行 ⇧↵" at bounding box center [296, 156] width 51 height 12
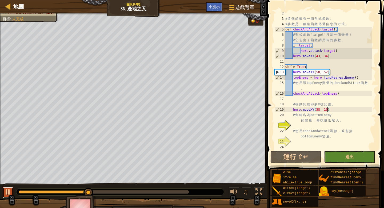
click at [6, 189] on div at bounding box center [8, 191] width 7 height 7
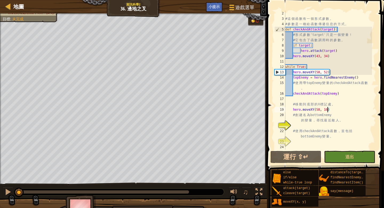
drag, startPoint x: 84, startPoint y: 188, endPoint x: 15, endPoint y: 185, distance: 69.5
click at [15, 185] on div "♫" at bounding box center [133, 190] width 267 height 16
click at [292, 125] on div "# 這 個 函 數 有 一 個 形 式 參 數 。 # 參 數 是 一 種 給 函 數 傳 遞 信 息 的 方 式 。 def checkAndAttack …" at bounding box center [328, 85] width 88 height 149
type textarea "h"
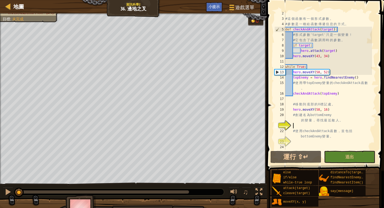
scroll to position [2, 1]
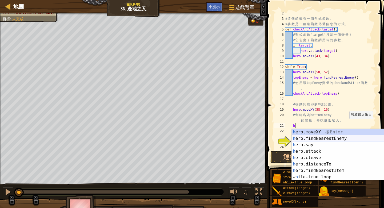
click at [327, 137] on div "h ero.moveXY 按 Enter h ero.findNearestEnemy 按 Enter h ero.say 按 Enter h ero.att…" at bounding box center [342, 161] width 101 height 64
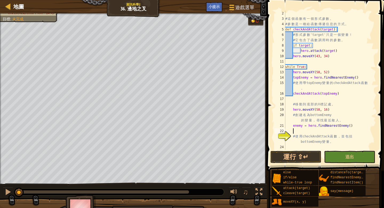
scroll to position [2, 0]
click at [294, 146] on div "# 這 個 函 數 有 一 個 形 式 參 數 。 # 參 數 是 一 種 給 函 數 傳 遞 信 息 的 方 式 。 def checkAndAttack …" at bounding box center [328, 85] width 88 height 149
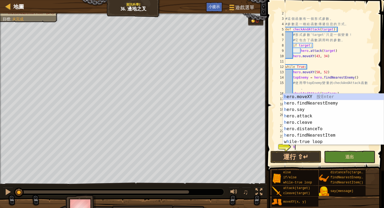
scroll to position [2, 1]
click at [308, 118] on div "h ero.moveXY 按 Enter h ero.findNearestEnemy 按 Enter h ero.say 按 Enter h ero.att…" at bounding box center [333, 125] width 101 height 64
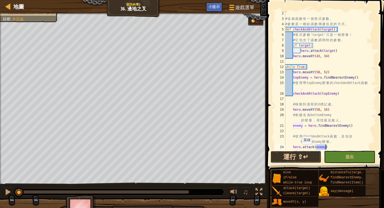
click at [300, 158] on button "運行 ⇧↵" at bounding box center [296, 156] width 51 height 12
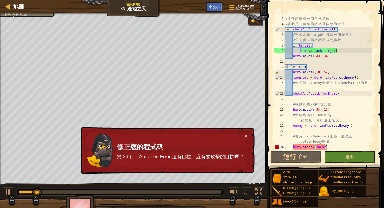
click at [332, 147] on div "# 這 個 函 數 有 一 個 形 式 參 數 。 # 參 數 是 一 種 給 函 數 傳 遞 信 息 的 方 式 。 def checkAndAttack …" at bounding box center [328, 85] width 88 height 149
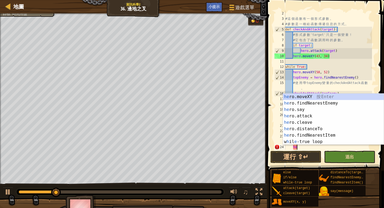
type textarea "h"
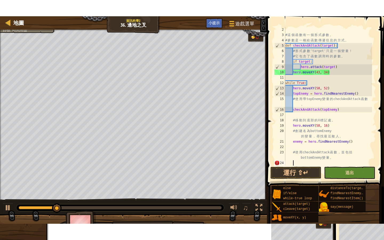
scroll to position [2, 0]
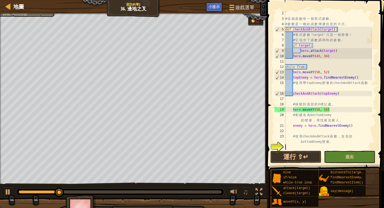
type textarea "# 使用 checkAndAttack 函數，並包括 bottomEnemy 變量。"
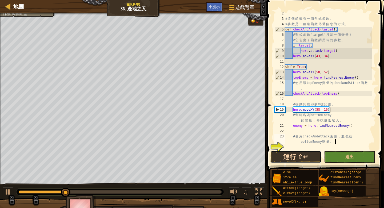
click at [308, 158] on button "運行 ⇧↵" at bounding box center [296, 156] width 51 height 12
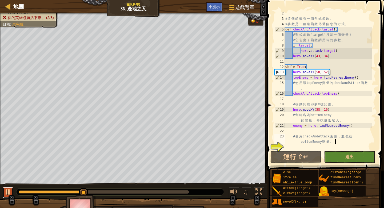
click at [12, 189] on button at bounding box center [8, 192] width 11 height 11
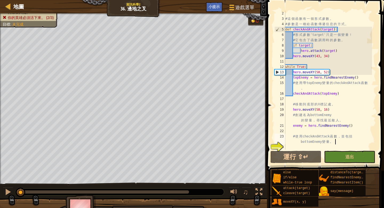
drag, startPoint x: 87, startPoint y: 190, endPoint x: 21, endPoint y: 184, distance: 65.9
click at [21, 184] on div "♫" at bounding box center [133, 190] width 267 height 16
click at [73, 207] on img at bounding box center [81, 209] width 31 height 30
click at [275, 156] on button "運行 ⇧↵" at bounding box center [296, 156] width 51 height 12
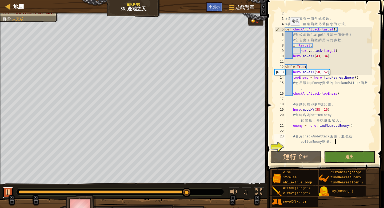
click at [11, 191] on button at bounding box center [8, 192] width 11 height 11
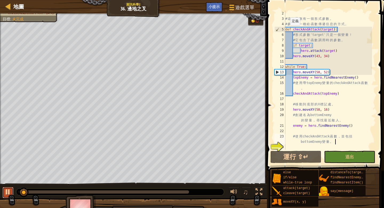
click at [11, 191] on div at bounding box center [8, 191] width 7 height 7
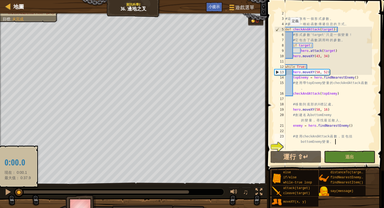
drag, startPoint x: 26, startPoint y: 190, endPoint x: 18, endPoint y: 191, distance: 8.8
click at [18, 191] on div at bounding box center [19, 192] width 10 height 10
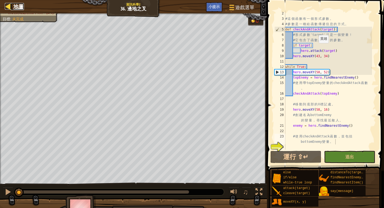
click at [7, 10] on div at bounding box center [8, 6] width 7 height 7
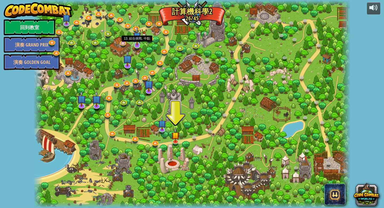
click at [138, 37] on img at bounding box center [137, 36] width 8 height 18
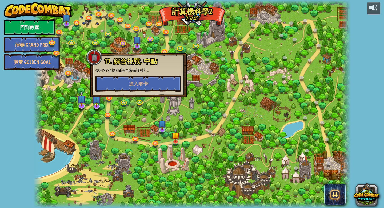
click at [93, 27] on div at bounding box center [192, 104] width 318 height 208
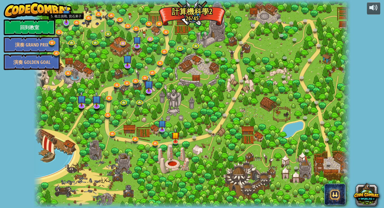
click at [68, 21] on img at bounding box center [66, 14] width 8 height 18
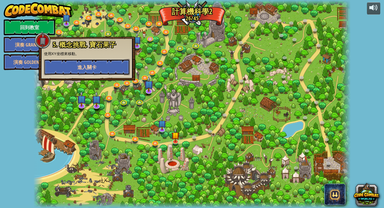
click at [96, 69] on span "進入關卡" at bounding box center [86, 67] width 19 height 7
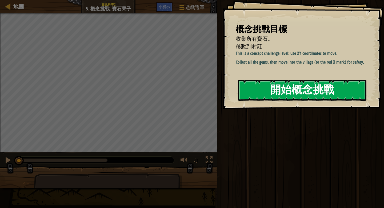
click at [280, 90] on button "開始概念挑戰" at bounding box center [302, 90] width 128 height 21
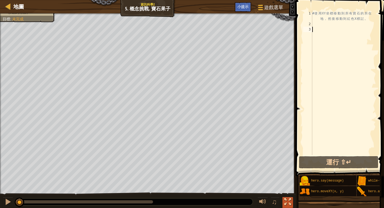
click at [285, 201] on div at bounding box center [287, 201] width 7 height 7
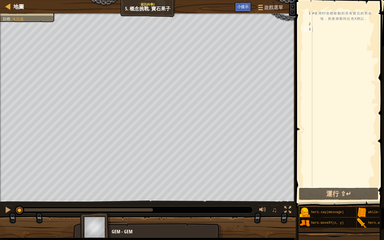
click at [98, 224] on img at bounding box center [95, 227] width 31 height 30
click at [316, 24] on div "# 使 用 XY 坐 標 移 動 到 所 有 寶 石 的 所 在 地 ， 然 後 移 動 到 紅 色 X 標 記 。" at bounding box center [343, 107] width 65 height 192
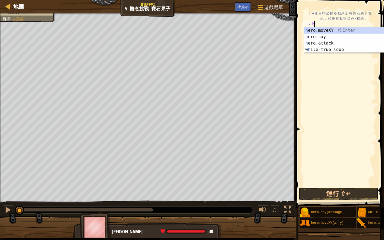
scroll to position [2, 0]
click at [314, 30] on div "h ero.moveXY 按 Enter h ero.say 按 Enter h ero.attack 按 Enter w h ile-true loop 按…" at bounding box center [354, 46] width 101 height 38
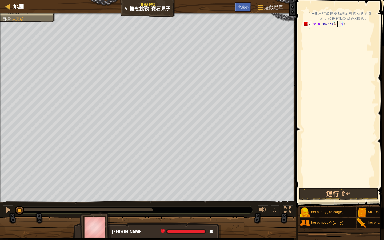
scroll to position [2, 2]
click at [344, 25] on div "# 使 用 XY 坐 標 移 動 到 所 有 寶 石 的 所 在 地 ， 然 後 移 動 到 紅 色 X 標 記 。 hero . moveXY ( 8 , …" at bounding box center [343, 107] width 65 height 192
type textarea "hero.moveXY(8, 49)"
click at [334, 197] on button "運行 ⇧↵" at bounding box center [339, 194] width 80 height 12
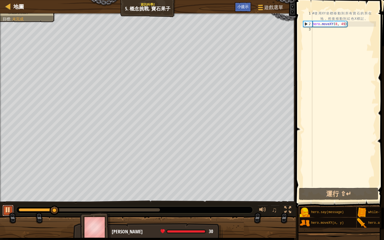
click at [11, 208] on div at bounding box center [8, 210] width 7 height 7
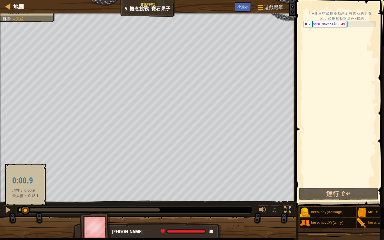
drag, startPoint x: 59, startPoint y: 212, endPoint x: 25, endPoint y: 209, distance: 33.7
click at [25, 209] on div at bounding box center [26, 211] width 10 height 10
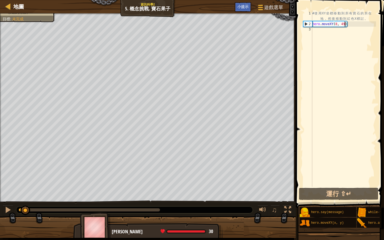
click at [314, 30] on div "# 使 用 XY 坐 標 移 動 到 所 有 寶 石 的 所 在 地 ， 然 後 移 動 到 紅 色 X 標 記 。 hero . moveXY ( 8 , …" at bounding box center [343, 107] width 65 height 192
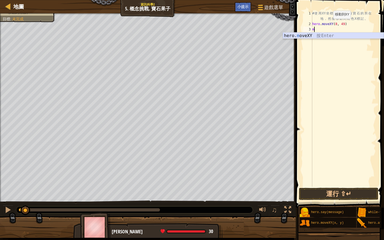
click at [314, 35] on div "hero. m oveXY 按 Enter" at bounding box center [333, 42] width 101 height 19
click at [344, 31] on div "# 使 用 XY 坐 標 移 動 到 所 有 寶 石 的 所 在 地 ， 然 後 移 動 到 紅 色 X 標 記 。 hero . moveXY ( 8 , …" at bounding box center [343, 107] width 65 height 192
type textarea "hero.moveXY(8, 13)"
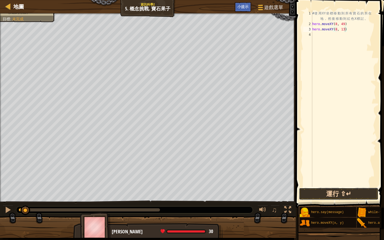
click at [348, 195] on button "運行 ⇧↵" at bounding box center [339, 194] width 80 height 12
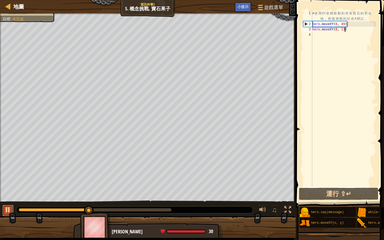
click at [9, 211] on div at bounding box center [8, 210] width 7 height 7
click at [313, 35] on div "# 使 用 XY 坐 標 移 動 到 所 有 寶 石 的 所 在 地 ， 然 後 移 動 到 紅 色 X 標 記 。 hero . moveXY ( 8 , …" at bounding box center [343, 107] width 65 height 192
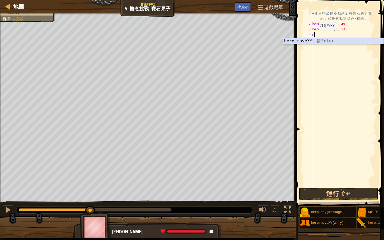
click at [315, 42] on div "hero. m oveXY 按 Enter" at bounding box center [333, 47] width 101 height 19
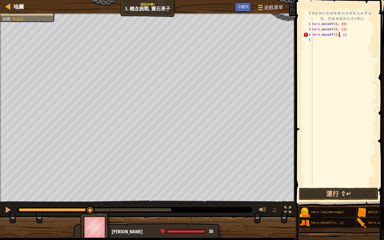
scroll to position [2, 2]
click at [346, 36] on div "# 使 用 XY 坐 標 移 動 到 所 有 寶 石 的 所 在 地 ， 然 後 移 動 到 紅 色 X 標 記 。 hero . moveXY ( 8 , …" at bounding box center [343, 107] width 65 height 192
type textarea "hero.moveXY(12, 26)"
click at [351, 192] on button "運行 ⇧↵" at bounding box center [339, 194] width 80 height 12
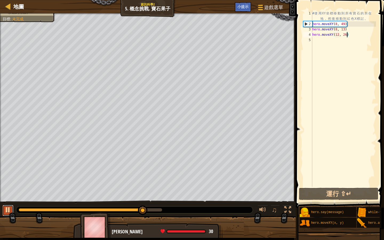
click at [4, 212] on button at bounding box center [8, 210] width 11 height 11
drag, startPoint x: 144, startPoint y: 213, endPoint x: 22, endPoint y: 229, distance: 122.9
click at [22, 229] on div "你的英雄必須存活。 收集所有寶石。 移動到村莊。 目標 : 未完成 ♫ Gimsley - archer 30 x: 54 y: 38 No target a…" at bounding box center [192, 125] width 384 height 225
click at [315, 41] on div "# 使 用 XY 坐 標 移 動 到 所 有 寶 石 的 所 在 地 ， 然 後 移 動 到 紅 色 X 標 記 。 hero . moveXY ( 8 , …" at bounding box center [343, 107] width 65 height 192
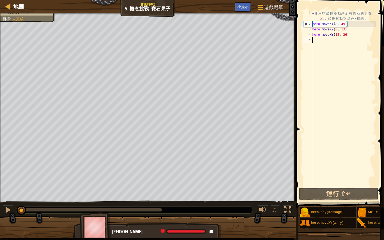
type textarea "m"
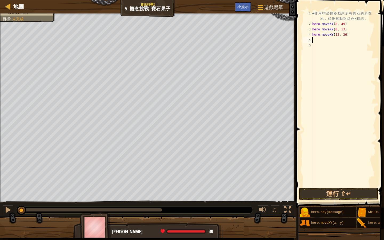
type textarea "n"
click at [304, 46] on div "hero. m oveXY 按 Enter" at bounding box center [333, 52] width 101 height 19
click at [346, 41] on div "# 使 用 XY 坐 標 移 動 到 所 有 寶 石 的 所 在 地 ， 然 後 移 動 到 紅 色 X 標 記 。 hero . moveXY ( 8 , …" at bounding box center [343, 107] width 65 height 192
type textarea "hero.moveXY(24, 26)"
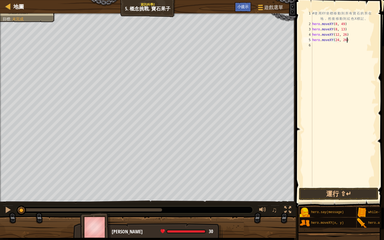
scroll to position [2, 3]
click at [314, 45] on div "# 使 用 XY 坐 標 移 動 到 所 有 寶 石 的 所 在 地 ， 然 後 移 動 到 紅 色 X 標 記 。 hero . moveXY ( 8 , …" at bounding box center [343, 107] width 65 height 192
click at [313, 52] on div "hero. m oveXY 按 Enter" at bounding box center [333, 58] width 101 height 19
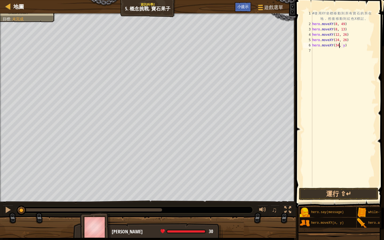
click at [346, 45] on div "# 使 用 XY 坐 標 移 動 到 所 有 寶 石 的 所 在 地 ， 然 後 移 動 到 紅 色 X 標 記 。 hero . moveXY ( 8 , …" at bounding box center [343, 107] width 65 height 192
type textarea "hero.moveXY(34, 15)"
click at [338, 193] on button "運行 ⇧↵" at bounding box center [339, 194] width 80 height 12
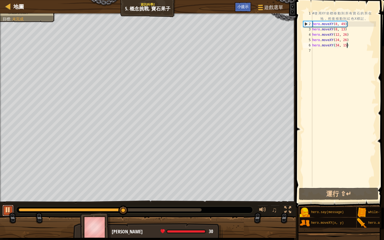
click at [8, 212] on div at bounding box center [8, 210] width 7 height 7
drag, startPoint x: 125, startPoint y: 208, endPoint x: 23, endPoint y: 217, distance: 102.9
click at [23, 217] on div "你的英雄必須存活。 收集所有寶石。 移動到村莊。 目標 : 未完成 ♫ Gimsley - archer 30 x: 54 y: 38 No target a…" at bounding box center [192, 125] width 384 height 225
click at [315, 50] on div "# 使 用 XY 坐 標 移 動 到 所 有 寶 石 的 所 在 地 ， 然 後 移 動 到 紅 色 X 標 記 。 hero . moveXY ( 8 , …" at bounding box center [343, 107] width 65 height 192
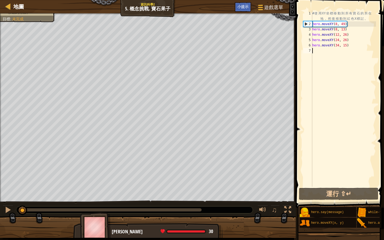
type textarea "m"
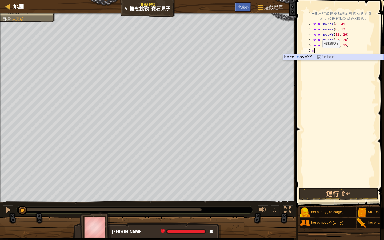
click at [318, 54] on div "hero. m oveXY 按 Enter" at bounding box center [333, 63] width 101 height 19
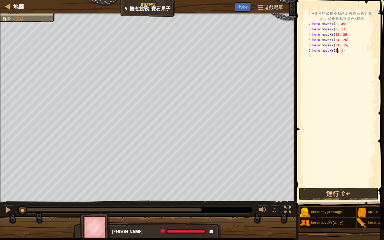
scroll to position [2, 2]
click at [345, 51] on div "# 使 用 XY 坐 標 移 動 到 所 有 寶 石 的 所 在 地 ， 然 後 移 動 到 紅 色 X 標 記 。 hero . moveXY ( 8 , …" at bounding box center [343, 107] width 65 height 192
type textarea "hero.moveXY(24, 26)"
click at [315, 57] on div "# 使 用 XY 坐 標 移 動 到 所 有 寶 石 的 所 在 地 ， 然 後 移 動 到 紅 色 X 標 記 。 hero . moveXY ( 8 , …" at bounding box center [343, 107] width 65 height 192
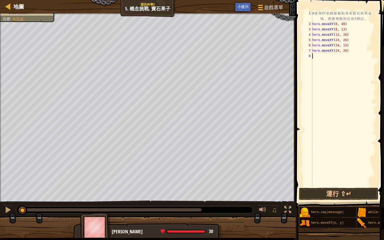
scroll to position [2, 0]
click at [318, 62] on div "hero. m oveXY 按 Enter" at bounding box center [333, 68] width 101 height 19
click at [345, 56] on div "# 使 用 XY 坐 標 移 動 到 所 有 寶 石 的 所 在 地 ， 然 後 移 動 到 紅 色 X 標 記 。 hero . moveXY ( 8 , …" at bounding box center [343, 107] width 65 height 192
type textarea "hero.moveXY(40, 57)"
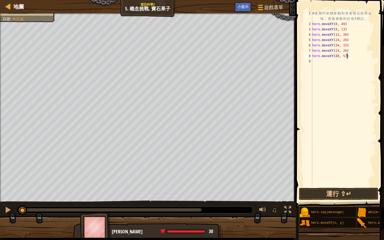
scroll to position [2, 3]
click at [312, 59] on div "# 使 用 XY 坐 標 移 動 到 所 有 寶 石 的 所 在 地 ， 然 後 移 動 到 紅 色 X 標 記 。 hero . moveXY ( 8 , …" at bounding box center [343, 107] width 65 height 192
click at [312, 69] on div "hero. m oveXY 按 Enter" at bounding box center [333, 74] width 101 height 19
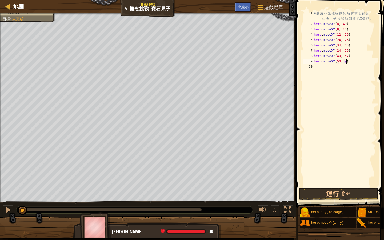
click at [347, 61] on div "# 使 用 XY 坐 標 移 動 到 所 有 寶 石 的 所 在 地 ， 然 後 移 動 到 紅 色 X 標 記 。 hero . moveXY ( 8 , …" at bounding box center [344, 107] width 63 height 192
type textarea "hero.moveXY(50, 34)"
click at [316, 67] on div "# 使 用 XY 坐 標 移 動 到 所 有 寶 石 的 所 在 地 ， 然 後 移 動 到 紅 色 X 標 記 。 hero . moveXY ( 8 , …" at bounding box center [344, 107] width 63 height 192
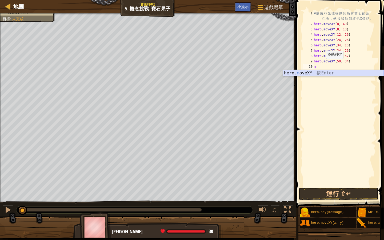
click at [302, 70] on div "hero. m oveXY 按 Enter" at bounding box center [333, 79] width 101 height 19
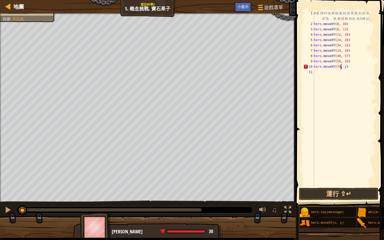
scroll to position [2, 2]
click at [347, 67] on div "# 使 用 XY 坐 標 移 動 到 所 有 寶 石 的 所 在 地 ， 然 後 移 動 到 紅 色 X 標 記 。 hero . moveXY ( 8 , …" at bounding box center [344, 107] width 63 height 192
type textarea "hero.moveXY(74, 34)"
click at [337, 190] on button "運行 ⇧↵" at bounding box center [339, 194] width 80 height 12
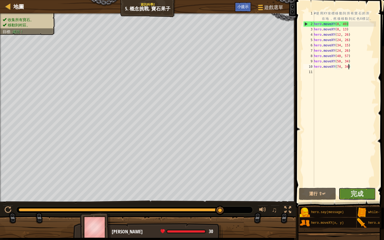
click at [372, 197] on button "完成" at bounding box center [357, 194] width 37 height 12
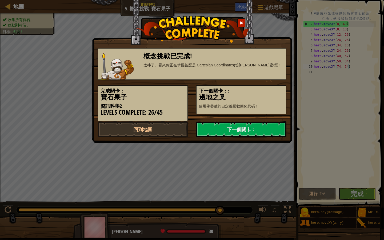
click at [230, 54] on h3 "概念挑戰已完成!" at bounding box center [214, 56] width 140 height 7
click at [235, 67] on div "太棒了。看來你正在掌握甚麼是 Cartesian Coordinates(笛卡爾座標) !" at bounding box center [214, 64] width 140 height 5
click at [247, 130] on link "下一個關卡：" at bounding box center [241, 129] width 90 height 16
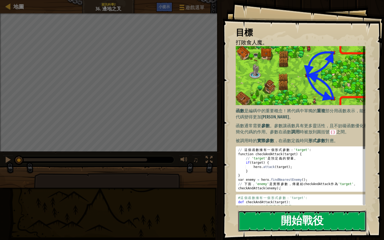
click at [354, 224] on button "開始戰役" at bounding box center [302, 221] width 128 height 21
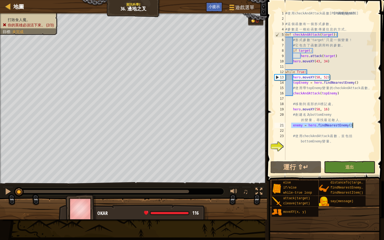
drag, startPoint x: 291, startPoint y: 127, endPoint x: 355, endPoint y: 128, distance: 63.5
click at [355, 128] on div "# 使 用 checkAndAttack 函 數 讓 代 碼 易 讀 。 # 這 個 函 數 有 一 個 形 式 參 數 。 # 參 數 是 一 種 給 函 …" at bounding box center [330, 91] width 92 height 160
type textarea "enemy = hero.findNearestEnemy()"
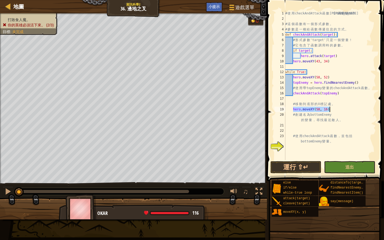
drag, startPoint x: 292, startPoint y: 109, endPoint x: 330, endPoint y: 112, distance: 37.2
click at [330, 112] on div "# 使 用 checkAndAttack 函 數 讓 代 碼 易 讀 。 # 這 個 函 數 有 一 個 形 式 參 數 。 # 參 數 是 一 種 給 函 …" at bounding box center [330, 91] width 92 height 160
type textarea "hero.moveXY(58, 16)"
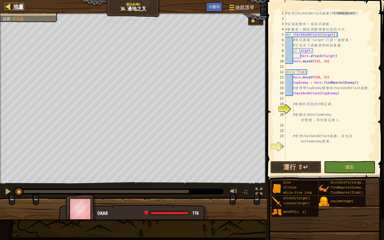
click at [20, 8] on span "地圖" at bounding box center [18, 6] width 11 height 7
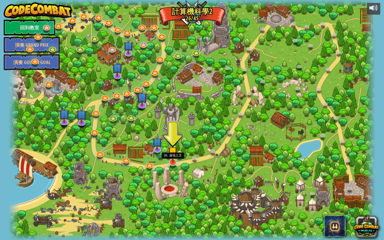
click at [173, 159] on img at bounding box center [173, 152] width 10 height 22
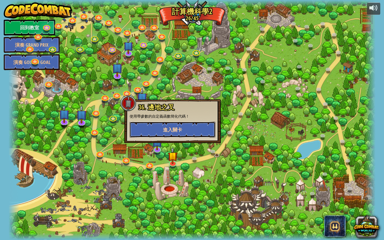
click at [179, 133] on span "進入關卡" at bounding box center [172, 129] width 19 height 7
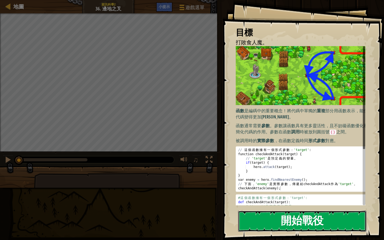
click at [302, 228] on button "開始戰役" at bounding box center [302, 221] width 128 height 21
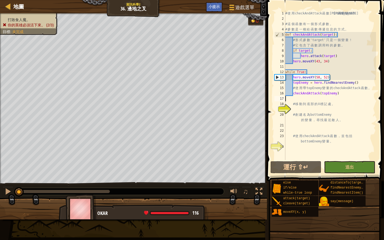
click at [286, 100] on div "# 使 用 checkAndAttack 函 數 讓 代 碼 易 讀 。 # 這 個 函 數 有 一 個 形 式 參 數 。 # 參 數 是 一 種 給 函 …" at bounding box center [330, 91] width 92 height 160
type textarea "w"
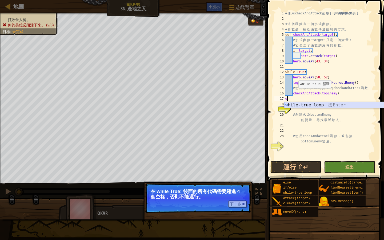
click at [304, 106] on div "w hile-true loop 按 Enter" at bounding box center [334, 111] width 101 height 19
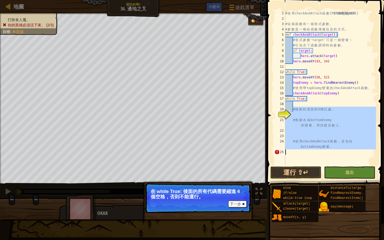
drag, startPoint x: 293, startPoint y: 109, endPoint x: 343, endPoint y: 154, distance: 67.4
click at [343, 154] on div "# 使 用 checkAndAttack 函 數 讓 代 碼 易 讀 。 # 這 個 函 數 有 一 個 形 式 參 數 。 # 參 數 是 一 種 給 函 …" at bounding box center [330, 93] width 92 height 165
type textarea "# 使用 checkAndAttack 函數，並包括 bottomEnemy 變量。"
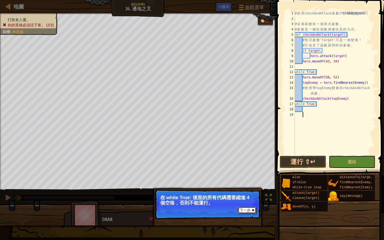
click at [251, 212] on button "下一步" at bounding box center [247, 210] width 18 height 7
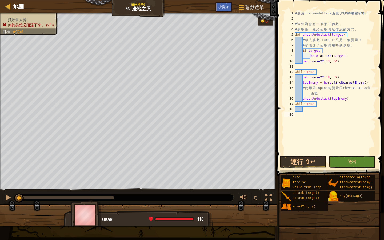
click at [305, 111] on div "# 使 用 checkAndAttack 函 數 讓 代 碼 易 讀 。 # 這 個 函 數 有 一 個 形 式 參 數 。 # 參 數 是 一 種 給 函 …" at bounding box center [335, 88] width 82 height 155
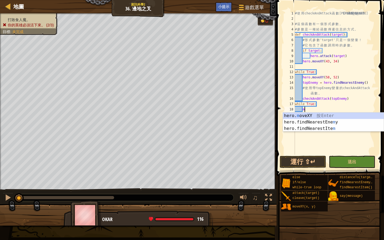
scroll to position [2, 1]
click at [306, 117] on div "hero. m oveXY 按 Enter hero.findNearestEne m y 按 Enter hero.findNearestIte m 按 E…" at bounding box center [333, 129] width 101 height 32
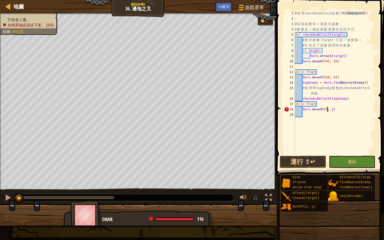
scroll to position [2, 3]
click at [336, 109] on div "# 使 用 checkAndAttack 函 數 讓 代 碼 易 讀 。 # 這 個 函 數 有 一 個 形 式 參 數 。 # 參 數 是 一 種 給 函 …" at bounding box center [335, 88] width 82 height 155
type textarea "hero.moveXY(58, 16)"
click at [304, 115] on div "# 使 用 checkAndAttack 函 數 讓 代 碼 易 讀 。 # 這 個 函 數 有 一 個 形 式 參 數 。 # 參 數 是 一 種 給 函 …" at bounding box center [335, 88] width 82 height 155
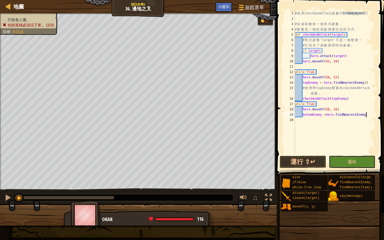
scroll to position [2, 6]
type textarea "botomEnemy =hero.findNearestEnemy"
click at [312, 162] on button "運行 ⇧↵" at bounding box center [303, 162] width 46 height 12
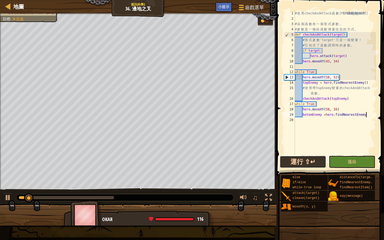
click at [314, 165] on button "運行 ⇧↵" at bounding box center [303, 162] width 46 height 12
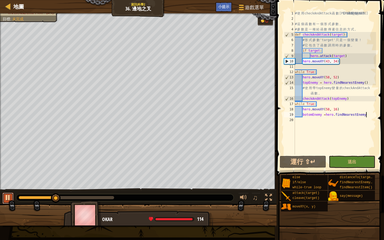
click at [7, 200] on div at bounding box center [8, 197] width 7 height 7
click at [310, 166] on button "運行 ⇧↵" at bounding box center [303, 162] width 46 height 12
click at [8, 202] on button at bounding box center [8, 198] width 11 height 11
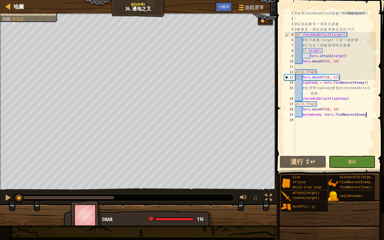
drag, startPoint x: 111, startPoint y: 196, endPoint x: 14, endPoint y: 209, distance: 97.3
click at [14, 209] on div "打敗食人魔。 你的英雄必須活下來。 (2/3) 目標 : 未完成 0 ♫ Okar 116 x: 44 y: 35 x: 58 y: 52 下一步 在 whi…" at bounding box center [192, 119] width 384 height 212
click at [295, 120] on div "# 使 用 checkAndAttack 函 數 讓 代 碼 易 讀 。 # 這 個 函 數 有 一 個 形 式 參 數 。 # 參 數 是 一 種 給 函 …" at bounding box center [335, 88] width 82 height 155
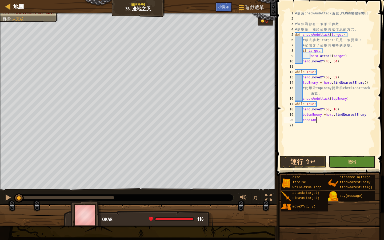
scroll to position [2, 2]
click at [326, 105] on div "# 使 用 checkAndAttack 函 數 讓 代 碼 易 讀 。 # 這 個 函 數 有 一 個 形 式 參 數 。 # 參 數 是 一 種 給 函 …" at bounding box center [335, 88] width 82 height 155
drag, startPoint x: 326, startPoint y: 104, endPoint x: 352, endPoint y: 99, distance: 26.0
click at [352, 99] on div "# 使 用 checkAndAttack 函 數 讓 代 碼 易 讀 。 # 這 個 函 數 有 一 個 形 式 參 數 。 # 參 數 是 一 種 給 函 …" at bounding box center [335, 88] width 82 height 155
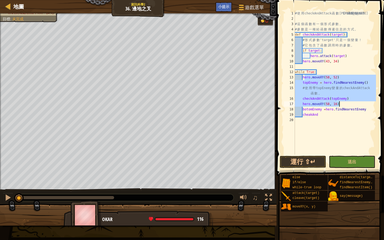
drag, startPoint x: 304, startPoint y: 77, endPoint x: 364, endPoint y: 104, distance: 66.0
click at [364, 104] on div "# 使 用 checkAndAttack 函 數 讓 代 碼 易 讀 。 # 這 個 函 數 有 一 個 形 式 參 數 。 # 參 數 是 一 種 給 函 …" at bounding box center [335, 88] width 82 height 155
click at [363, 96] on div "# 使 用 checkAndAttack 函 數 讓 代 碼 易 讀 。 # 這 個 函 數 有 一 個 形 式 參 數 。 # 參 數 是 一 種 給 函 …" at bounding box center [335, 88] width 82 height 155
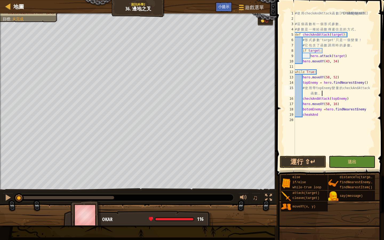
click at [352, 96] on div "# 使 用 checkAndAttack 函 數 讓 代 碼 易 讀 。 # 這 個 函 數 有 一 個 形 式 參 數 。 # 參 數 是 一 種 給 函 …" at bounding box center [335, 88] width 82 height 155
click at [317, 85] on div "# 使 用 checkAndAttack 函 數 讓 代 碼 易 讀 。 # 這 個 函 數 有 一 個 形 式 參 數 。 # 參 數 是 一 種 給 函 …" at bounding box center [335, 88] width 82 height 155
click at [339, 91] on div "# 使 用 checkAndAttack 函 數 讓 代 碼 易 讀 。 # 這 個 函 數 有 一 個 形 式 參 數 。 # 參 數 是 一 種 給 函 …" at bounding box center [335, 88] width 82 height 155
click at [325, 96] on div "# 使 用 checkAndAttack 函 數 讓 代 碼 易 讀 。 # 這 個 函 數 有 一 個 形 式 參 數 。 # 參 數 是 一 種 給 函 …" at bounding box center [335, 88] width 82 height 155
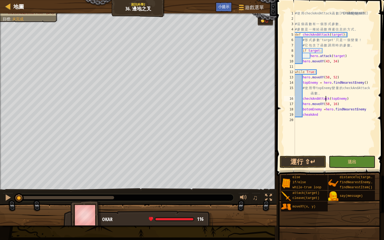
click at [325, 96] on div "# 使 用 checkAndAttack 函 數 讓 代 碼 易 讀 。 # 這 個 函 數 有 一 個 形 式 參 數 。 # 參 數 是 一 種 給 函 …" at bounding box center [335, 88] width 82 height 155
click at [315, 85] on div "# 使 用 checkAndAttack 函 數 讓 代 碼 易 讀 。 # 這 個 函 數 有 一 個 形 式 參 數 。 # 參 數 是 一 種 給 函 …" at bounding box center [335, 88] width 82 height 155
click at [341, 100] on div "# 使 用 checkAndAttack 函 數 讓 代 碼 易 讀 。 # 這 個 函 數 有 一 個 形 式 參 數 。 # 參 數 是 一 種 給 函 …" at bounding box center [335, 88] width 82 height 155
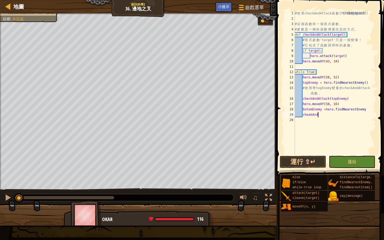
click at [328, 115] on div "# 使 用 checkAndAttack 函 數 讓 代 碼 易 讀 。 # 這 個 函 數 有 一 個 形 式 參 數 。 # 參 數 是 一 種 給 函 …" at bounding box center [335, 88] width 82 height 155
click at [303, 111] on div "# 使 用 checkAndAttack 函 數 讓 代 碼 易 讀 。 # 這 個 函 數 有 一 個 形 式 參 數 。 # 參 數 是 一 種 給 函 …" at bounding box center [335, 88] width 82 height 155
click at [312, 105] on div "# 使 用 checkAndAttack 函 數 讓 代 碼 易 讀 。 # 這 個 函 數 有 一 個 形 式 參 數 。 # 參 數 是 一 種 給 函 …" at bounding box center [335, 88] width 82 height 155
click at [325, 105] on div "# 使 用 checkAndAttack 函 數 讓 代 碼 易 讀 。 # 這 個 函 數 有 一 個 形 式 參 數 。 # 參 數 是 一 種 給 函 …" at bounding box center [335, 88] width 82 height 155
click at [317, 110] on div "# 使 用 checkAndAttack 函 數 讓 代 碼 易 讀 。 # 這 個 函 數 有 一 個 形 式 參 數 。 # 參 數 是 一 種 給 函 …" at bounding box center [335, 88] width 82 height 155
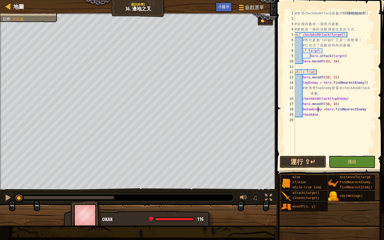
click at [317, 110] on div "# 使 用 checkAndAttack 函 數 讓 代 碼 易 讀 。 # 這 個 函 數 有 一 個 形 式 參 數 。 # 參 數 是 一 種 給 函 …" at bounding box center [335, 88] width 82 height 155
click at [322, 116] on div "# 使 用 checkAndAttack 函 數 讓 代 碼 易 讀 。 # 這 個 函 數 有 一 個 形 式 參 數 。 # 參 數 是 一 種 給 函 …" at bounding box center [335, 88] width 82 height 155
drag, startPoint x: 354, startPoint y: 98, endPoint x: 327, endPoint y: 97, distance: 26.5
click at [327, 97] on div "# 使 用 checkAndAttack 函 數 讓 代 碼 易 讀 。 # 這 個 函 數 有 一 個 形 式 參 數 。 # 參 數 是 一 種 給 函 …" at bounding box center [335, 88] width 82 height 155
click at [335, 98] on div "# 使 用 checkAndAttack 函 數 讓 代 碼 易 讀 。 # 這 個 函 數 有 一 個 形 式 參 數 。 # 參 數 是 一 種 給 函 …" at bounding box center [335, 88] width 82 height 155
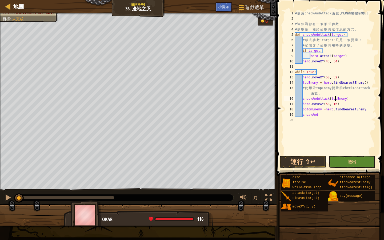
click at [335, 98] on div "# 使 用 checkAndAttack 函 數 讓 代 碼 易 讀 。 # 這 個 函 數 有 一 個 形 式 參 數 。 # 參 數 是 一 種 給 函 …" at bounding box center [335, 88] width 82 height 155
click at [317, 106] on div "# 使 用 checkAndAttack 函 數 讓 代 碼 易 讀 。 # 這 個 函 數 有 一 個 形 式 參 數 。 # 參 數 是 一 種 給 函 …" at bounding box center [335, 88] width 82 height 155
click at [318, 107] on div "# 使 用 checkAndAttack 函 數 讓 代 碼 易 讀 。 # 這 個 函 數 有 一 個 形 式 參 數 。 # 參 數 是 一 種 給 函 …" at bounding box center [335, 88] width 82 height 155
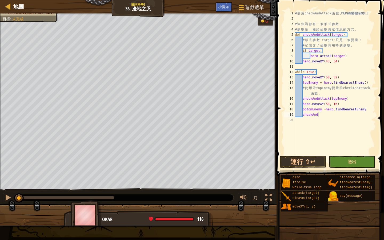
click at [338, 114] on div "# 使 用 checkAndAttack 函 數 讓 代 碼 易 讀 。 # 這 個 函 數 有 一 個 形 式 參 數 。 # 參 數 是 一 種 給 函 …" at bounding box center [335, 88] width 82 height 155
click at [350, 93] on div "# 使 用 checkAndAttack 函 數 讓 代 碼 易 讀 。 # 這 個 函 數 有 一 個 形 式 參 數 。 # 參 數 是 一 種 給 函 …" at bounding box center [335, 88] width 82 height 155
click at [353, 96] on div "# 使 用 checkAndAttack 函 數 讓 代 碼 易 讀 。 # 這 個 函 數 有 一 個 形 式 參 數 。 # 參 數 是 一 種 給 函 …" at bounding box center [335, 88] width 82 height 155
click at [353, 97] on div "# 使 用 checkAndAttack 函 數 讓 代 碼 易 讀 。 # 這 個 函 數 有 一 個 形 式 參 數 。 # 參 數 是 一 種 給 函 …" at bounding box center [335, 88] width 82 height 155
type textarea "checkAndAttack(topEnemy)"
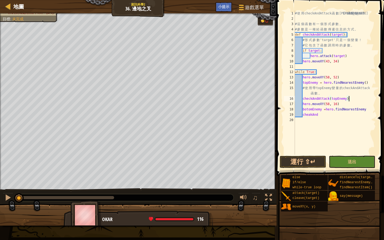
scroll to position [2, 0]
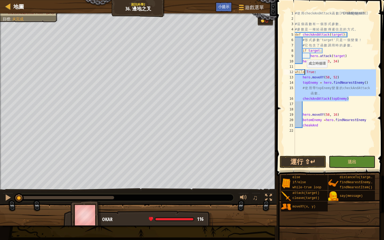
drag, startPoint x: 357, startPoint y: 97, endPoint x: 304, endPoint y: 73, distance: 57.8
click at [304, 73] on div "# 使 用 checkAndAttack 函 數 讓 代 碼 易 讀 。 # 這 個 函 數 有 一 個 形 式 參 數 。 # 參 數 是 一 種 給 函 …" at bounding box center [335, 88] width 82 height 155
click at [329, 75] on div "# 使 用 checkAndAttack 函 數 讓 代 碼 易 讀 。 # 這 個 函 數 有 一 個 形 式 參 數 。 # 參 數 是 一 種 給 函 …" at bounding box center [335, 88] width 82 height 155
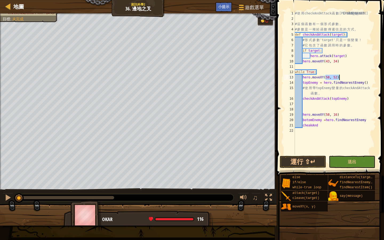
drag, startPoint x: 326, startPoint y: 80, endPoint x: 344, endPoint y: 80, distance: 18.4
click at [344, 80] on div "# 使 用 checkAndAttack 函 數 讓 代 碼 易 讀 。 # 這 個 函 數 有 一 個 形 式 參 數 。 # 參 數 是 一 種 給 函 …" at bounding box center [335, 88] width 82 height 155
click at [343, 78] on div "# 使 用 checkAndAttack 函 數 讓 代 碼 易 讀 。 # 這 個 函 數 有 一 個 形 式 參 數 。 # 參 數 是 一 種 給 函 …" at bounding box center [335, 88] width 82 height 155
drag, startPoint x: 343, startPoint y: 77, endPoint x: 301, endPoint y: 77, distance: 41.6
click at [301, 77] on div "# 使 用 checkAndAttack 函 數 讓 代 碼 易 讀 。 # 這 個 函 數 有 一 個 形 式 參 數 。 # 參 數 是 一 種 給 函 …" at bounding box center [335, 88] width 82 height 155
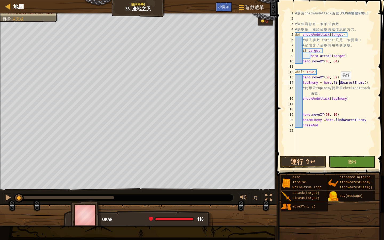
click at [338, 85] on div "# 使 用 checkAndAttack 函 數 讓 代 碼 易 讀 。 # 這 個 函 數 有 一 個 形 式 參 數 。 # 參 數 是 一 種 給 函 …" at bounding box center [335, 88] width 82 height 155
click at [315, 82] on div "# 使 用 checkAndAttack 函 數 讓 代 碼 易 讀 。 # 這 個 函 數 有 一 個 形 式 參 數 。 # 參 數 是 一 種 給 函 …" at bounding box center [335, 88] width 82 height 155
drag, startPoint x: 302, startPoint y: 82, endPoint x: 318, endPoint y: 82, distance: 16.3
click at [318, 82] on div "# 使 用 checkAndAttack 函 數 讓 代 碼 易 讀 。 # 這 個 函 數 有 一 個 形 式 參 數 。 # 參 數 是 一 種 給 函 …" at bounding box center [335, 88] width 82 height 155
click at [321, 97] on div "# 使 用 checkAndAttack 函 數 讓 代 碼 易 讀 。 # 這 個 函 數 有 一 個 形 式 參 數 。 # 參 數 是 一 種 給 函 …" at bounding box center [335, 88] width 82 height 155
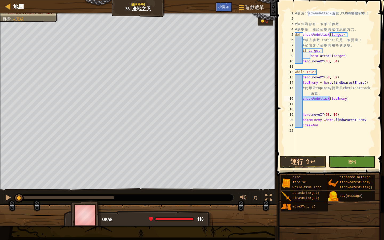
click at [321, 97] on div "# 使 用 checkAndAttack 函 數 讓 代 碼 易 讀 。 # 這 個 函 數 有 一 個 形 式 參 數 。 # 參 數 是 一 種 給 函 …" at bounding box center [335, 88] width 82 height 155
click at [344, 97] on div "# 使 用 checkAndAttack 函 數 讓 代 碼 易 讀 。 # 這 個 函 數 有 一 個 形 式 參 數 。 # 參 數 是 一 種 給 函 …" at bounding box center [335, 88] width 82 height 155
click at [339, 32] on div "# 使 用 checkAndAttack 函 數 讓 代 碼 易 讀 。 # 這 個 函 數 有 一 個 形 式 參 數 。 # 參 數 是 一 種 給 函 …" at bounding box center [335, 88] width 82 height 155
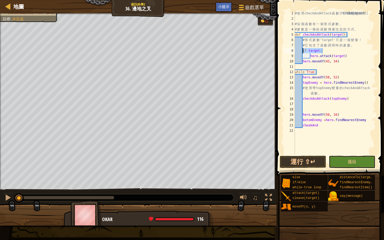
drag, startPoint x: 324, startPoint y: 51, endPoint x: 303, endPoint y: 52, distance: 21.1
click at [303, 52] on div "# 使 用 checkAndAttack 函 數 讓 代 碼 易 讀 。 # 這 個 函 數 有 一 個 形 式 參 數 。 # 參 數 是 一 種 給 函 …" at bounding box center [335, 88] width 82 height 155
drag, startPoint x: 348, startPoint y: 56, endPoint x: 312, endPoint y: 57, distance: 36.3
click at [312, 57] on div "# 使 用 checkAndAttack 函 數 讓 代 碼 易 讀 。 # 這 個 函 數 有 一 個 形 式 參 數 。 # 參 數 是 一 種 給 函 …" at bounding box center [335, 88] width 82 height 155
type textarea "hero.attack(target)"
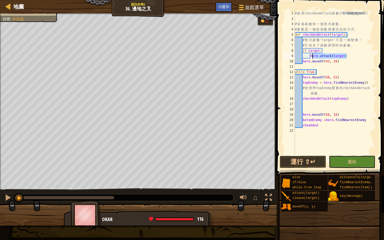
click at [330, 106] on div "# 使 用 checkAndAttack 函 數 讓 代 碼 易 讀 。 # 這 個 函 數 有 一 個 形 式 參 數 。 # 參 數 是 一 種 給 函 …" at bounding box center [335, 88] width 82 height 155
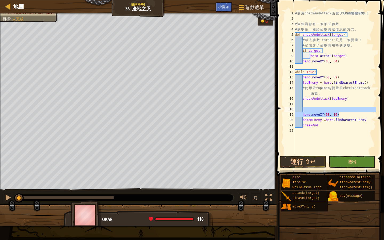
drag, startPoint x: 346, startPoint y: 113, endPoint x: 311, endPoint y: 109, distance: 34.9
click at [311, 109] on div "# 使 用 checkAndAttack 函 數 讓 代 碼 易 讀 。 # 這 個 函 數 有 一 個 形 式 參 數 。 # 參 數 是 一 種 給 函 …" at bounding box center [335, 88] width 82 height 155
click at [361, 119] on div "# 使 用 checkAndAttack 函 數 讓 代 碼 易 讀 。 # 這 個 函 數 有 一 個 形 式 參 數 。 # 參 數 是 一 種 給 函 …" at bounding box center [335, 88] width 82 height 155
click at [334, 118] on div "# 使 用 checkAndAttack 函 數 讓 代 碼 易 讀 。 # 這 個 函 數 有 一 個 形 式 參 數 。 # 參 數 是 一 種 給 函 …" at bounding box center [335, 88] width 82 height 155
click at [317, 118] on div "# 使 用 checkAndAttack 函 數 讓 代 碼 易 讀 。 # 這 個 函 數 有 一 個 形 式 參 數 。 # 參 數 是 一 種 給 函 …" at bounding box center [335, 88] width 82 height 155
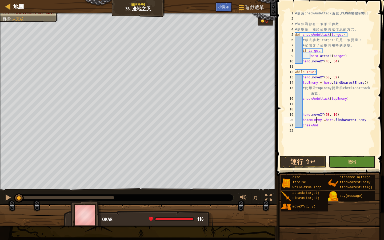
click at [317, 120] on div "# 使 用 checkAndAttack 函 數 讓 代 碼 易 讀 。 # 這 個 函 數 有 一 個 形 式 參 數 。 # 參 數 是 一 種 給 函 …" at bounding box center [335, 88] width 82 height 155
click at [322, 101] on div "# 使 用 checkAndAttack 函 數 讓 代 碼 易 讀 。 # 這 個 函 數 有 一 個 形 式 參 數 。 # 參 數 是 一 種 給 函 …" at bounding box center [335, 88] width 82 height 155
click at [321, 126] on div "# 使 用 checkAndAttack 函 數 讓 代 碼 易 讀 。 # 這 個 函 數 有 一 個 形 式 參 數 。 # 參 數 是 一 種 給 函 …" at bounding box center [335, 88] width 82 height 155
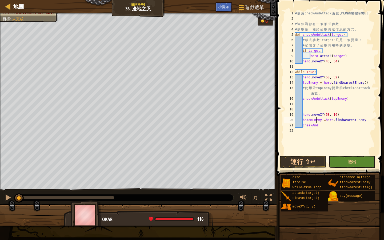
click at [316, 122] on div "# 使 用 checkAndAttack 函 數 讓 代 碼 易 讀 。 # 這 個 函 數 有 一 個 形 式 參 數 。 # 參 數 是 一 種 給 函 …" at bounding box center [335, 88] width 82 height 155
click at [336, 128] on div "# 使 用 checkAndAttack 函 數 讓 代 碼 易 讀 。 # 這 個 函 數 有 一 個 形 式 參 數 。 # 參 數 是 一 種 給 函 …" at bounding box center [335, 88] width 82 height 155
click at [301, 163] on button "運行 ⇧↵" at bounding box center [303, 162] width 46 height 12
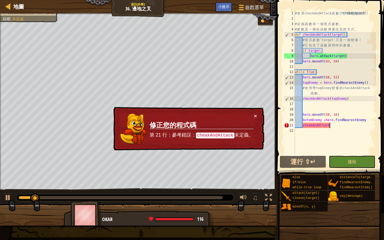
click at [253, 117] on td "修正您的程式碼 第 21 行：參考錯誤： cheakAndAttack 未定義。" at bounding box center [201, 129] width 105 height 32
click at [255, 116] on button "×" at bounding box center [255, 116] width 3 height 6
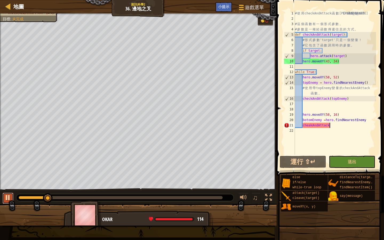
click at [5, 196] on div at bounding box center [8, 197] width 7 height 7
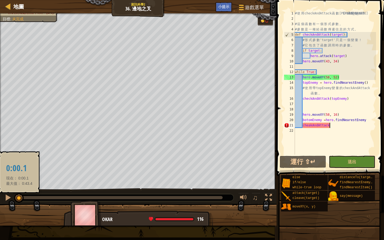
drag, startPoint x: 45, startPoint y: 199, endPoint x: 19, endPoint y: 197, distance: 25.4
click at [19, 197] on div at bounding box center [19, 198] width 10 height 10
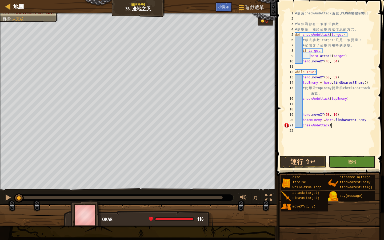
scroll to position [2, 3]
click at [331, 125] on div "# 使 用 checkAndAttack 函 數 讓 代 碼 易 讀 。 # 這 個 函 數 有 一 個 形 式 參 數 。 # 參 數 是 一 種 給 函 …" at bounding box center [335, 88] width 82 height 155
drag, startPoint x: 303, startPoint y: 120, endPoint x: 324, endPoint y: 121, distance: 20.3
click at [324, 121] on div "# 使 用 checkAndAttack 函 數 讓 代 碼 易 讀 。 # 這 個 函 數 有 一 個 形 式 參 數 。 # 參 數 是 一 種 給 函 …" at bounding box center [335, 88] width 82 height 155
click at [323, 122] on div "# 使 用 checkAndAttack 函 數 讓 代 碼 易 讀 。 # 這 個 函 數 有 一 個 形 式 參 數 。 # 參 數 是 一 種 給 函 …" at bounding box center [335, 83] width 82 height 144
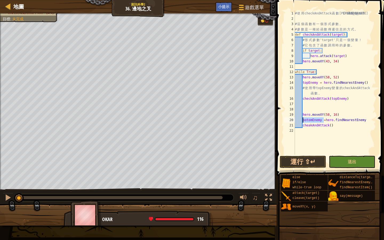
drag, startPoint x: 324, startPoint y: 121, endPoint x: 303, endPoint y: 121, distance: 20.6
click at [303, 121] on div "# 使 用 checkAndAttack 函 數 讓 代 碼 易 讀 。 # 這 個 函 數 有 一 個 形 式 參 數 。 # 參 數 是 一 種 給 函 …" at bounding box center [335, 88] width 82 height 155
paste textarea "botomEnemy"
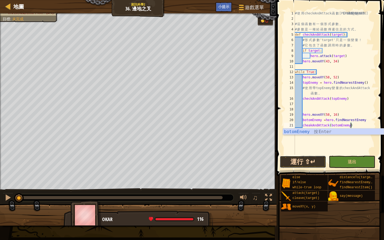
click at [311, 165] on button "運行 ⇧↵" at bounding box center [303, 162] width 46 height 12
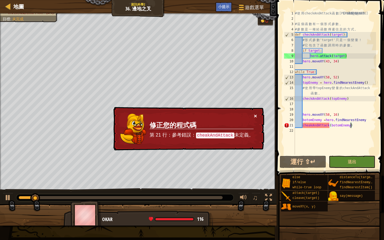
click at [256, 113] on button "×" at bounding box center [255, 116] width 3 height 6
click at [255, 115] on button "×" at bounding box center [255, 116] width 3 height 6
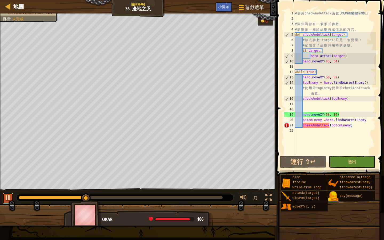
click at [4, 198] on button at bounding box center [8, 198] width 11 height 11
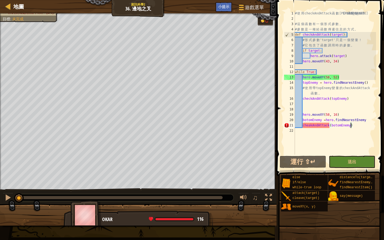
drag, startPoint x: 88, startPoint y: 197, endPoint x: 14, endPoint y: 217, distance: 76.1
click at [14, 217] on div "打敗食人魔。 你的英雄必須活下來。 (1/3) 目標 : 未完成 0 ♫ Okar 116 x: 44 y: 35 x: 58 y: 52 下一步 在 whi…" at bounding box center [192, 119] width 384 height 212
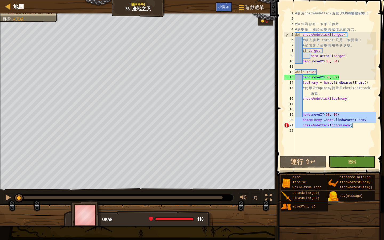
drag, startPoint x: 303, startPoint y: 116, endPoint x: 360, endPoint y: 127, distance: 57.5
click at [360, 127] on div "# 使 用 checkAndAttack 函 數 讓 代 碼 易 讀 。 # 這 個 函 數 有 一 個 形 式 參 數 。 # 參 數 是 一 種 給 函 …" at bounding box center [335, 88] width 82 height 155
type textarea "botomEnemy =hero.findNearestEnemy cheakAndAttack(botomEnemy)"
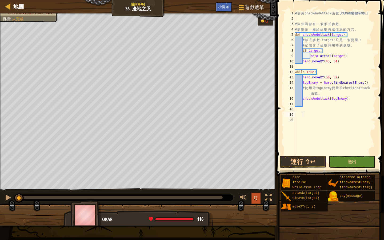
click at [259, 200] on button "♫" at bounding box center [256, 198] width 9 height 11
click at [296, 109] on div "# 使 用 checkAndAttack 函 數 讓 代 碼 易 讀 。 # 這 個 函 數 有 一 個 形 式 參 數 。 # 參 數 是 一 種 給 函 …" at bounding box center [335, 88] width 82 height 155
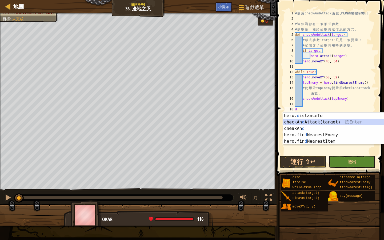
click at [311, 123] on div "hero. d istanceTo 按 Enter checkAn d Attack(target) 按 Enter cheakAn d 按 Enter he…" at bounding box center [333, 135] width 101 height 45
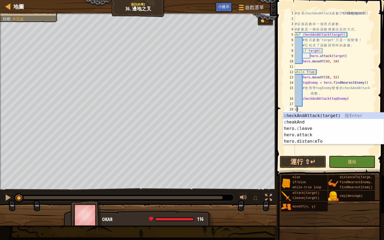
type textarea ")"
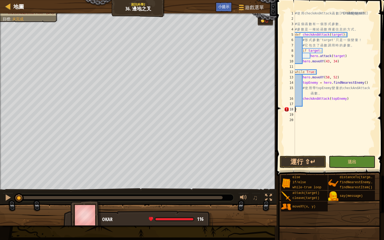
scroll to position [2, 0]
click at [298, 109] on div "# 使 用 checkAndAttack 函 數 讓 代 碼 易 讀 。 # 這 個 函 數 有 一 個 形 式 參 數 。 # 參 數 是 一 種 給 函 …" at bounding box center [335, 88] width 82 height 155
type textarea ")"
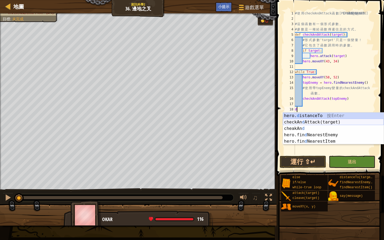
click at [303, 121] on div "hero. d istanceTo 按 Enter checkAn d Attack(target) 按 Enter cheakAn d 按 Enter he…" at bounding box center [333, 135] width 101 height 45
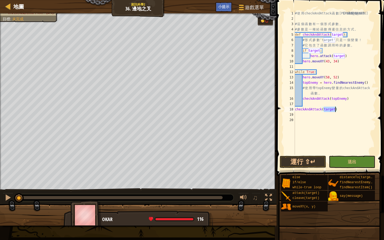
click at [295, 109] on div "# 使 用 checkAndAttack 函 數 讓 代 碼 易 讀 。 # 這 個 函 數 有 一 個 形 式 參 數 。 # 參 數 是 一 種 給 函 …" at bounding box center [335, 88] width 82 height 155
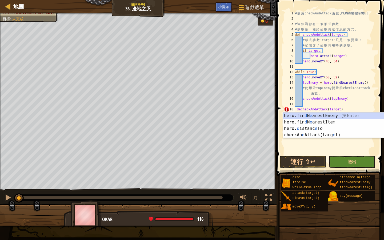
scroll to position [2, 1]
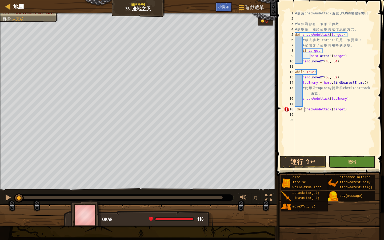
click at [297, 110] on div "# 使 用 checkAndAttack 函 數 讓 代 碼 易 讀 。 # 這 個 函 數 有 一 個 形 式 參 數 。 # 參 數 是 一 種 給 函 …" at bounding box center [335, 88] width 82 height 155
type textarea "def checkAndAttack(target)"
drag, startPoint x: 345, startPoint y: 111, endPoint x: 296, endPoint y: 111, distance: 49.4
click at [296, 111] on div "# 使 用 checkAndAttack 函 數 讓 代 碼 易 讀 。 # 這 個 函 數 有 一 個 形 式 參 數 。 # 參 數 是 一 種 給 函 …" at bounding box center [335, 88] width 82 height 155
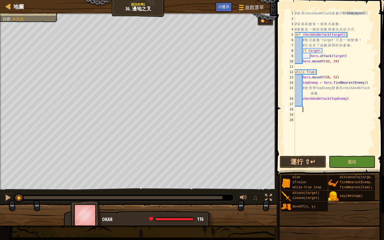
click at [315, 111] on div "# 使 用 checkAndAttack 函 數 讓 代 碼 易 讀 。 # 這 個 函 數 有 一 個 形 式 參 數 。 # 參 數 是 一 種 給 函 …" at bounding box center [335, 88] width 82 height 155
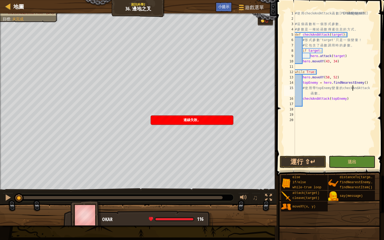
click at [354, 90] on div "# 使 用 checkAndAttack 函 數 讓 代 碼 易 讀 。 # 這 個 函 數 有 一 個 形 式 參 數 。 # 參 數 是 一 種 給 函 …" at bounding box center [335, 88] width 82 height 155
type textarea "# 使用帶topEnemy變量的checkAndAttack函數。"
click at [341, 103] on div "# 使 用 checkAndAttack 函 數 讓 代 碼 易 讀 。 # 這 個 函 數 有 一 個 形 式 參 數 。 # 參 數 是 一 種 給 函 …" at bounding box center [335, 88] width 82 height 155
click at [316, 92] on div "# 使 用 checkAndAttack 函 數 讓 代 碼 易 讀 。 # 這 個 函 數 有 一 個 形 式 參 數 。 # 參 數 是 一 種 給 函 …" at bounding box center [335, 88] width 82 height 155
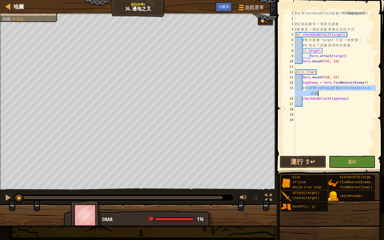
click at [316, 92] on div "# 使 用 checkAndAttack 函 數 讓 代 碼 易 讀 。 # 這 個 函 數 有 一 個 形 式 參 數 。 # 參 數 是 一 種 給 函 …" at bounding box center [335, 88] width 82 height 155
click at [342, 82] on div "# 使 用 checkAndAttack 函 數 讓 代 碼 易 讀 。 # 這 個 函 數 有 一 個 形 式 參 數 。 # 參 數 是 一 種 給 函 …" at bounding box center [335, 88] width 82 height 155
click at [340, 88] on div "# 使 用 checkAndAttack 函 數 讓 代 碼 易 讀 。 # 這 個 函 數 有 一 個 形 式 參 數 。 # 參 數 是 一 種 給 函 …" at bounding box center [335, 88] width 82 height 155
click at [352, 75] on div "# 使 用 checkAndAttack 函 數 讓 代 碼 易 讀 。 # 這 個 函 數 有 一 個 形 式 參 數 。 # 參 數 是 一 種 給 函 …" at bounding box center [335, 88] width 82 height 155
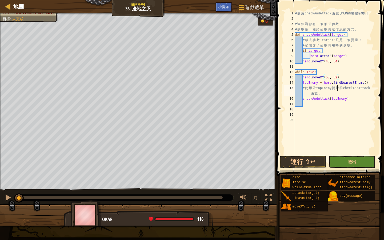
click at [340, 87] on div "# 使 用 checkAndAttack 函 數 讓 代 碼 易 讀 。 # 這 個 函 數 有 一 個 形 式 參 數 。 # 參 數 是 一 種 給 函 …" at bounding box center [335, 88] width 82 height 155
type textarea "# 使用帶topEnemy變量的checkAndAttack函數。"
click at [340, 87] on div "# 使 用 checkAndAttack 函 數 讓 代 碼 易 讀 。 # 這 個 函 數 有 一 個 形 式 參 數 。 # 參 數 是 一 種 給 函 …" at bounding box center [335, 88] width 82 height 155
click at [344, 104] on div "# 使 用 checkAndAttack 函 數 讓 代 碼 易 讀 。 # 這 個 函 數 有 一 個 形 式 參 數 。 # 參 數 是 一 種 給 函 …" at bounding box center [335, 88] width 82 height 155
click at [342, 101] on div "# 使 用 checkAndAttack 函 數 讓 代 碼 易 讀 。 # 這 個 函 數 有 一 個 形 式 參 數 。 # 參 數 是 一 種 給 函 …" at bounding box center [335, 88] width 82 height 155
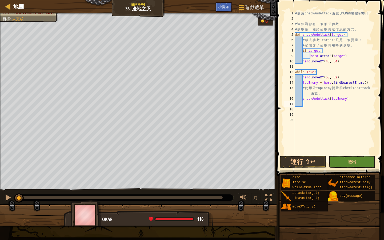
type textarea "checkAndAttack(topEnemy)"
click at [342, 101] on div "# 使 用 checkAndAttack 函 數 讓 代 碼 易 讀 。 # 這 個 函 數 有 一 個 形 式 參 數 。 # 參 數 是 一 種 給 函 …" at bounding box center [335, 88] width 82 height 155
click at [327, 114] on div "# 使 用 checkAndAttack 函 數 讓 代 碼 易 讀 。 # 這 個 函 數 有 一 個 形 式 參 數 。 # 參 數 是 一 種 給 函 …" at bounding box center [335, 88] width 82 height 155
click at [314, 158] on button "運行 ⇧↵" at bounding box center [303, 162] width 46 height 12
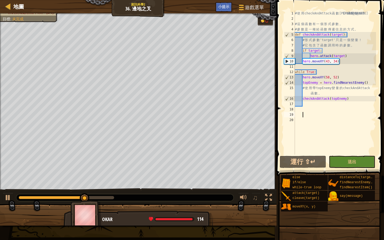
click at [309, 84] on div "# 使 用 checkAndAttack 函 數 讓 代 碼 易 讀 。 # 這 個 函 數 有 一 個 形 式 參 數 。 # 參 數 是 一 種 給 函 …" at bounding box center [335, 88] width 82 height 155
type textarea "topEnemy = hero.findNearestEnemy()"
click at [309, 84] on div "# 使 用 checkAndAttack 函 數 讓 代 碼 易 讀 。 # 這 個 函 數 有 一 個 形 式 參 數 。 # 參 數 是 一 種 給 函 …" at bounding box center [335, 88] width 82 height 155
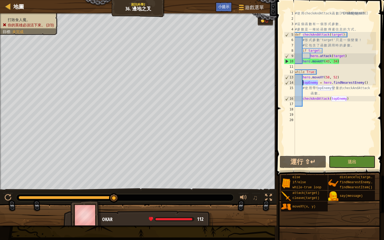
click at [309, 110] on div "# 使 用 checkAndAttack 函 數 讓 代 碼 易 讀 。 # 這 個 函 數 有 一 個 形 式 參 數 。 # 參 數 是 一 種 給 函 …" at bounding box center [335, 88] width 82 height 155
type textarea "f"
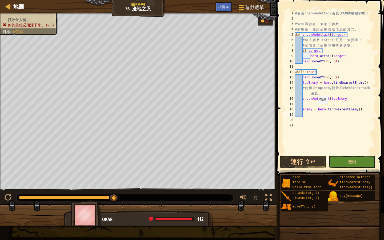
click at [315, 109] on div "# 使 用 checkAndAttack 函 數 讓 代 碼 易 讀 。 # 這 個 函 數 有 一 個 形 式 參 數 。 # 參 數 是 一 種 給 函 …" at bounding box center [335, 88] width 82 height 155
click at [303, 109] on div "# 使 用 checkAndAttack 函 數 讓 代 碼 易 讀 。 # 這 個 函 數 有 一 個 形 式 參 數 。 # 參 數 是 一 種 給 函 …" at bounding box center [335, 88] width 82 height 155
click at [310, 109] on div "# 使 用 checkAndAttack 函 數 讓 代 碼 易 讀 。 # 這 個 函 數 有 一 個 形 式 參 數 。 # 參 數 是 一 種 給 函 …" at bounding box center [335, 88] width 82 height 155
click at [334, 100] on div "# 使 用 checkAndAttack 函 數 讓 代 碼 易 讀 。 # 這 個 函 數 有 一 個 形 式 參 數 。 # 參 數 是 一 種 給 函 …" at bounding box center [335, 88] width 82 height 155
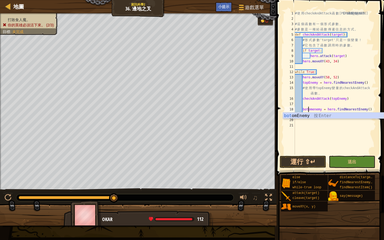
type textarea "checkAndAttack(topEnemy)"
click at [314, 113] on div "# 使 用 checkAndAttack 函 數 讓 代 碼 易 讀 。 # 這 個 函 數 有 一 個 形 式 參 數 。 # 參 數 是 一 種 給 函 …" at bounding box center [335, 88] width 82 height 155
click at [325, 111] on div "# 使 用 checkAndAttack 函 數 讓 代 碼 易 讀 。 # 這 個 函 數 有 一 個 形 式 參 數 。 # 參 數 是 一 種 給 函 …" at bounding box center [335, 88] width 82 height 155
type textarea "botomenemy = hero.findNearestEnemy()"
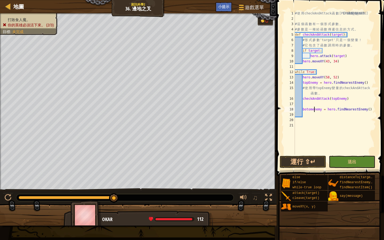
click at [314, 111] on div "# 使 用 checkAndAttack 函 數 讓 代 碼 易 讀 。 # 這 個 函 數 有 一 個 形 式 參 數 。 # 參 數 是 一 種 給 函 …" at bounding box center [335, 88] width 82 height 155
click at [308, 113] on div "# 使 用 checkAndAttack 函 數 讓 代 碼 易 讀 。 # 這 個 函 數 有 一 個 形 式 參 數 。 # 參 數 是 一 種 給 函 …" at bounding box center [335, 88] width 82 height 155
click at [312, 110] on div "# 使 用 checkAndAttack 函 數 讓 代 碼 易 讀 。 # 這 個 函 數 有 一 個 形 式 參 數 。 # 參 數 是 一 種 給 函 …" at bounding box center [335, 88] width 82 height 155
click at [339, 100] on div "# 使 用 checkAndAttack 函 數 讓 代 碼 易 讀 。 # 這 個 函 數 有 一 個 形 式 參 數 。 # 參 數 是 一 種 給 函 …" at bounding box center [335, 88] width 82 height 155
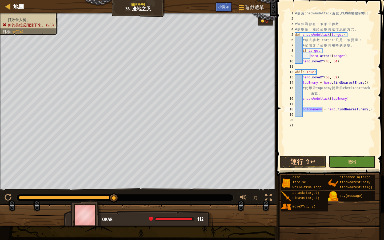
click at [339, 100] on div "# 使 用 checkAndAttack 函 數 讓 代 碼 易 讀 。 # 這 個 函 數 有 一 個 形 式 參 數 。 # 參 數 是 一 種 給 函 …" at bounding box center [335, 88] width 82 height 155
click at [336, 110] on div "# 使 用 checkAndAttack 函 數 讓 代 碼 易 讀 。 # 這 個 函 數 有 一 個 形 式 參 數 。 # 參 數 是 一 種 給 函 …" at bounding box center [335, 88] width 82 height 155
drag, startPoint x: 350, startPoint y: 99, endPoint x: 303, endPoint y: 96, distance: 46.3
click at [303, 96] on div "# 使 用 checkAndAttack 函 數 讓 代 碼 易 讀 。 # 這 個 函 數 有 一 個 形 式 參 數 。 # 參 數 是 一 種 給 函 …" at bounding box center [335, 88] width 82 height 155
type textarea "checkAndAttack(topEnemy)"
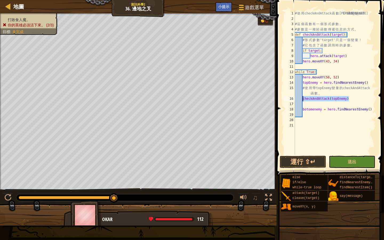
click at [306, 116] on div "# 使 用 checkAndAttack 函 數 讓 代 碼 易 讀 。 # 這 個 函 數 有 一 個 形 式 參 數 。 # 參 數 是 一 種 給 函 …" at bounding box center [335, 88] width 82 height 155
paste textarea "checkAndAttack(topEnemy)"
click at [340, 115] on div "# 使 用 checkAndAttack 函 數 讓 代 碼 易 讀 。 # 這 個 函 數 有 一 個 形 式 參 數 。 # 參 數 是 一 種 給 函 …" at bounding box center [335, 88] width 82 height 155
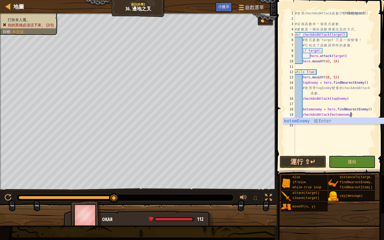
scroll to position [2, 5]
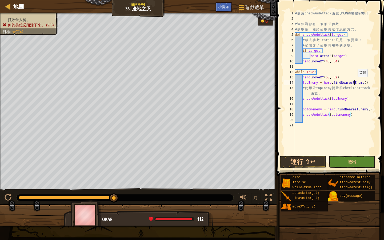
click at [355, 82] on div "# 使 用 checkAndAttack 函 數 讓 代 碼 易 讀 。 # 這 個 函 數 有 一 個 形 式 參 數 。 # 參 數 是 一 種 給 函 …" at bounding box center [335, 88] width 82 height 155
type textarea "topEnemy = hero.findNearestEnemy()"
click at [343, 105] on div "# 使 用 checkAndAttack 函 數 讓 代 碼 易 讀 。 # 這 個 函 數 有 一 個 形 式 參 數 。 # 參 數 是 一 種 給 函 …" at bounding box center [335, 88] width 82 height 155
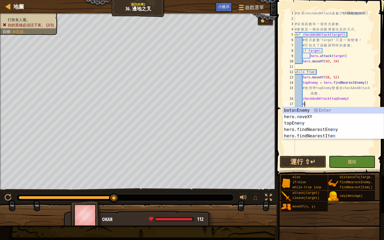
scroll to position [2, 1]
click at [306, 117] on div "boto m Enemy 按 Enter hero. m oveXY 按 Enter topEne m y 按 Enter hero.findNearestE…" at bounding box center [333, 129] width 101 height 45
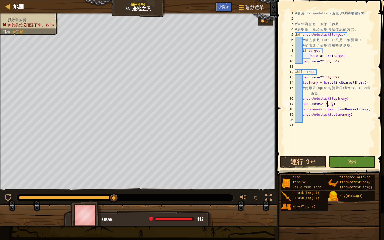
scroll to position [2, 3]
click at [336, 106] on div "# 使 用 checkAndAttack 函 數 讓 代 碼 易 讀 。 # 這 個 函 數 有 一 個 形 式 參 數 。 # 參 數 是 一 種 給 函 …" at bounding box center [335, 88] width 82 height 155
type textarea "hero.moveXY(58, 16)"
click at [311, 165] on button "運行 ⇧↵" at bounding box center [303, 162] width 46 height 12
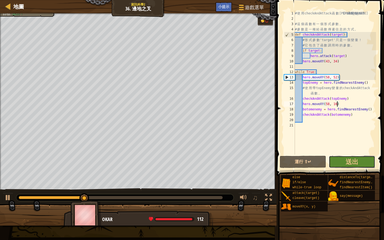
click at [350, 162] on span "送出" at bounding box center [352, 161] width 13 height 9
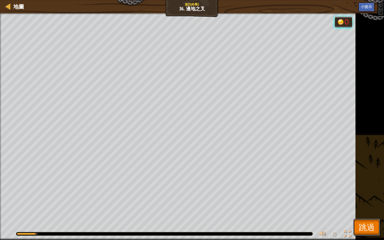
click at [368, 228] on span "跳過" at bounding box center [367, 227] width 16 height 11
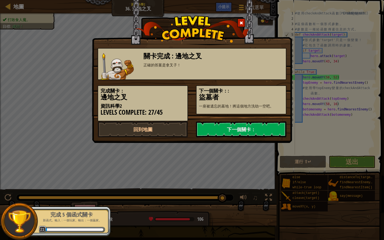
click at [93, 220] on p "新函式。輸入：一個玩家。輸出：一個贏家。" at bounding box center [71, 221] width 67 height 4
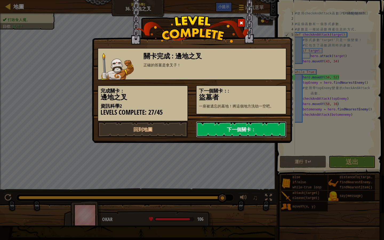
click at [245, 128] on link "下一個關卡：" at bounding box center [241, 129] width 90 height 16
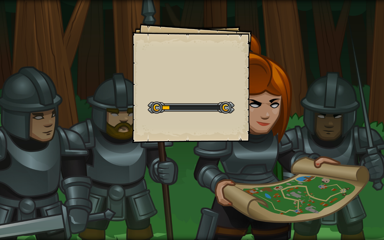
click at [249, 128] on div "Goals Start Level 從伺服器載入失敗 您將需要訂閱來開啟這關。 訂閱 您需要加入一個課程來遊玩此關卡。 回到我的課程 詢問您的老師來分派一個授…" at bounding box center [192, 83] width 120 height 120
click at [249, 128] on div "目標 打敗食人魔。 進入墓地。 開始戰役 從伺服器載入失敗 您將需要訂閱來開啟這關。 訂閱 您需要加入一個課程來遊玩此關卡。 回到我的課程 詢問您的老師來分派…" at bounding box center [192, 83] width 120 height 120
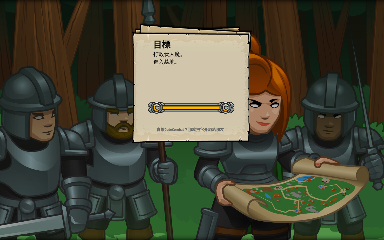
click at [249, 128] on div "目標 打敗食人魔。 進入墓地。 開始戰役 從伺服器載入失敗 您將需要訂閱來開啟這關。 訂閱 您需要加入一個課程來遊玩此關卡。 回到我的課程 詢問您的老師來分派…" at bounding box center [192, 83] width 120 height 120
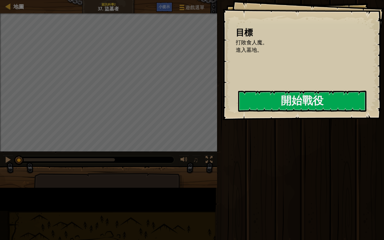
click at [249, 120] on div "目標 打敗食人魔。 進入墓地。 開始戰役 從伺服器載入失敗 您將需要訂閱來開啟這關。 訂閱 您需要加入一個課程來遊玩此關卡。 回到我的課程 詢問您的老師來分派…" at bounding box center [304, 60] width 162 height 120
click at [249, 129] on div at bounding box center [302, 123] width 128 height 12
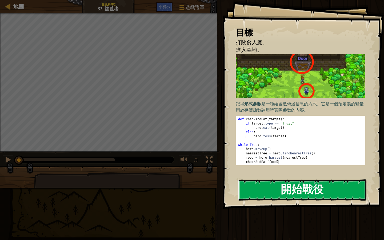
click at [335, 189] on button "開始戰役" at bounding box center [302, 190] width 128 height 21
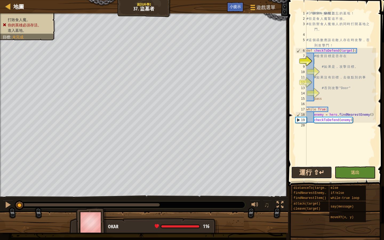
click at [315, 168] on button "運行 ⇧↵" at bounding box center [311, 172] width 41 height 12
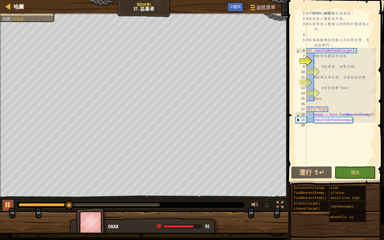
click at [11, 205] on div at bounding box center [8, 204] width 7 height 7
drag, startPoint x: 69, startPoint y: 205, endPoint x: 6, endPoint y: 207, distance: 63.0
click at [6, 207] on div "♫" at bounding box center [144, 204] width 288 height 16
drag, startPoint x: 97, startPoint y: 223, endPoint x: 118, endPoint y: 211, distance: 23.4
click at [97, 223] on img at bounding box center [91, 223] width 31 height 30
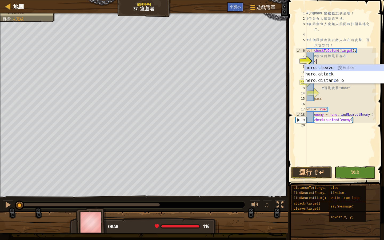
scroll to position [2, 1]
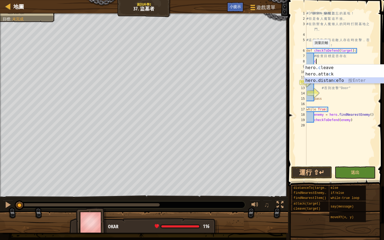
click at [339, 82] on div "hero. c leave 按 Enter hero.atta c k 按 Enter hero.distan c eTo 按 Enter" at bounding box center [354, 81] width 101 height 32
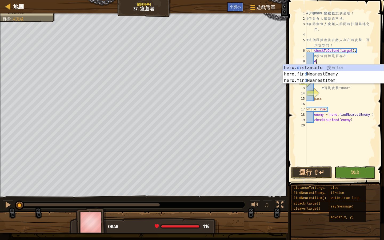
type textarea ")"
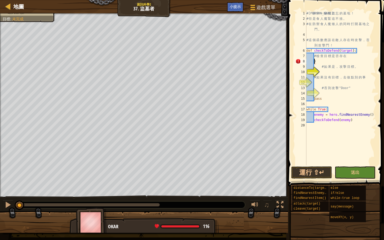
click at [317, 62] on div "# 森 林 中 一 座 被 遺 忘 的 墓 地 ！ # 但 是 食 人 魔 緊 追 不 捨 。 # 在 防 禦 食 人 魔 矮 人 的 同 時 打 開 墓 地…" at bounding box center [341, 93] width 71 height 165
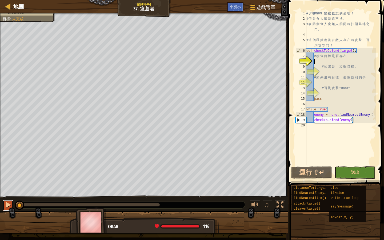
click at [6, 208] on div at bounding box center [8, 204] width 7 height 7
click at [11, 205] on div at bounding box center [8, 204] width 7 height 7
click at [322, 94] on div "# 森 林 中 一 座 被 遺 忘 的 墓 地 ！ # 但 是 食 人 魔 緊 追 不 捨 。 # 在 防 禦 食 人 魔 矮 人 的 同 時 打 開 墓 地…" at bounding box center [341, 93] width 71 height 165
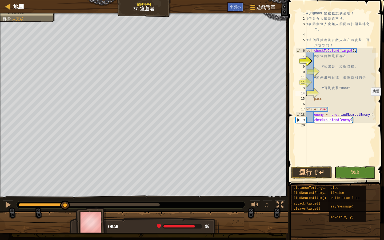
scroll to position [2, 0]
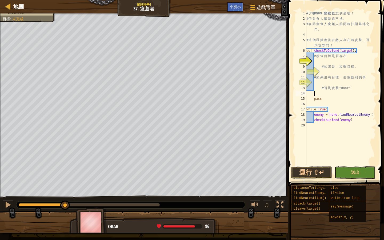
click at [357, 109] on div "# 森 林 中 一 座 被 遺 忘 的 墓 地 ！ # 但 是 食 人 魔 緊 追 不 捨 。 # 在 防 禦 食 人 魔 矮 人 的 同 時 打 開 墓 地…" at bounding box center [341, 93] width 71 height 165
type textarea "while True:"
click at [315, 62] on div "# 森 林 中 一 座 被 遺 忘 的 墓 地 ！ # 但 是 食 人 魔 緊 追 不 捨 。 # 在 防 禦 食 人 魔 矮 人 的 同 時 打 開 墓 地…" at bounding box center [341, 93] width 71 height 165
click at [6, 206] on div at bounding box center [8, 204] width 7 height 7
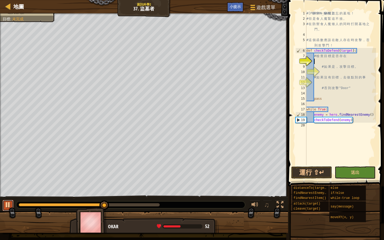
click at [6, 206] on div at bounding box center [8, 204] width 7 height 7
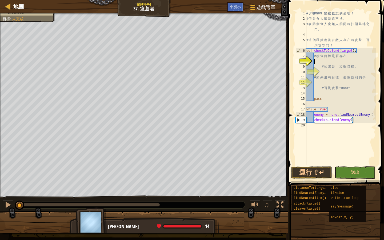
drag, startPoint x: 105, startPoint y: 206, endPoint x: 0, endPoint y: 215, distance: 105.0
click at [0, 215] on div "打敗食人魔。 你的英雄必須存活。 進入墓地。 目標 : 未完成 ♫ Anabel - munchkin 14 x: 25 y: 5 Hero Placehol…" at bounding box center [192, 123] width 384 height 220
click at [18, 6] on span "地圖" at bounding box center [18, 6] width 11 height 7
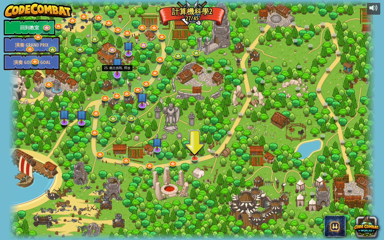
click at [114, 70] on img at bounding box center [117, 63] width 11 height 25
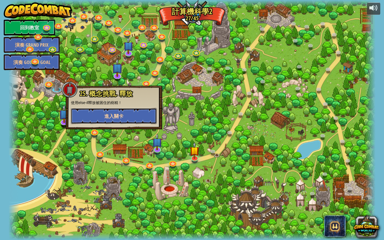
click at [121, 120] on button "進入關卡" at bounding box center [114, 116] width 86 height 16
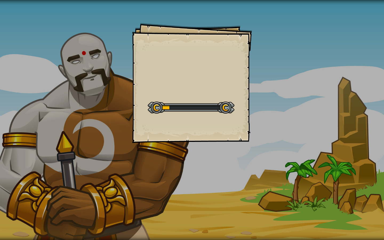
drag, startPoint x: 233, startPoint y: 80, endPoint x: 232, endPoint y: 83, distance: 3.1
click at [232, 82] on div "Goals Start Level 從伺服器載入失敗 您將需要訂閱來開啟這關。 訂閱 您需要加入一個課程來遊玩此關卡。 回到我的課程 詢問您的老師來分派一個授…" at bounding box center [192, 83] width 120 height 120
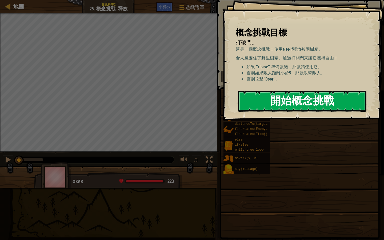
click at [292, 98] on button "開始概念挑戰" at bounding box center [302, 101] width 128 height 21
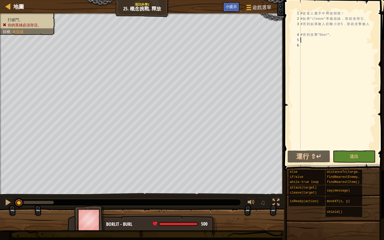
click at [303, 40] on div "# 從 食 人 魔 手 中 釋 放 樹 精 ！ # 如 果 "cleave" 準 備 就 緒 ， 那 就 使 用 它 。 # 否 則 如 果 敵 人 距 離 …" at bounding box center [338, 85] width 77 height 149
type textarea "w"
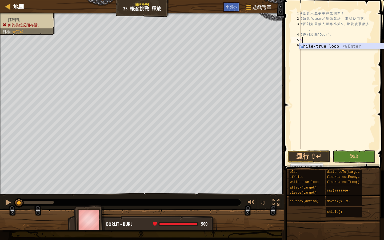
click at [326, 46] on div "w hile-true loop 按 Enter" at bounding box center [350, 52] width 101 height 19
click at [310, 45] on div "# 從 食 人 魔 手 中 釋 放 樹 精 ！ # 如 果 "cleave" 準 備 就 緒 ， 那 就 使 用 它 。 # 否 則 如 果 敵 人 距 離 …" at bounding box center [338, 85] width 77 height 149
click at [303, 52] on div "# 從 食 人 魔 手 中 釋 放 樹 精 ！ # 如 果 "cleave" 準 備 就 緒 ， 那 就 使 用 它 。 # 否 則 如 果 敵 人 距 離 …" at bounding box center [338, 85] width 77 height 149
click at [312, 45] on div "# 從 食 人 魔 手 中 釋 放 樹 精 ！ # 如 果 "cleave" 準 備 就 緒 ， 那 就 使 用 它 。 # 否 則 如 果 敵 人 距 離 …" at bounding box center [338, 85] width 77 height 149
type textarea "h"
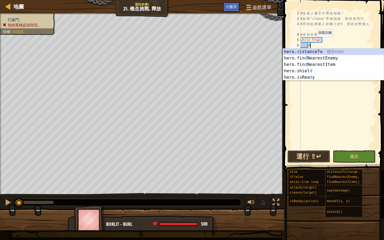
scroll to position [2, 1]
click at [323, 51] on div "hero. d istanceTo 按 Enter hero.fin d NearestEnemy 按 Enter hero.fin d NearestIte…" at bounding box center [333, 71] width 101 height 45
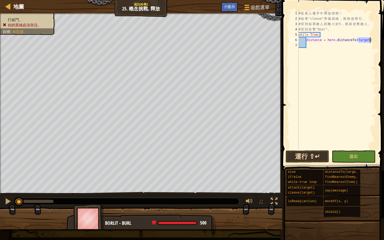
type textarea "distance = hero.distanceTo(target)"
click at [316, 155] on button "運行 ⇧↵" at bounding box center [308, 156] width 44 height 12
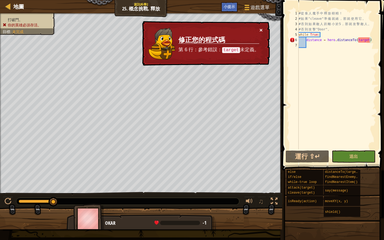
click at [260, 29] on button "×" at bounding box center [261, 30] width 3 height 6
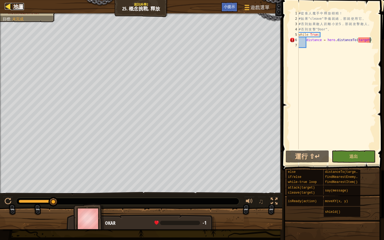
click at [14, 5] on span "地圖" at bounding box center [18, 6] width 11 height 7
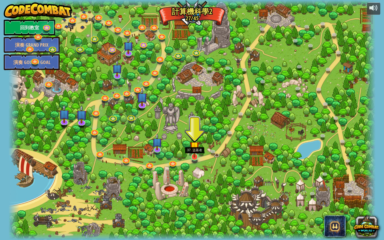
click at [198, 153] on img at bounding box center [195, 146] width 10 height 22
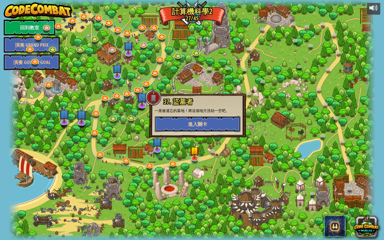
click at [194, 126] on span "進入關卡" at bounding box center [197, 124] width 19 height 7
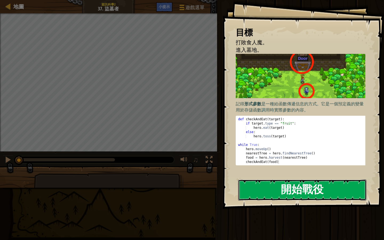
click at [283, 190] on button "開始戰役" at bounding box center [302, 190] width 128 height 21
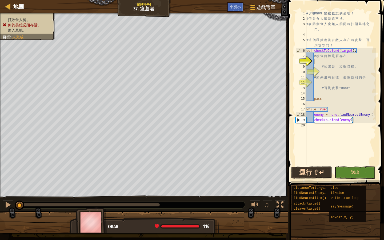
drag, startPoint x: 321, startPoint y: 166, endPoint x: 326, endPoint y: 170, distance: 6.3
click at [321, 166] on div "1 2 3 4 5 6 7 8 9 10 11 12 13 14 15 16 17 18 19 20 # 森 林 中 一 座 被 遺 忘 的 墓 地 ！ # …" at bounding box center [336, 104] width 98 height 202
click at [310, 173] on button "運行 ⇧↵" at bounding box center [311, 172] width 41 height 12
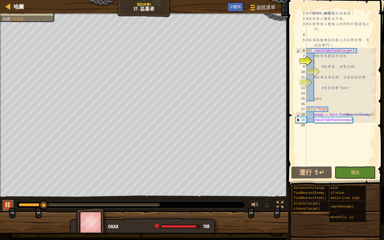
click at [11, 206] on div at bounding box center [8, 204] width 7 height 7
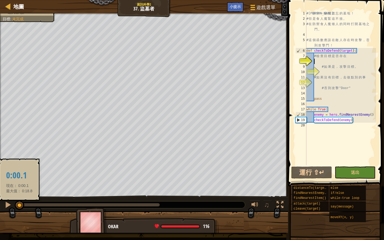
drag, startPoint x: 41, startPoint y: 203, endPoint x: 19, endPoint y: 203, distance: 21.9
click at [19, 203] on div at bounding box center [20, 206] width 10 height 10
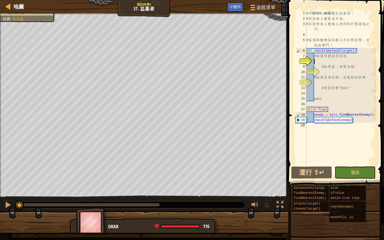
type textarea "b"
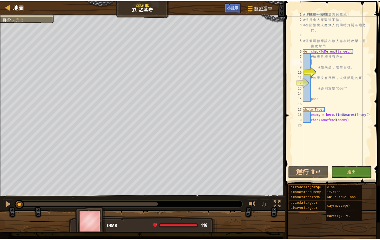
scroll to position [2, 0]
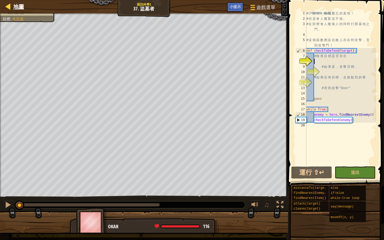
click at [12, 3] on div "地圖" at bounding box center [17, 6] width 13 height 13
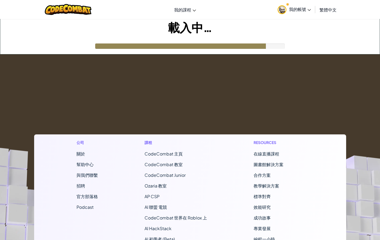
click at [335, 96] on footer "公司 關於 幫助中心 與我們聯繫 招聘 官方部落格 Podcast 課程 CodeCombat 主頁 CodeCombat 教室 CodeCombat Jun…" at bounding box center [190, 198] width 380 height 289
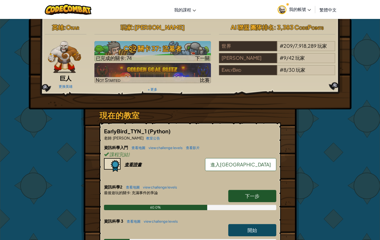
click at [70, 64] on img at bounding box center [64, 57] width 33 height 32
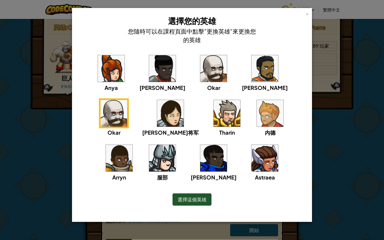
click at [127, 100] on img at bounding box center [114, 113] width 27 height 27
click at [178, 36] on h4 "您隨時可以在課程頁面中點擊"更換英雄"來更換您的英雄" at bounding box center [191, 35] width 133 height 17
click at [114, 62] on img at bounding box center [111, 68] width 27 height 27
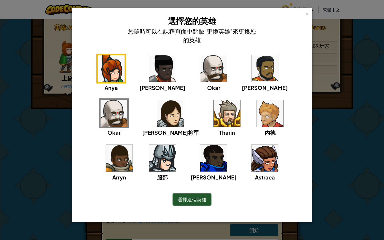
click at [157, 113] on img at bounding box center [170, 113] width 27 height 27
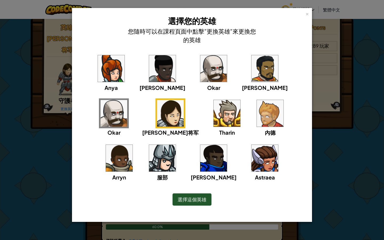
click at [214, 116] on img at bounding box center [227, 113] width 27 height 27
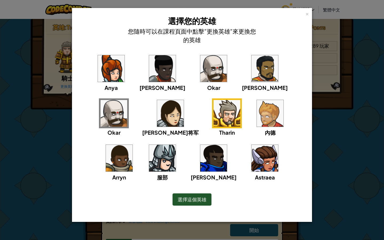
click at [257, 121] on img at bounding box center [270, 113] width 27 height 27
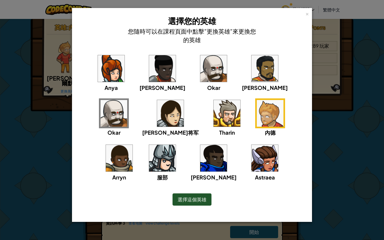
click at [250, 125] on div "Anya Ida Okar Alejandro Okar 莉雅将军 Tharin 內德 Arryn 服部 戈登 Astraea" at bounding box center [192, 121] width 224 height 134
click at [133, 145] on img at bounding box center [119, 158] width 27 height 27
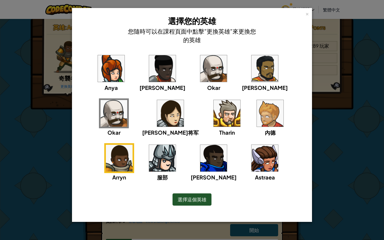
click at [335, 104] on div "× 選擇您的英雄 您隨時可以在課程頁面中點擊"更換英雄"來更換您的英雄 [PERSON_NAME] [PERSON_NAME]雅将军 [PERSON_NAME…" at bounding box center [192, 120] width 384 height 240
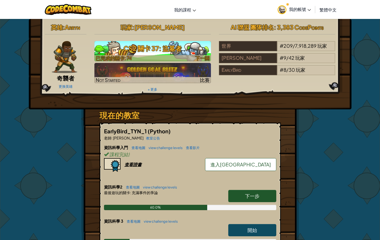
click at [145, 47] on h3 "CS2 關卡 37: 盜墓者" at bounding box center [152, 48] width 117 height 12
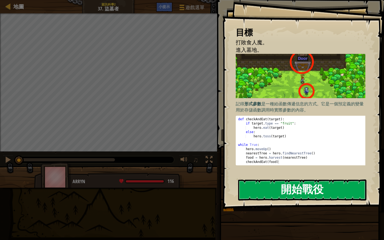
click at [279, 193] on button "開始戰役" at bounding box center [302, 190] width 128 height 21
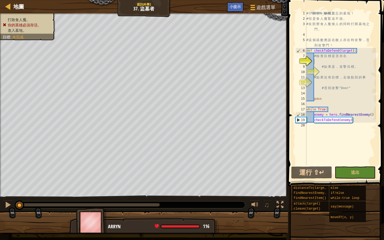
click at [94, 218] on img at bounding box center [91, 223] width 31 height 30
click at [255, 205] on div at bounding box center [255, 204] width 7 height 7
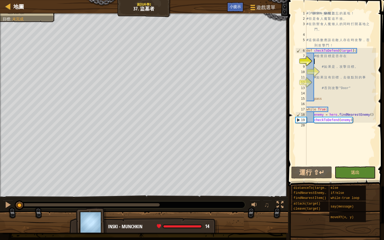
click at [100, 223] on img at bounding box center [91, 223] width 31 height 30
click at [7, 204] on div at bounding box center [8, 204] width 7 height 7
click at [6, 205] on div at bounding box center [8, 204] width 7 height 7
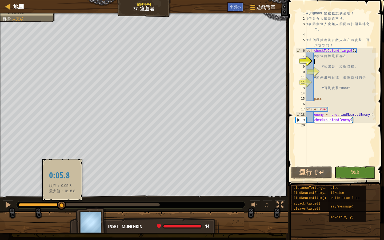
drag, startPoint x: 66, startPoint y: 207, endPoint x: 62, endPoint y: 207, distance: 3.5
click at [62, 207] on div at bounding box center [62, 206] width 10 height 10
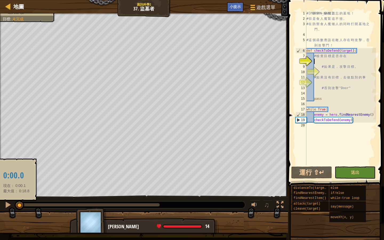
drag, startPoint x: 62, startPoint y: 207, endPoint x: 16, endPoint y: 210, distance: 46.3
click at [16, 210] on div at bounding box center [20, 206] width 10 height 10
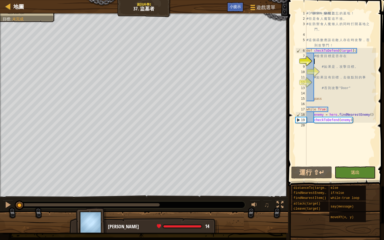
click at [384, 167] on div "地圖 資訊科學2 37. 盜墓者 遊戲選單 完成 小提示 1 הההההההההההההההההההההההההההההההההההההההההההההההה…" at bounding box center [192, 120] width 384 height 240
click at [235, 3] on div "小提示" at bounding box center [235, 7] width 17 height 10
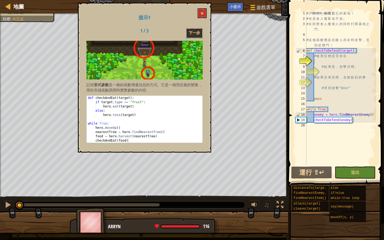
click at [202, 35] on button "下一步" at bounding box center [194, 33] width 17 height 10
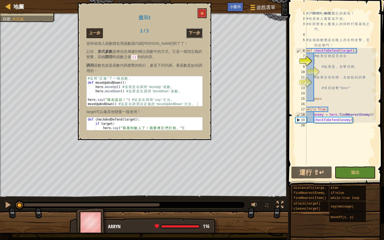
click at [190, 33] on button "下一步" at bounding box center [194, 33] width 17 height 10
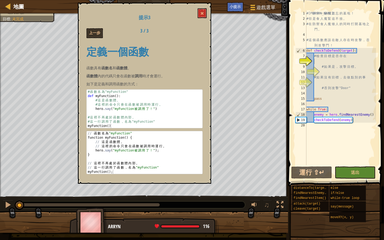
click at [200, 7] on div "提示3 上一步 3 / 3 定義一個函數 函數具有 函數名 和 函數體 。 函數體 內的代碼只會在函數被 調用 時才會運行。 如下是定義和調用函數的方式： 1…" at bounding box center [144, 93] width 133 height 181
click at [202, 9] on button at bounding box center [202, 13] width 9 height 10
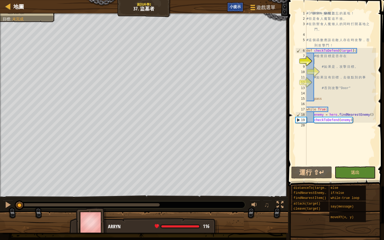
click at [235, 9] on span "小提示" at bounding box center [235, 6] width 11 height 5
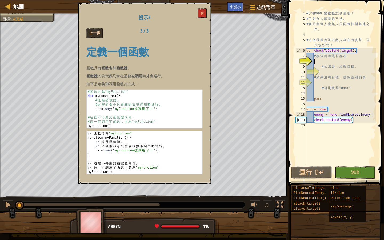
click at [173, 117] on div "# 函 數 名 為 "myFunction" def myFunction ( ) : # 這 是 函 數 體 。 # 這 裡 的 命 令 只 會 在 函 數…" at bounding box center [145, 113] width 116 height 47
drag, startPoint x: 95, startPoint y: 106, endPoint x: 156, endPoint y: 118, distance: 62.7
click at [156, 118] on div "# 函 數 名 為 "myFunction" def myFunction ( ) : # 這 是 函 數 體 。 # 這 裡 的 命 令 只 會 在 函 數…" at bounding box center [145, 113] width 116 height 47
click at [139, 117] on div "# 函 數 名 為 "myFunction" def myFunction ( ) : # 這 是 函 數 體 。 # 這 裡 的 命 令 只 會 在 函 數…" at bounding box center [145, 113] width 116 height 47
type textarea "# 這裡不再處於函數體內部。"
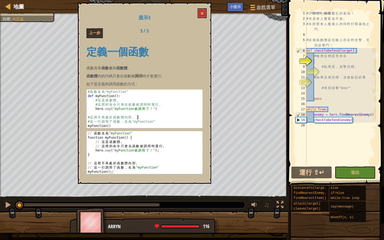
click at [137, 117] on div "# 函 數 名 為 "myFunction" def myFunction ( ) : # 這 是 函 數 體 。 # 這 裡 的 命 令 只 會 在 函 數…" at bounding box center [145, 113] width 116 height 47
click at [173, 161] on div "// 函 數 名 為 "myFunction" function myFunction ( ) { // 這 是 函 數 體 。 // 這 裡 的 命 令 只…" at bounding box center [145, 156] width 116 height 51
click at [93, 161] on div "// 函 數 名 為 "myFunction" function myFunction ( ) { // 這 是 函 數 體 。 // 這 裡 的 命 令 只…" at bounding box center [145, 156] width 116 height 51
click at [162, 154] on div "// 函 數 名 為 "myFunction" function myFunction ( ) { // 這 是 函 數 體 。 // 這 裡 的 命 令 只…" at bounding box center [145, 156] width 116 height 51
type textarea "}"
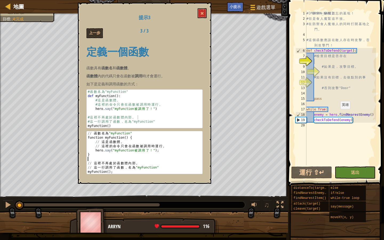
type textarea "enemy = hero.findNearestEnemy()"
click at [338, 114] on div "# 森 林 中 一 座 被 遺 忘 的 墓 地 ！ # 但 是 食 人 魔 緊 追 不 捨 。 # 在 防 禦 食 人 魔 矮 人 的 同 時 打 開 墓 地…" at bounding box center [341, 93] width 71 height 165
click at [340, 138] on div "# 森 林 中 一 座 被 遺 忘 的 墓 地 ！ # 但 是 食 人 魔 緊 追 不 捨 。 # 在 防 禦 食 人 魔 矮 人 的 同 時 打 開 墓 地…" at bounding box center [341, 93] width 71 height 165
click at [304, 178] on button "運行 ⇧↵" at bounding box center [311, 172] width 41 height 12
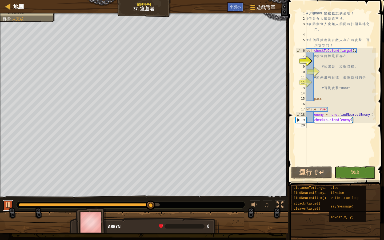
click at [10, 208] on div at bounding box center [8, 204] width 7 height 7
click at [5, 208] on div at bounding box center [8, 204] width 7 height 7
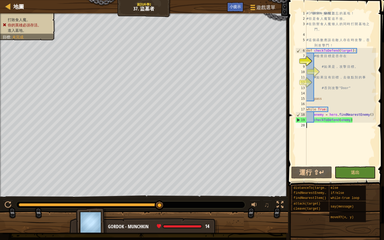
drag, startPoint x: 160, startPoint y: 206, endPoint x: 169, endPoint y: 205, distance: 8.6
drag, startPoint x: 159, startPoint y: 206, endPoint x: 156, endPoint y: 206, distance: 3.2
click at [166, 204] on div at bounding box center [130, 204] width 229 height 7
drag, startPoint x: 157, startPoint y: 207, endPoint x: 194, endPoint y: 212, distance: 36.6
click at [194, 212] on div "打敗食人魔。 你的英雄必須存活。 進入墓地。 目標 : 未完成 ♫ Gordok - munchkin 14 x: 47 y: 25 Door action:…" at bounding box center [192, 123] width 384 height 220
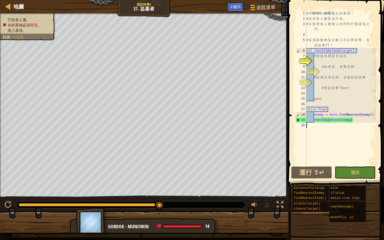
drag, startPoint x: 160, startPoint y: 205, endPoint x: 178, endPoint y: 199, distance: 19.2
click at [10, 200] on button at bounding box center [8, 205] width 11 height 11
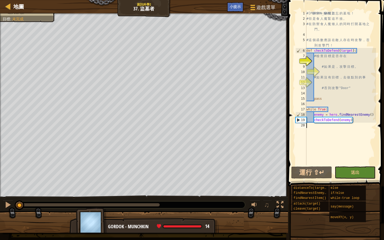
drag, startPoint x: 157, startPoint y: 202, endPoint x: 0, endPoint y: 207, distance: 157.5
click at [0, 207] on div "♫" at bounding box center [144, 204] width 288 height 16
click at [315, 60] on div "# 森 林 中 一 座 被 遺 忘 的 墓 地 ！ # 但 是 食 人 魔 緊 追 不 捨 。 # 在 防 禦 食 人 魔 矮 人 的 同 時 打 開 墓 地…" at bounding box center [341, 93] width 71 height 165
click at [10, 204] on div at bounding box center [8, 204] width 7 height 7
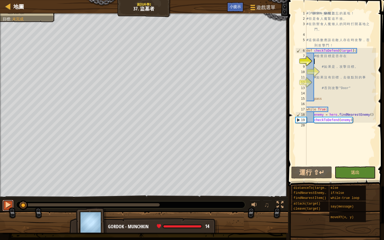
click at [10, 204] on div at bounding box center [8, 204] width 7 height 7
click at [0, 0] on div at bounding box center [0, 0] width 0 height 0
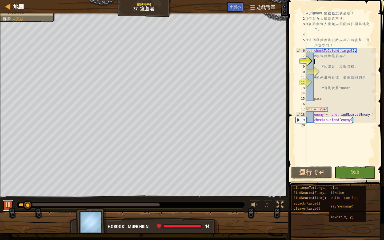
click at [10, 204] on div at bounding box center [8, 204] width 7 height 7
click at [0, 0] on div at bounding box center [0, 0] width 0 height 0
click at [10, 204] on div at bounding box center [8, 204] width 7 height 7
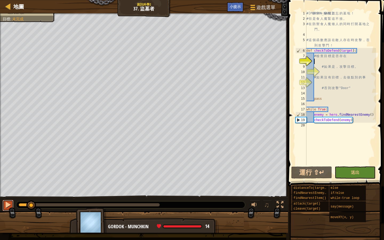
click at [10, 204] on div at bounding box center [8, 204] width 7 height 7
click at [0, 0] on div at bounding box center [0, 0] width 0 height 0
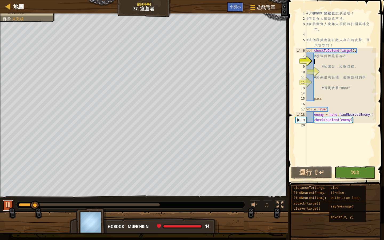
click at [10, 204] on div at bounding box center [8, 204] width 7 height 7
click at [11, 204] on div at bounding box center [8, 204] width 7 height 7
drag, startPoint x: 46, startPoint y: 208, endPoint x: 6, endPoint y: 200, distance: 40.7
click at [6, 200] on div "♫" at bounding box center [144, 204] width 288 height 16
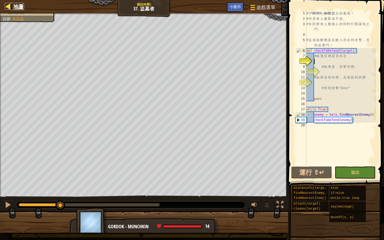
click at [21, 8] on span "地圖" at bounding box center [18, 6] width 11 height 7
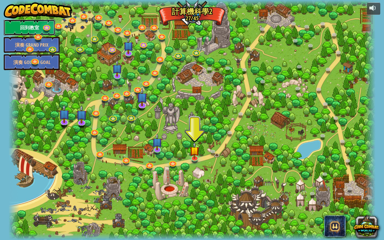
click at [40, 23] on link "回到教室" at bounding box center [29, 27] width 51 height 16
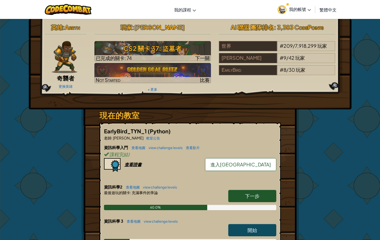
click at [68, 61] on img at bounding box center [65, 57] width 26 height 32
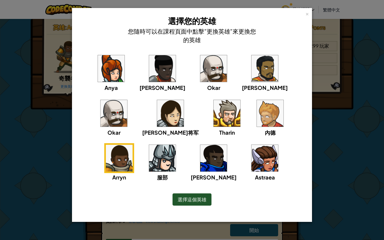
click at [127, 100] on img at bounding box center [114, 113] width 27 height 27
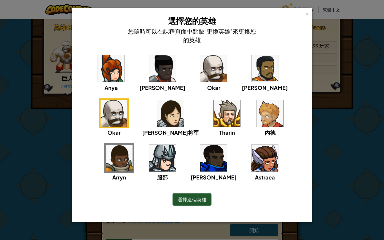
click at [201, 197] on span "選擇這個英雄" at bounding box center [192, 199] width 29 height 6
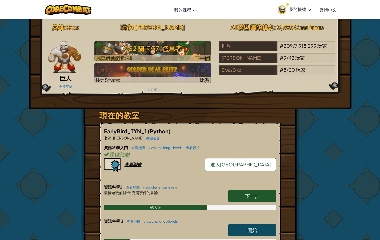
click at [201, 47] on h3 "CS2 關卡 37: 盜墓者" at bounding box center [152, 48] width 117 height 12
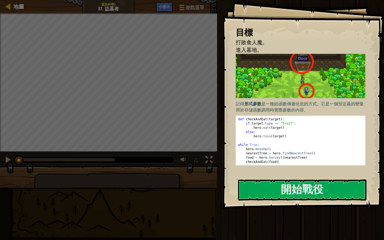
click at [283, 201] on div "目標 打敗食人魔。 進入墓地。 記得 形式參數 是一種給函數傳遞信息的方式。它是一個預定義的變量，用於存儲函數調用時實際參數的內容。 1 2 3 4 5 6 …" at bounding box center [304, 104] width 162 height 209
click at [292, 190] on button "開始戰役" at bounding box center [302, 190] width 128 height 21
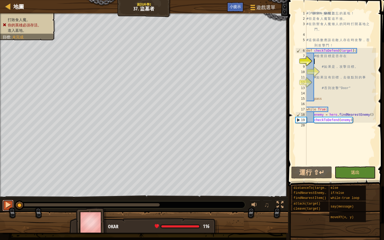
click at [10, 207] on div at bounding box center [8, 204] width 7 height 7
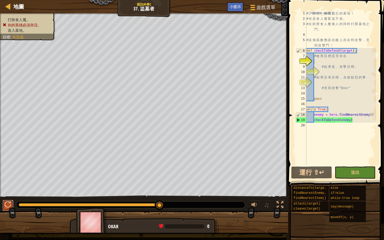
click at [8, 208] on div at bounding box center [8, 204] width 7 height 7
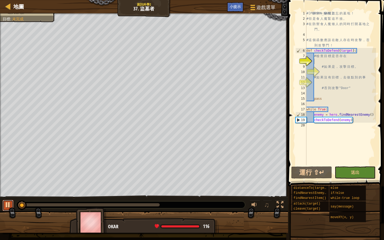
click at [8, 206] on div at bounding box center [8, 204] width 7 height 7
click at [82, 228] on img at bounding box center [91, 223] width 31 height 30
type textarea "h"
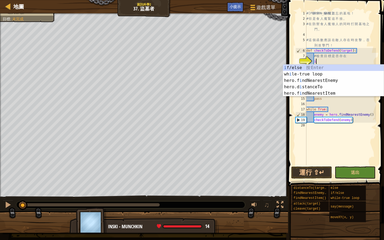
scroll to position [2, 1]
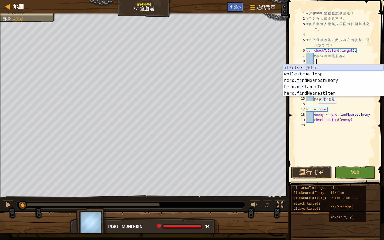
click at [301, 66] on div "i f/else 按 Enter wh i le-true loop 按 Enter hero.f i ndNearestEnemy 按 Enter hero…" at bounding box center [333, 87] width 101 height 45
type textarea "if enemy:"
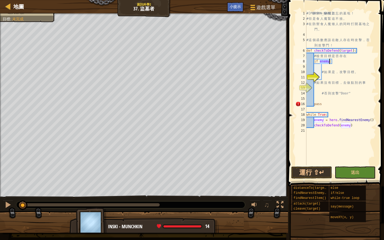
click at [324, 68] on div "# 森 林 中 一 座 被 遺 忘 的 墓 地 ！ # 但 是 食 人 魔 緊 追 不 捨 。 # 在 防 禦 食 人 魔 矮 人 的 同 時 打 開 墓 地…" at bounding box center [341, 93] width 71 height 165
click at [330, 61] on div "# 森 林 中 一 座 被 遺 忘 的 墓 地 ！ # 但 是 食 人 魔 緊 追 不 捨 。 # 在 防 禦 食 人 魔 矮 人 的 同 時 打 開 墓 地…" at bounding box center [341, 93] width 71 height 165
click at [371, 73] on div "# 森 林 中 一 座 被 遺 忘 的 墓 地 ！ # 但 是 食 人 魔 緊 追 不 捨 。 # 在 防 禦 食 人 魔 矮 人 的 同 時 打 開 墓 地…" at bounding box center [341, 93] width 71 height 165
type textarea "# 如果是，攻擊目標。"
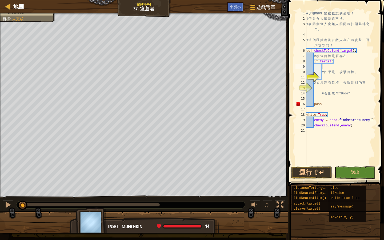
click at [324, 67] on div "# 森 林 中 一 座 被 遺 忘 的 墓 地 ！ # 但 是 食 人 魔 緊 追 不 捨 。 # 在 防 禦 食 人 魔 矮 人 的 同 時 打 開 墓 地…" at bounding box center [341, 93] width 71 height 165
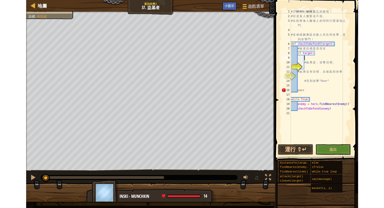
scroll to position [2, 1]
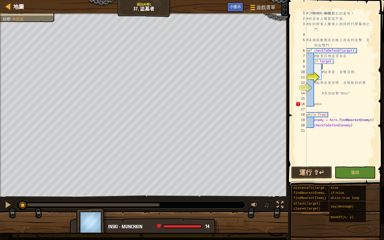
type textarea "i"
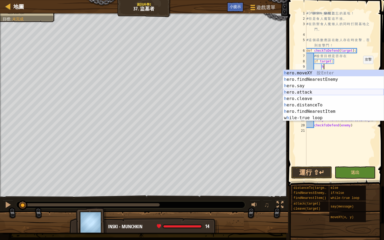
click at [308, 94] on div "h ero.moveXY 按 Enter h ero.findNearestEnemy 按 Enter h ero.say 按 Enter h ero.att…" at bounding box center [333, 102] width 101 height 64
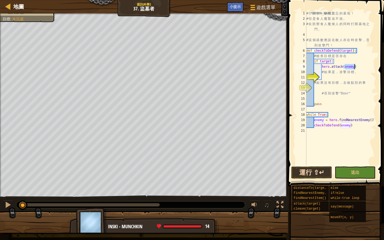
type textarea "hero.attack(enemy)"
click at [314, 173] on button "運行 ⇧↵" at bounding box center [311, 172] width 41 height 12
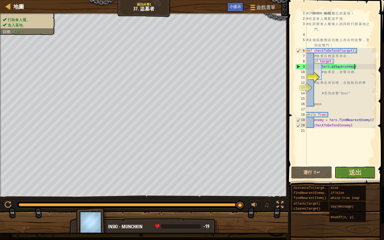
click at [357, 174] on span "送出" at bounding box center [355, 172] width 13 height 9
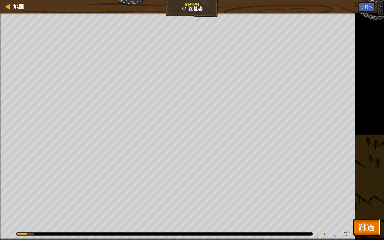
click at [363, 221] on button "跳過" at bounding box center [367, 227] width 27 height 17
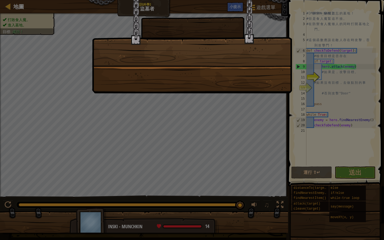
click at [209, 84] on div at bounding box center [192, 46] width 200 height 93
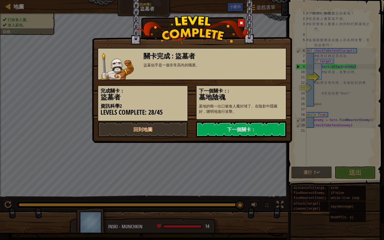
click at [209, 84] on div "下一個關卡：: 墓地陰魂 墓地的唯一出口被食人魔封堵了。在陰影中隱藏好，聰明地進行攻擊。" at bounding box center [241, 100] width 98 height 40
click at [145, 128] on link "回到地圖" at bounding box center [143, 129] width 90 height 16
